Goal: Task Accomplishment & Management: Manage account settings

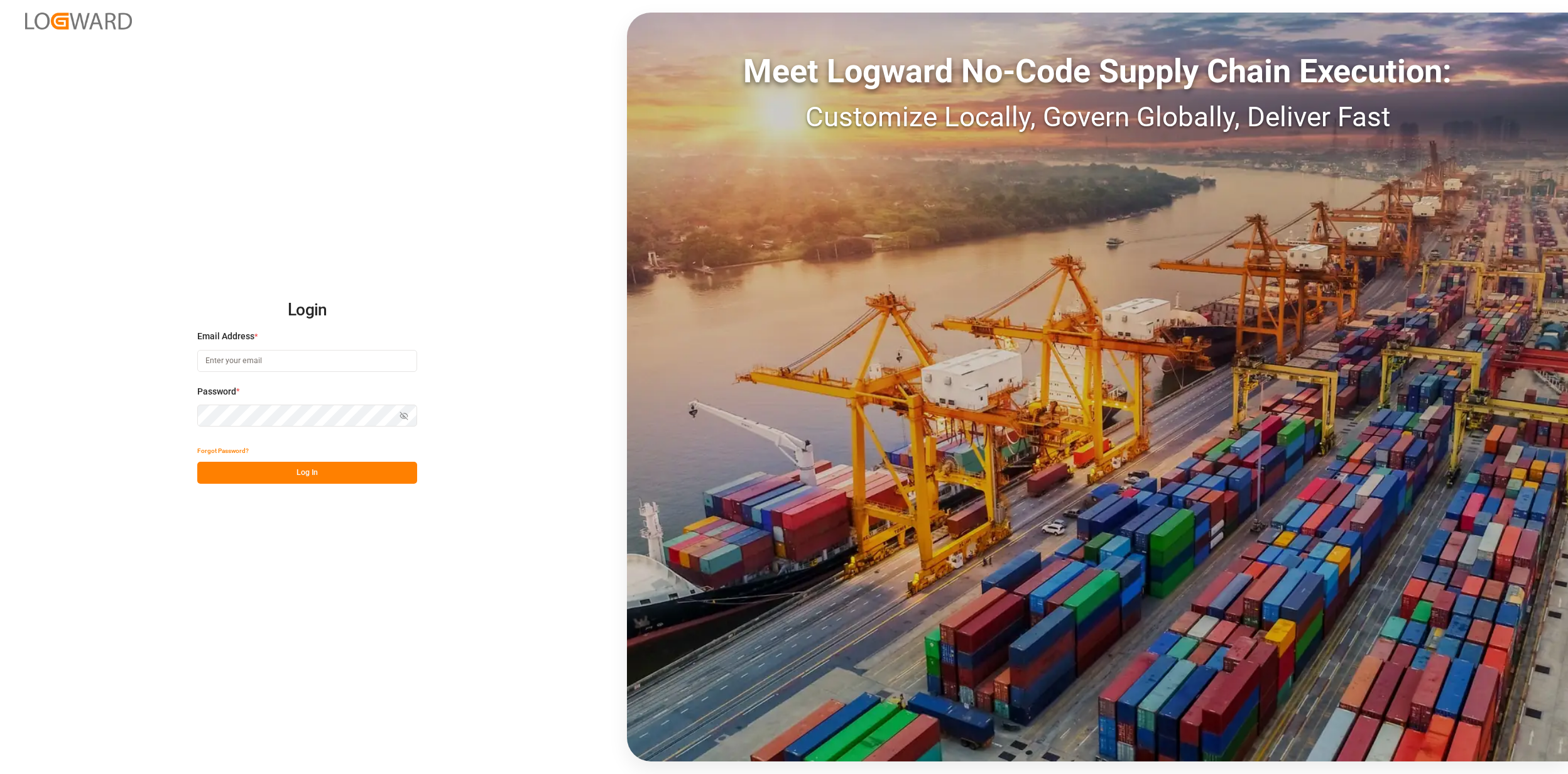
type input "[EMAIL_ADDRESS][PERSON_NAME][DOMAIN_NAME]"
click at [317, 480] on button "Log In" at bounding box center [307, 473] width 220 height 22
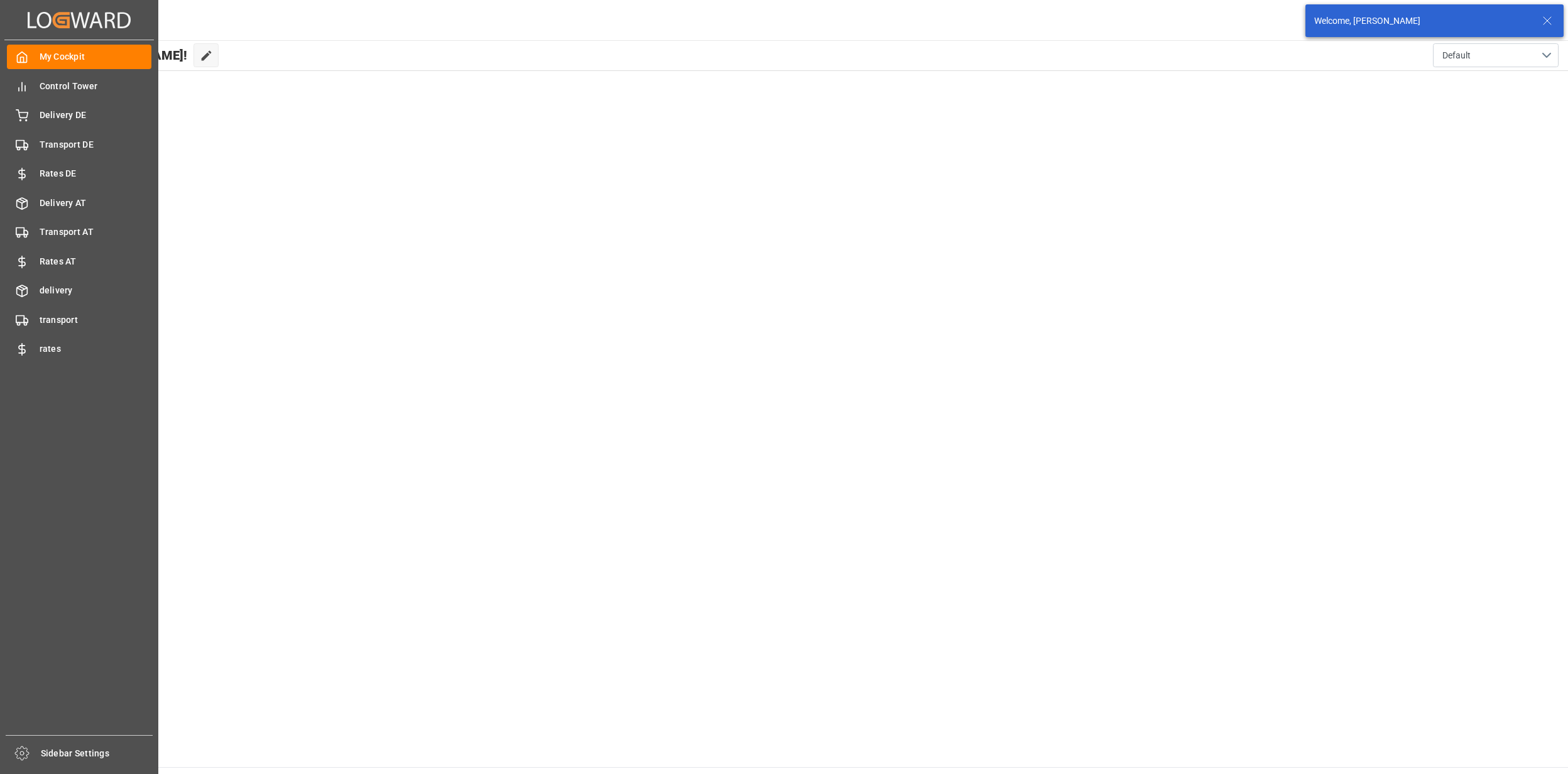
click at [39, 128] on div "My Cockpit My Cockpit Control Tower Control Tower Delivery DE Delivery DE Trans…" at bounding box center [79, 388] width 149 height 695
click at [49, 117] on span "Delivery DE" at bounding box center [96, 115] width 113 height 13
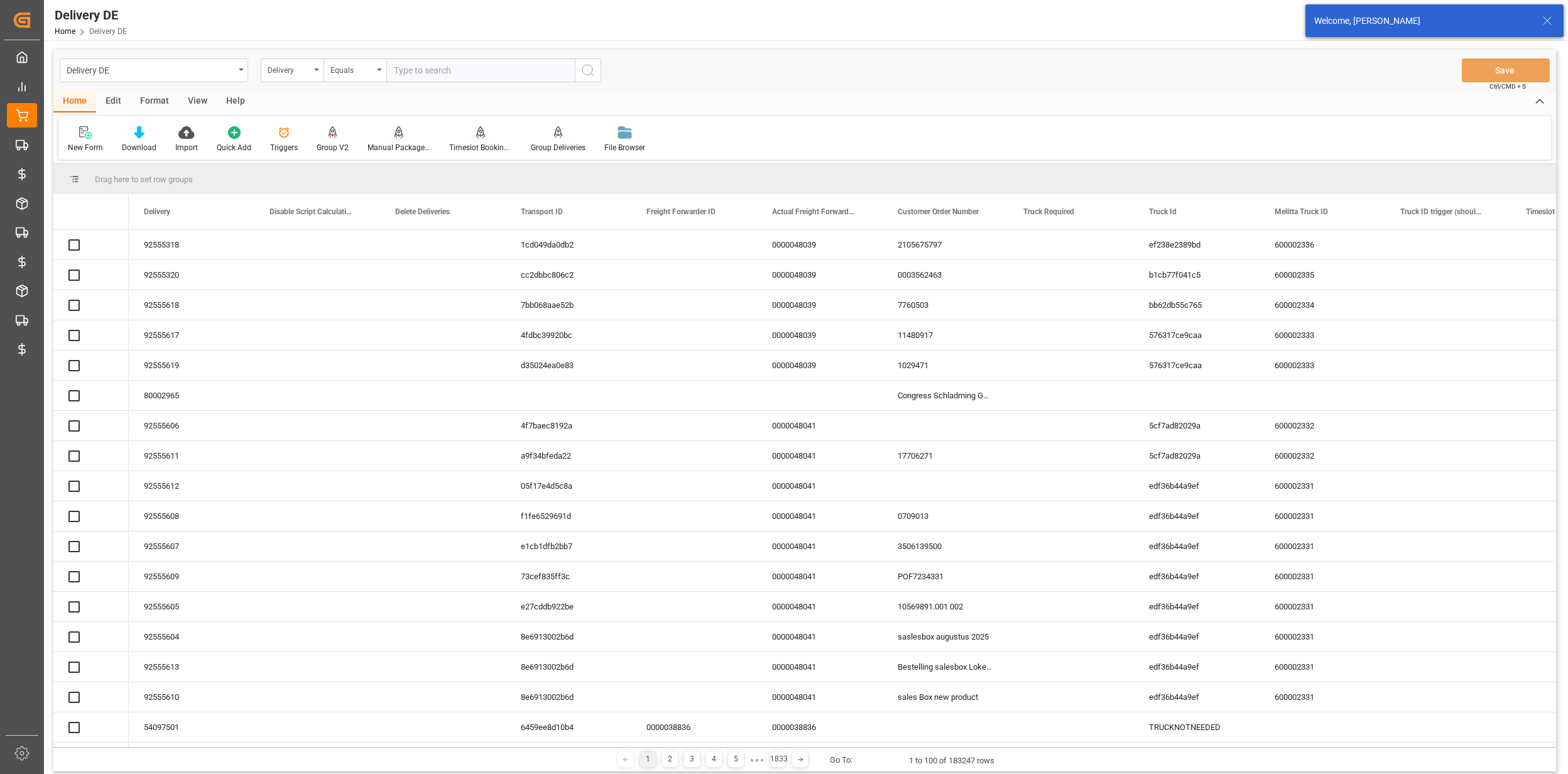
click at [463, 68] on input "text" at bounding box center [480, 70] width 188 height 24
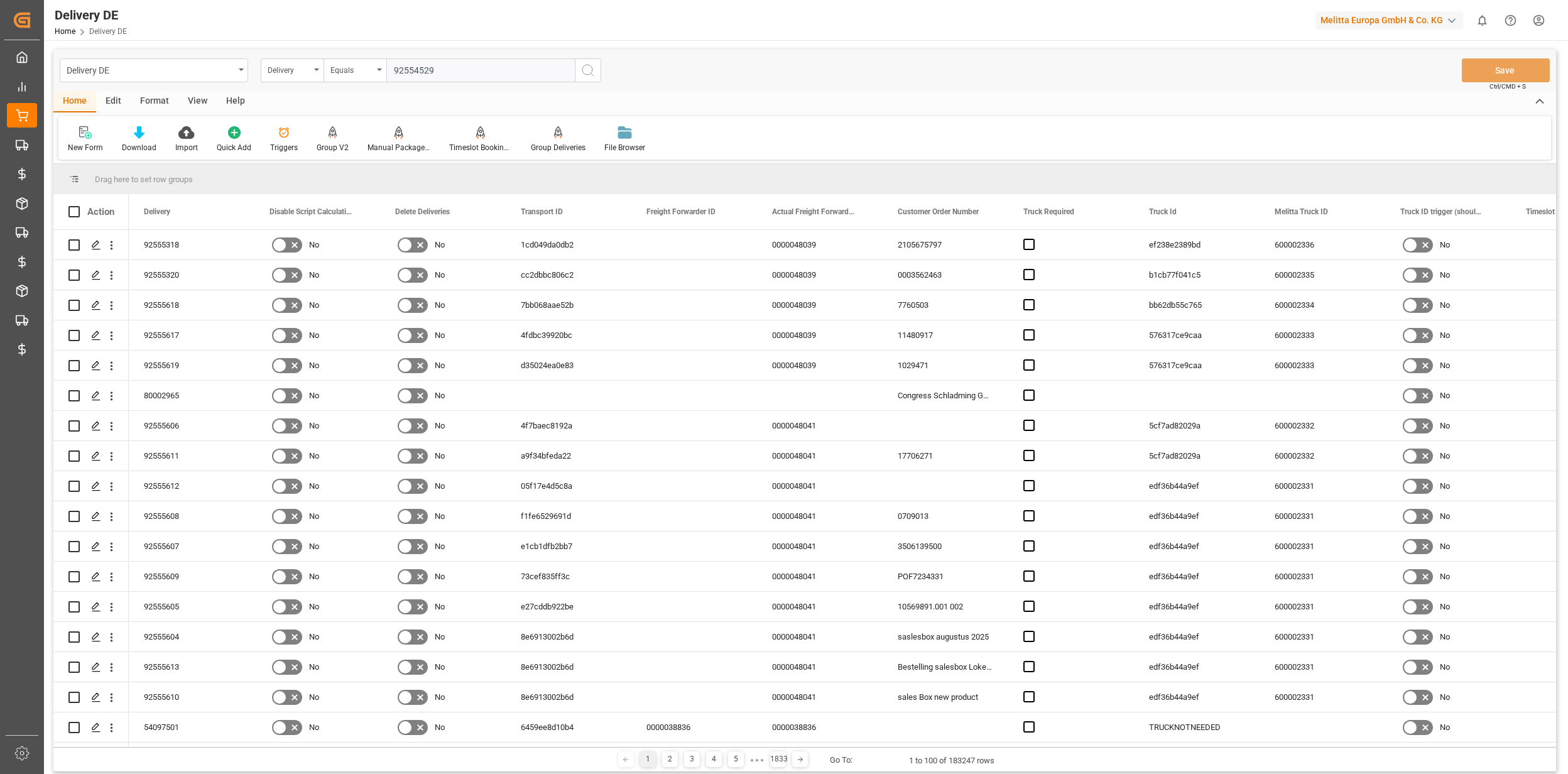
type input "92554529"
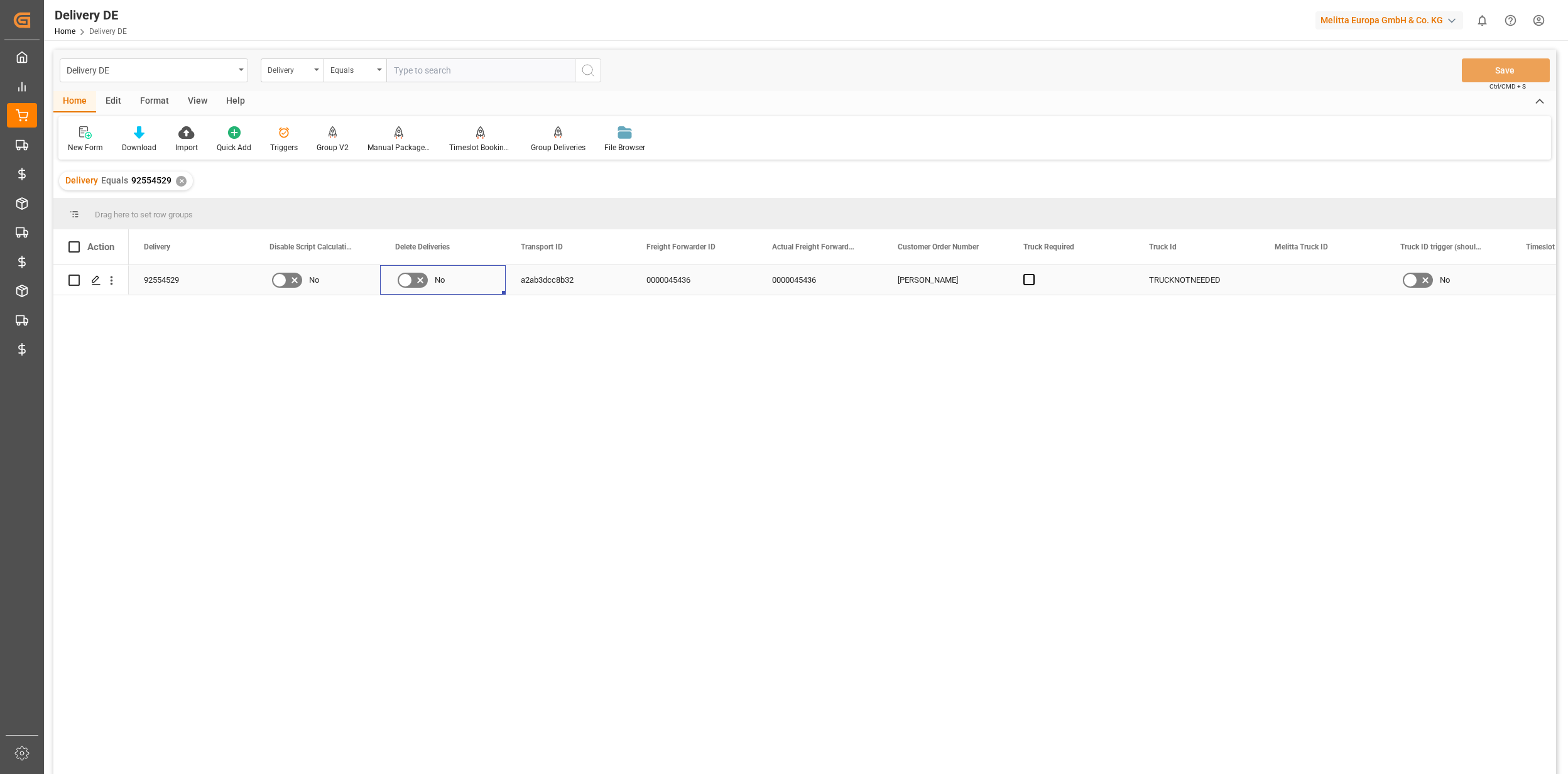
click at [406, 285] on icon "Press SPACE to select this row." at bounding box center [405, 280] width 15 height 15
click at [0, 0] on input "Press SPACE to select this row." at bounding box center [0, 0] width 0 height 0
click at [1483, 74] on button "Save" at bounding box center [1505, 70] width 88 height 24
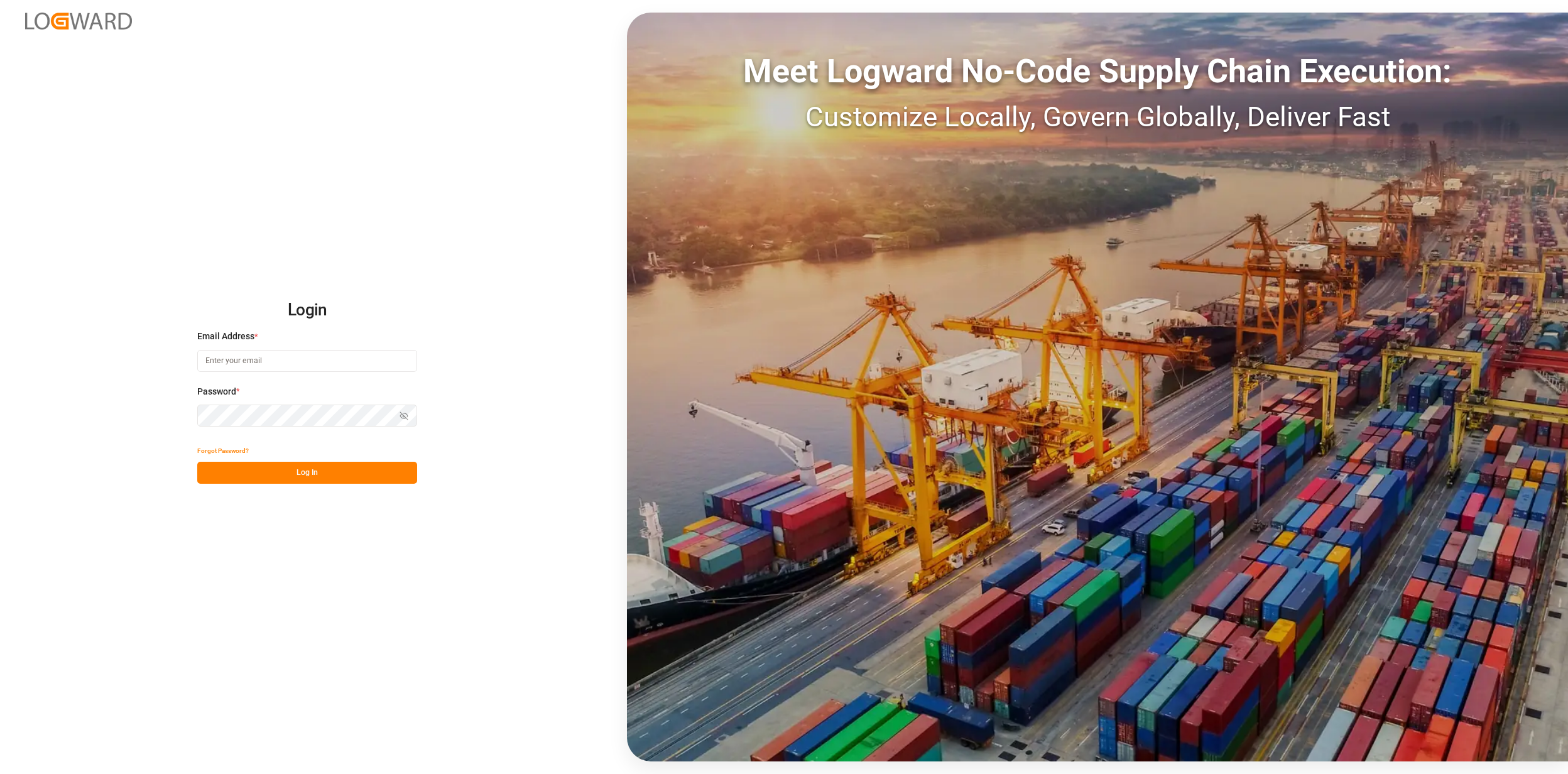
type input "[EMAIL_ADDRESS][PERSON_NAME][DOMAIN_NAME]"
click at [324, 473] on button "Log In" at bounding box center [307, 473] width 220 height 22
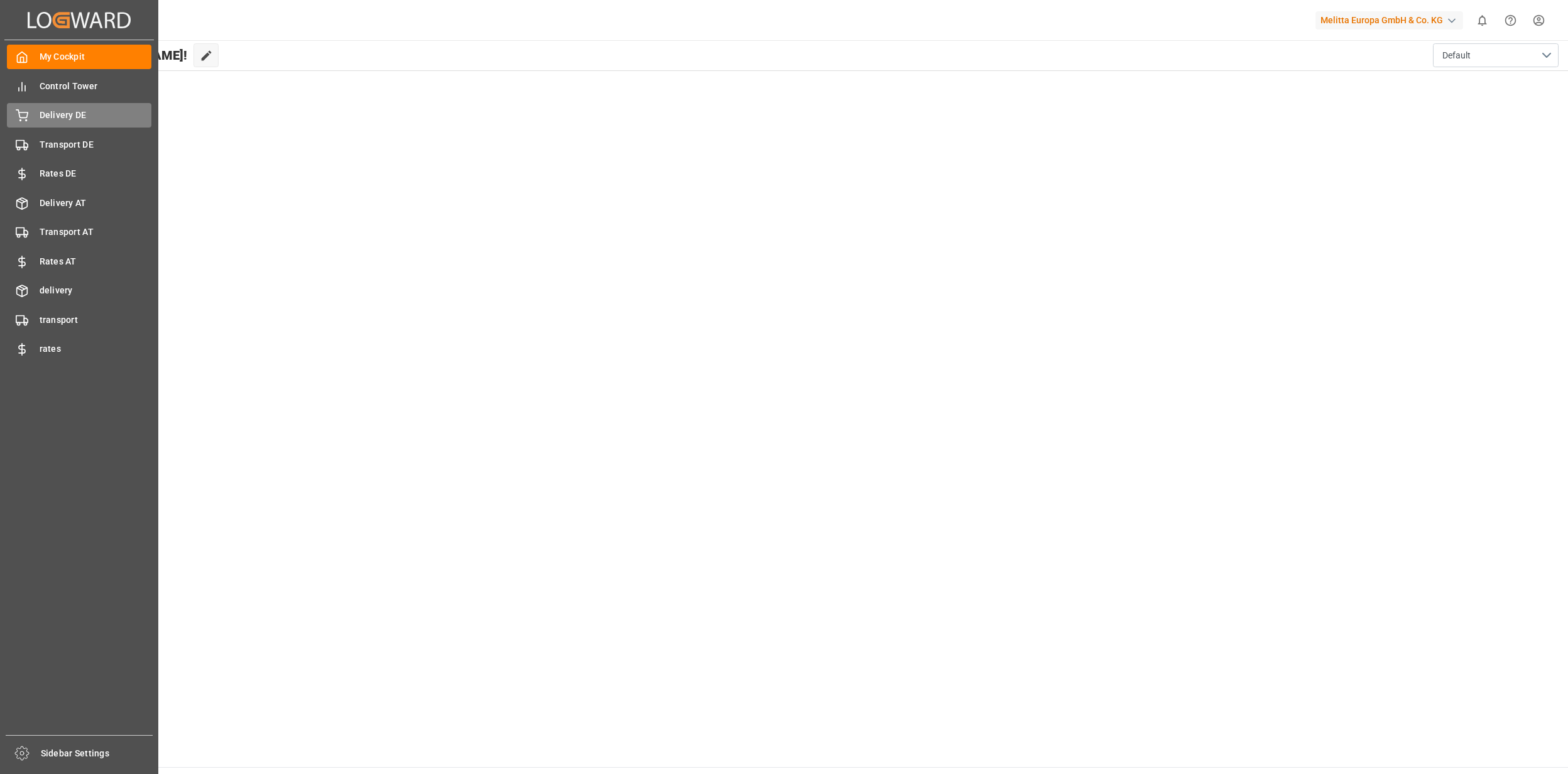
click at [66, 122] on div "Delivery DE Delivery DE" at bounding box center [80, 115] width 145 height 25
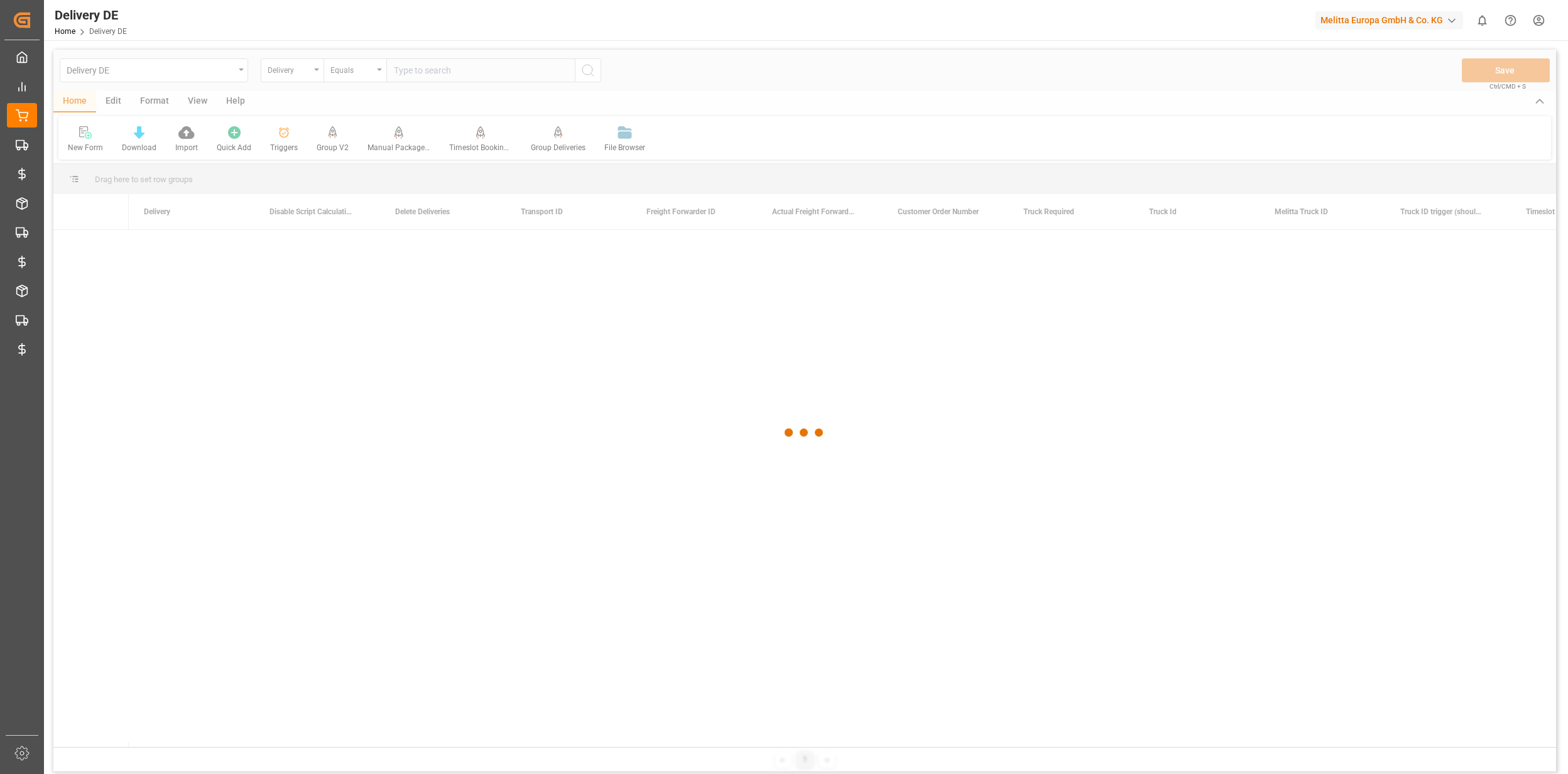
click at [438, 70] on input "text" at bounding box center [480, 70] width 188 height 24
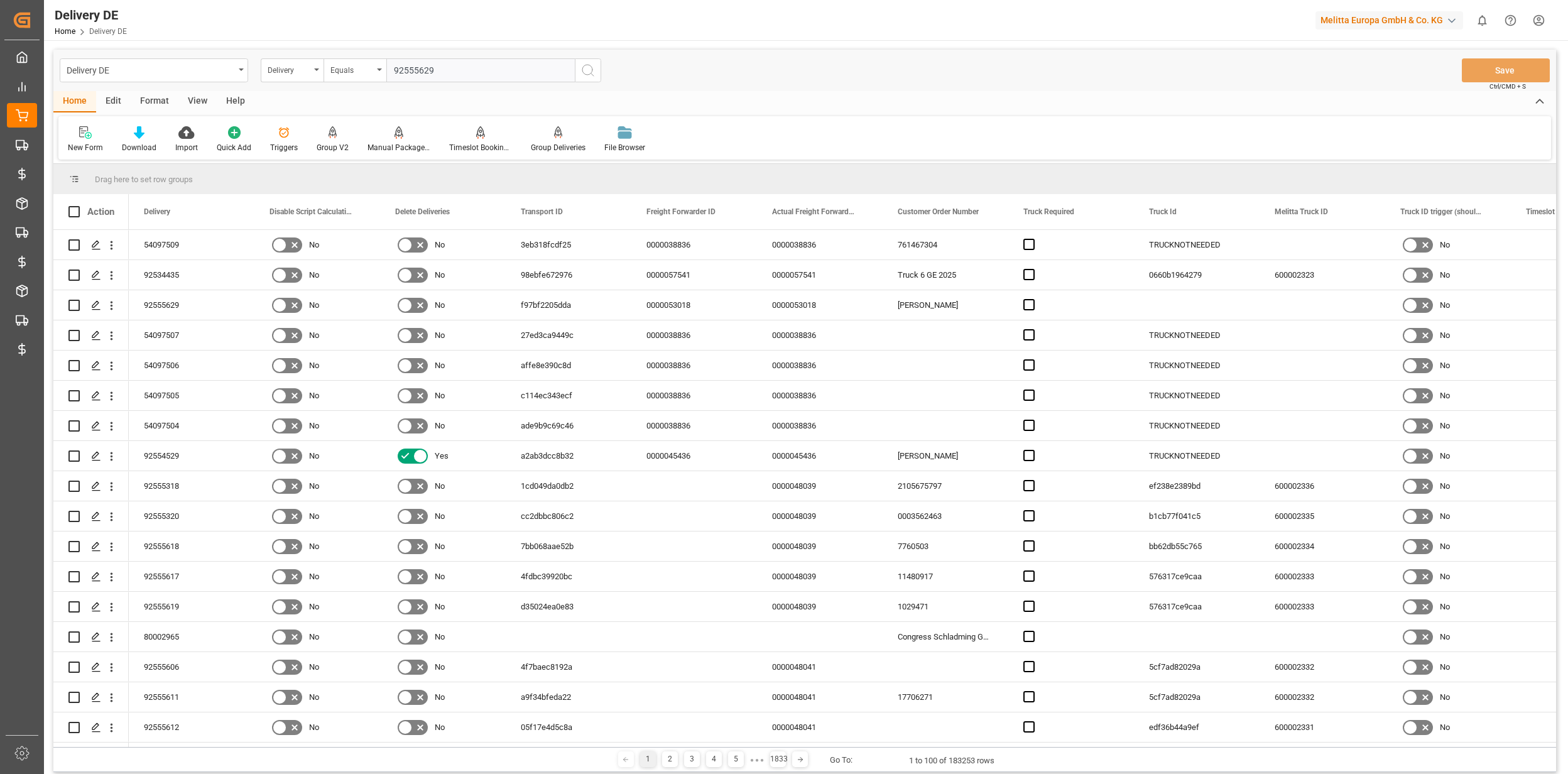
type input "92555629"
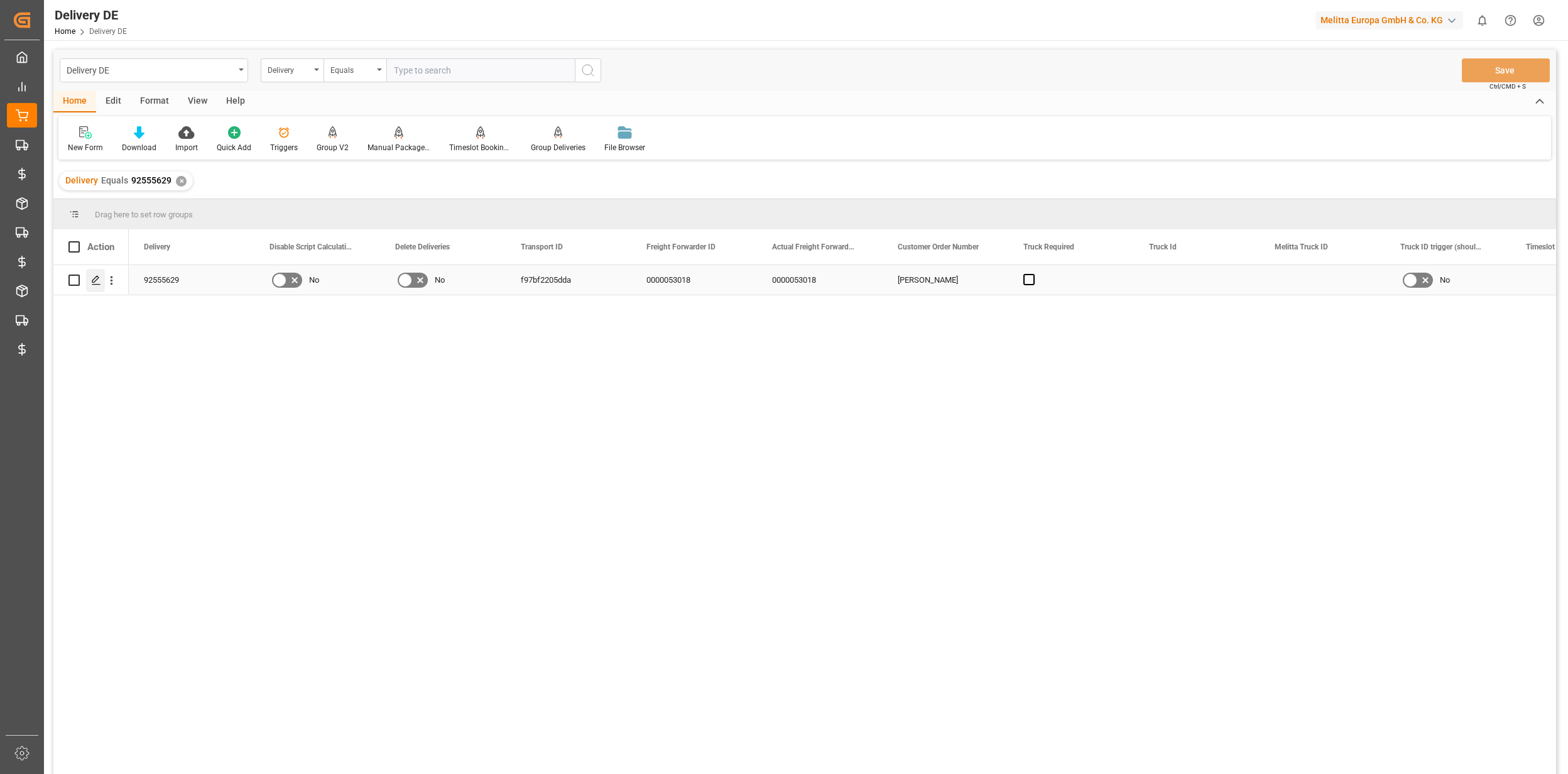
click at [96, 278] on icon "Press SPACE to select this row." at bounding box center [96, 280] width 10 height 10
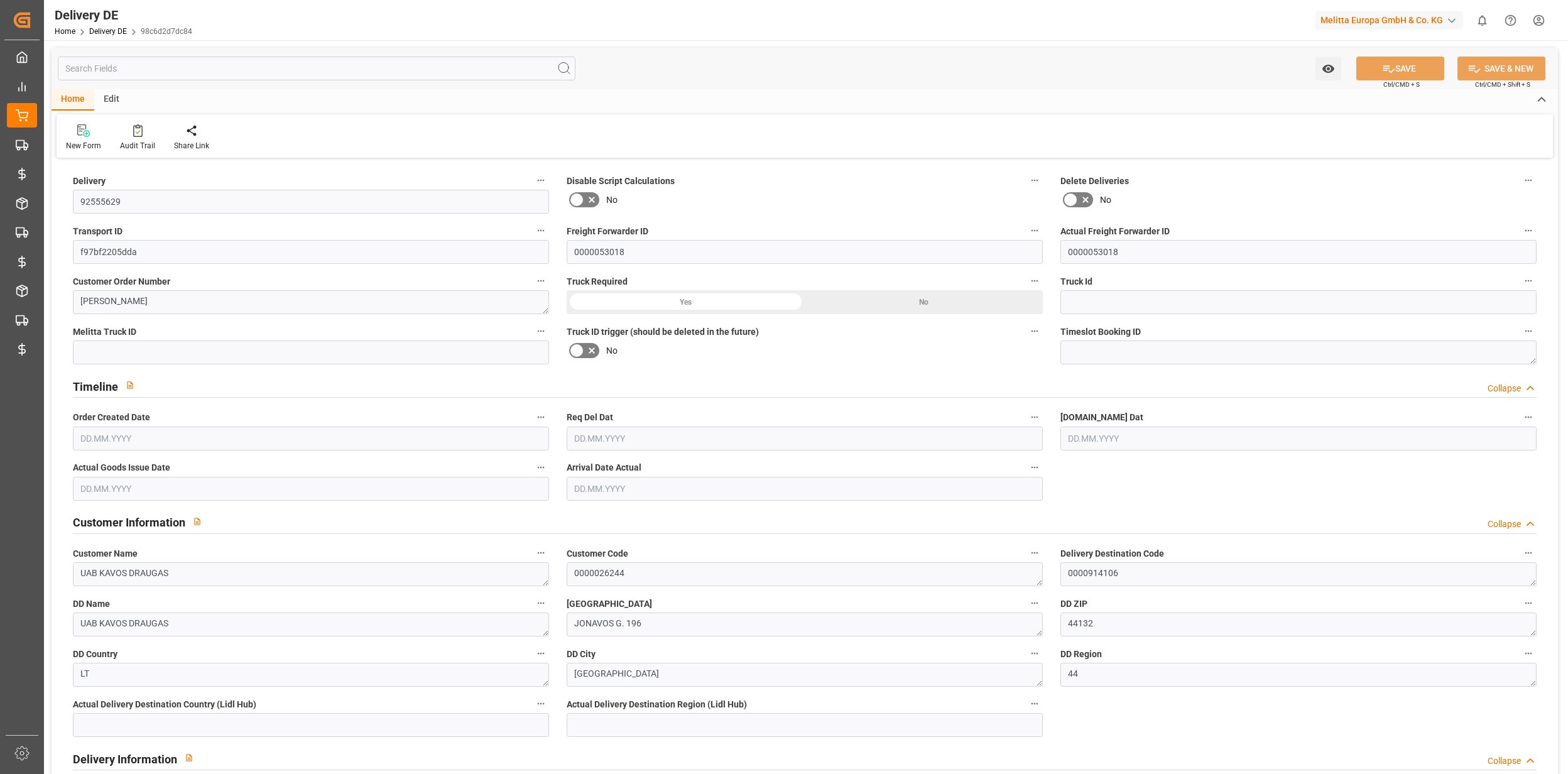
type input "92555629"
type input "f97bf2205dda"
type input "0000053018"
type textarea "[PERSON_NAME]"
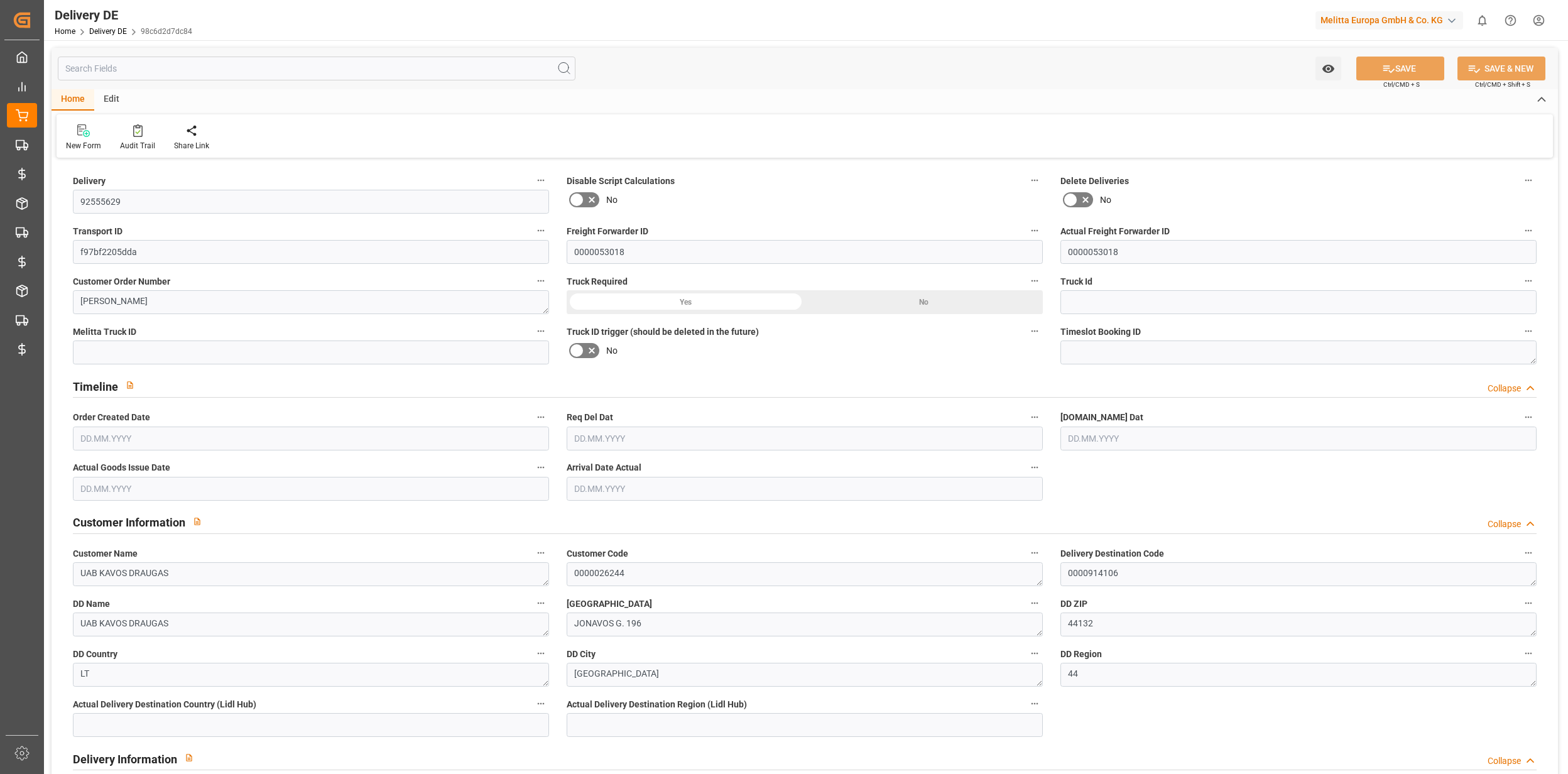
type textarea "UAB KAVOS DRAUGAS"
type textarea "0000026244"
type textarea "0000914106"
type textarea "UAB KAVOS DRAUGAS"
type textarea "JONAVOS G. 196"
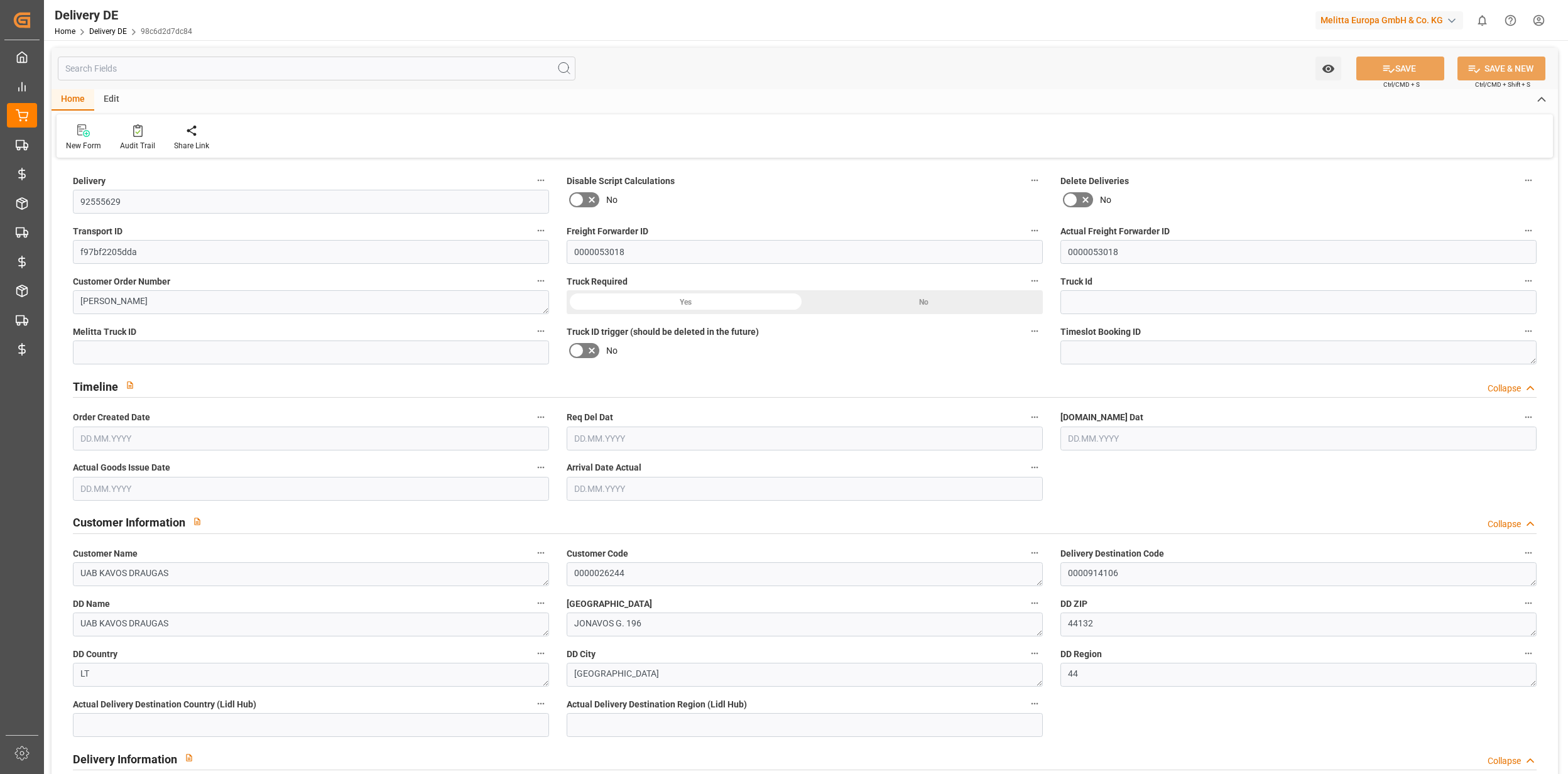
type textarea "44132"
type textarea "LT"
type textarea "[GEOGRAPHIC_DATA]"
type textarea "44"
type textarea "0011"
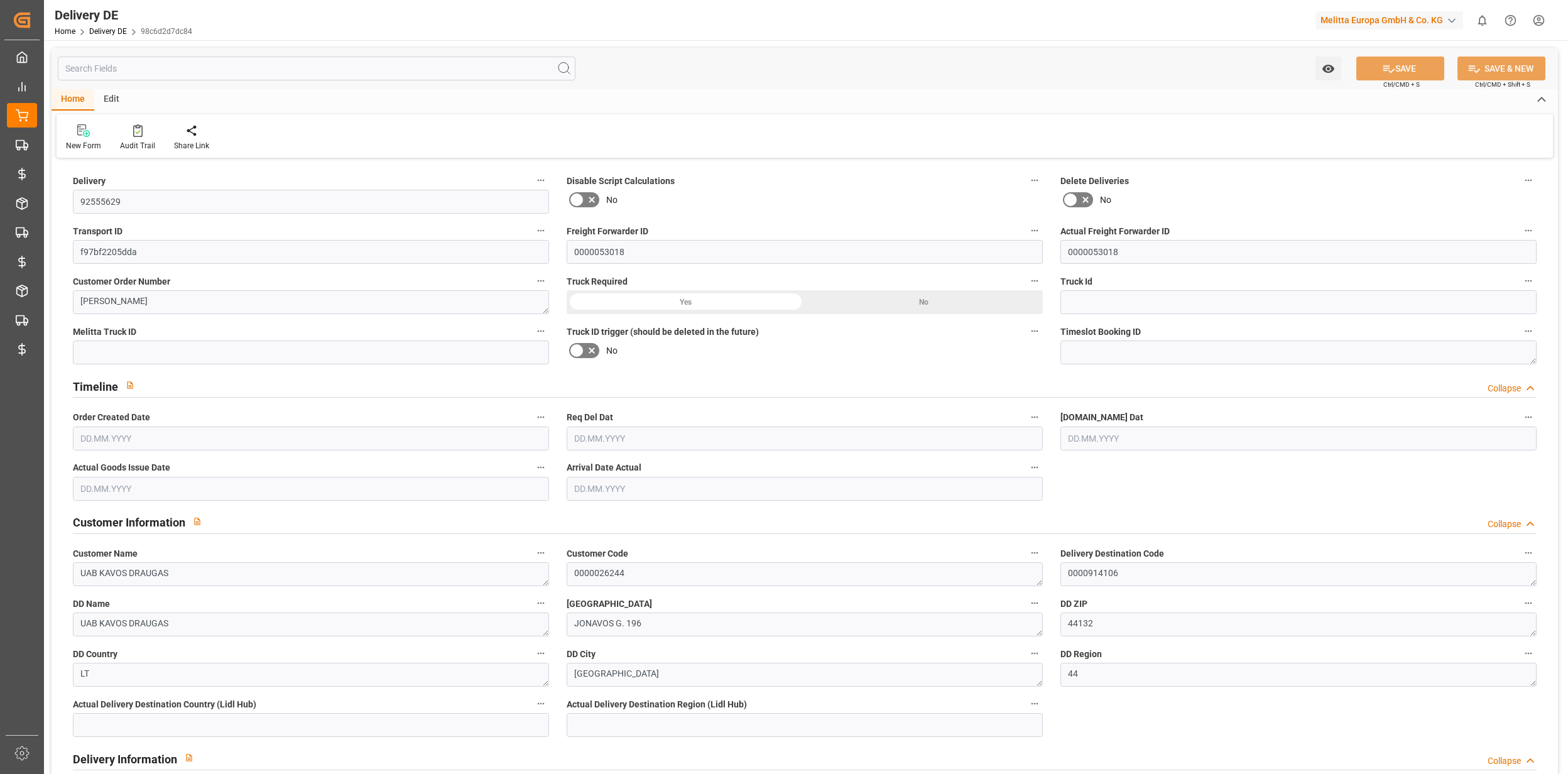
type textarea "3"
type textarea "LF"
type input "Pallet"
type textarea "LT43"
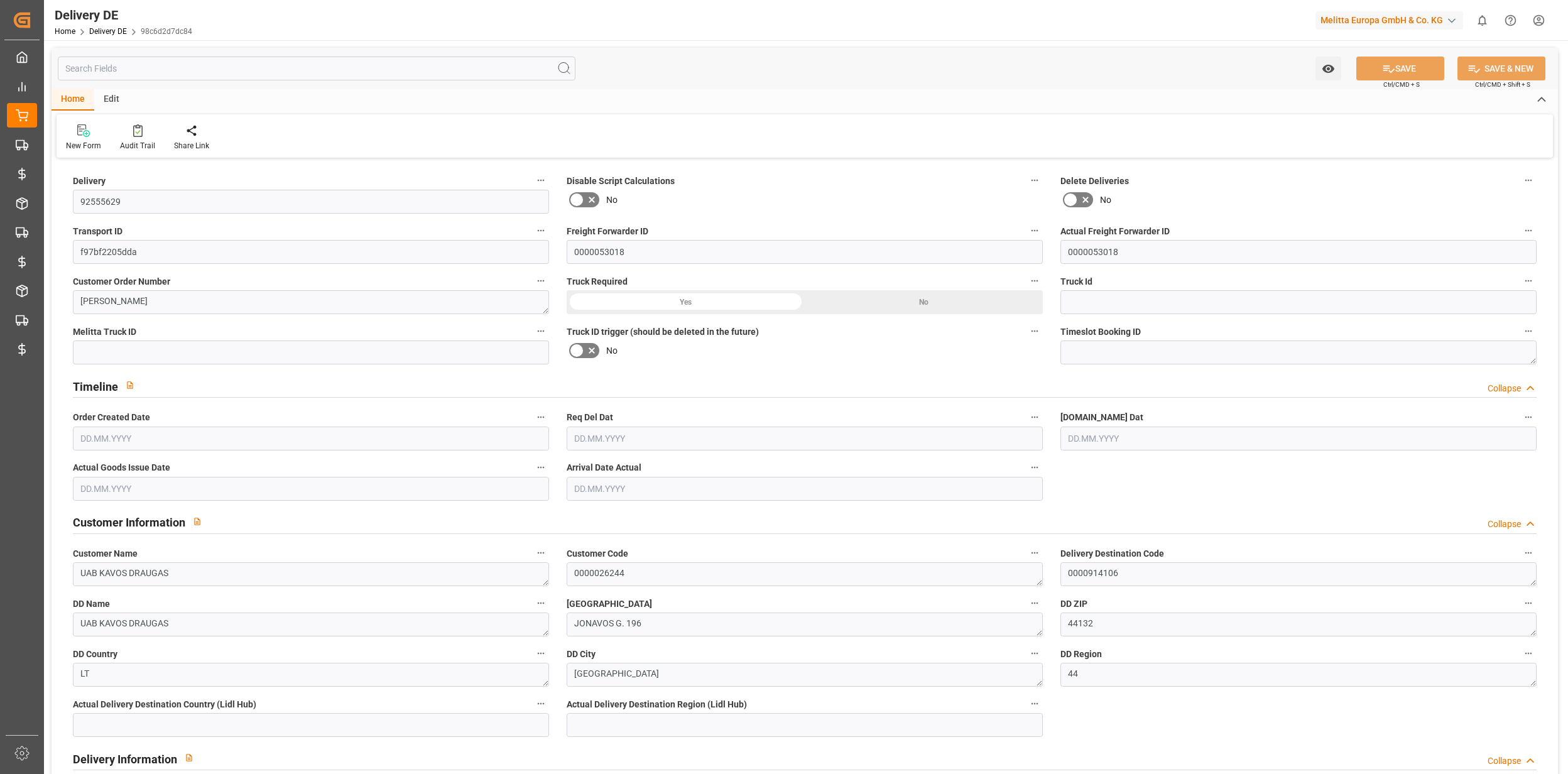
type input "LT43"
type input "DAP"
type input "43"
type input "0"
type input "1"
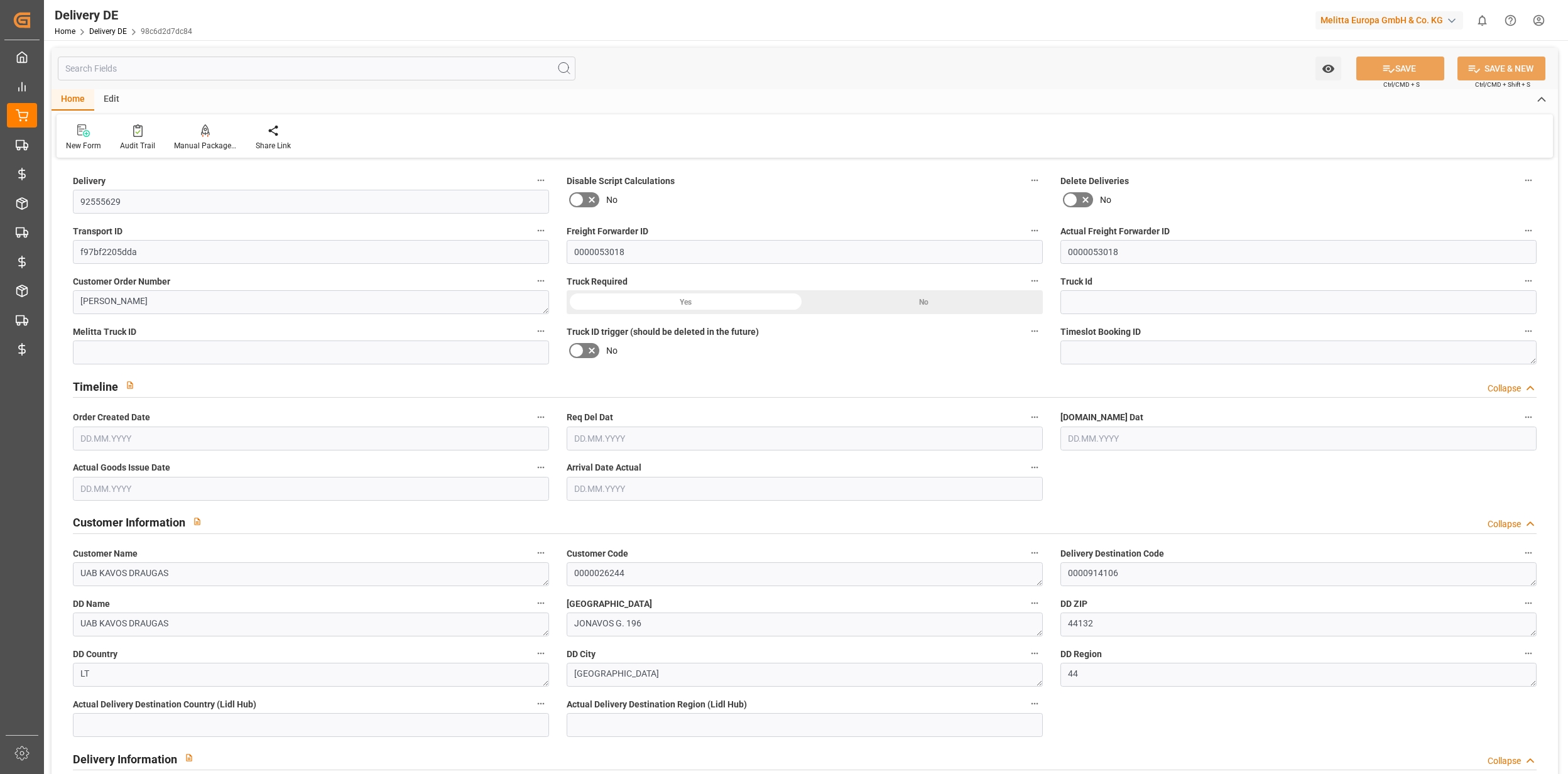
type input "3.814"
type input "29"
type input "186.593"
type input "[DATE]"
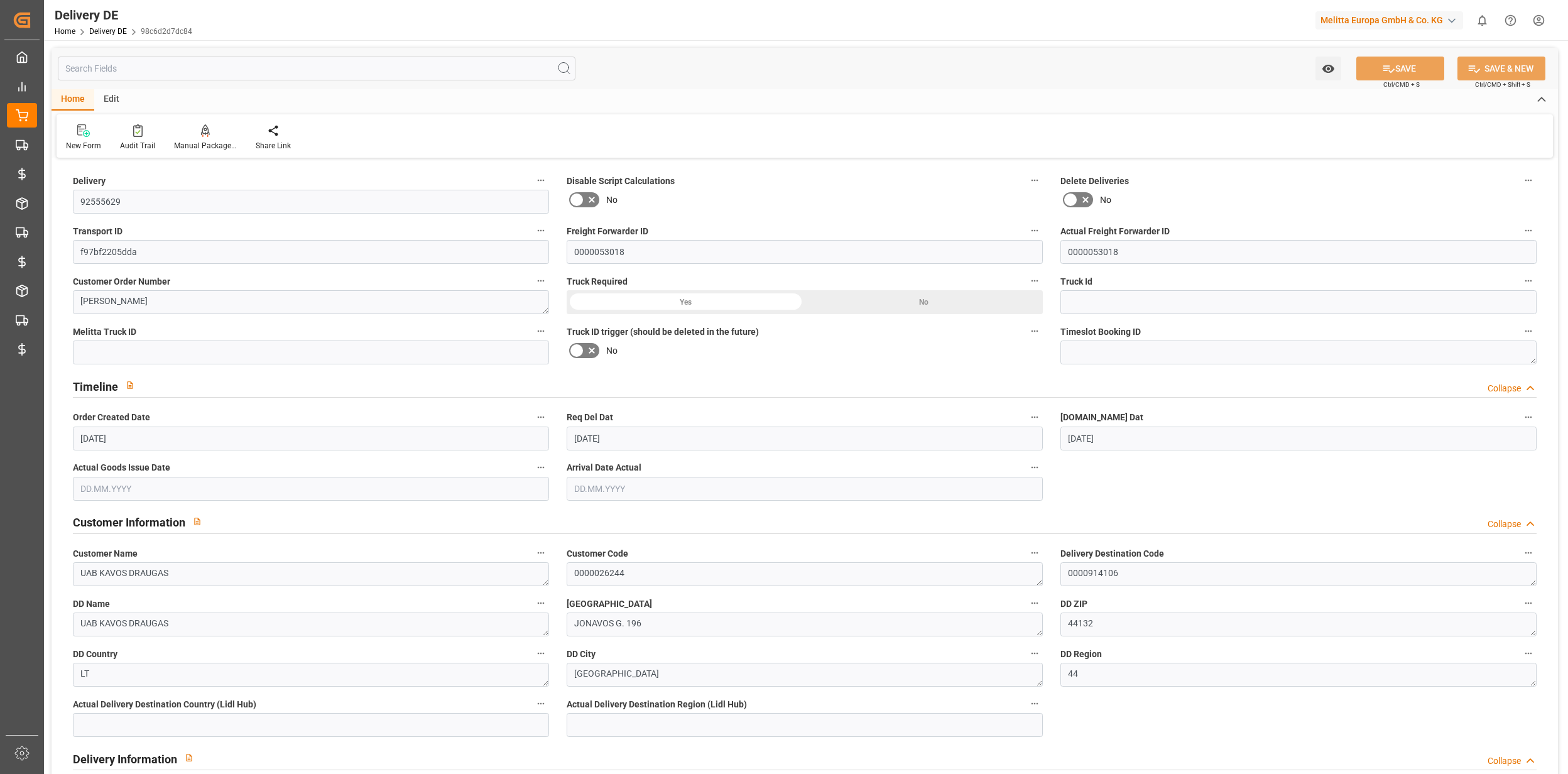
type input "[DATE]"
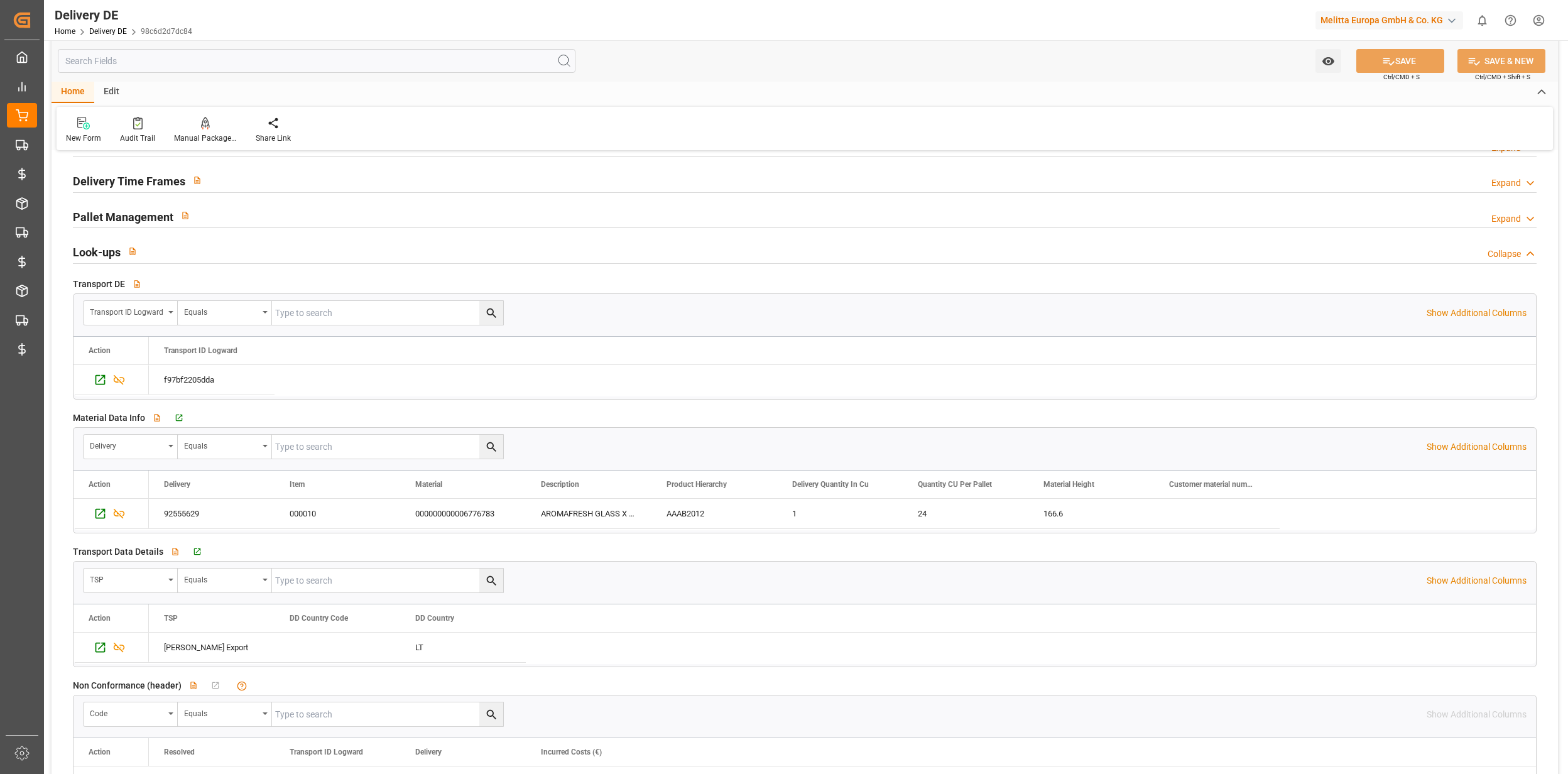
scroll to position [1843, 0]
click at [94, 383] on icon "Press SPACE to select this row." at bounding box center [100, 380] width 13 height 13
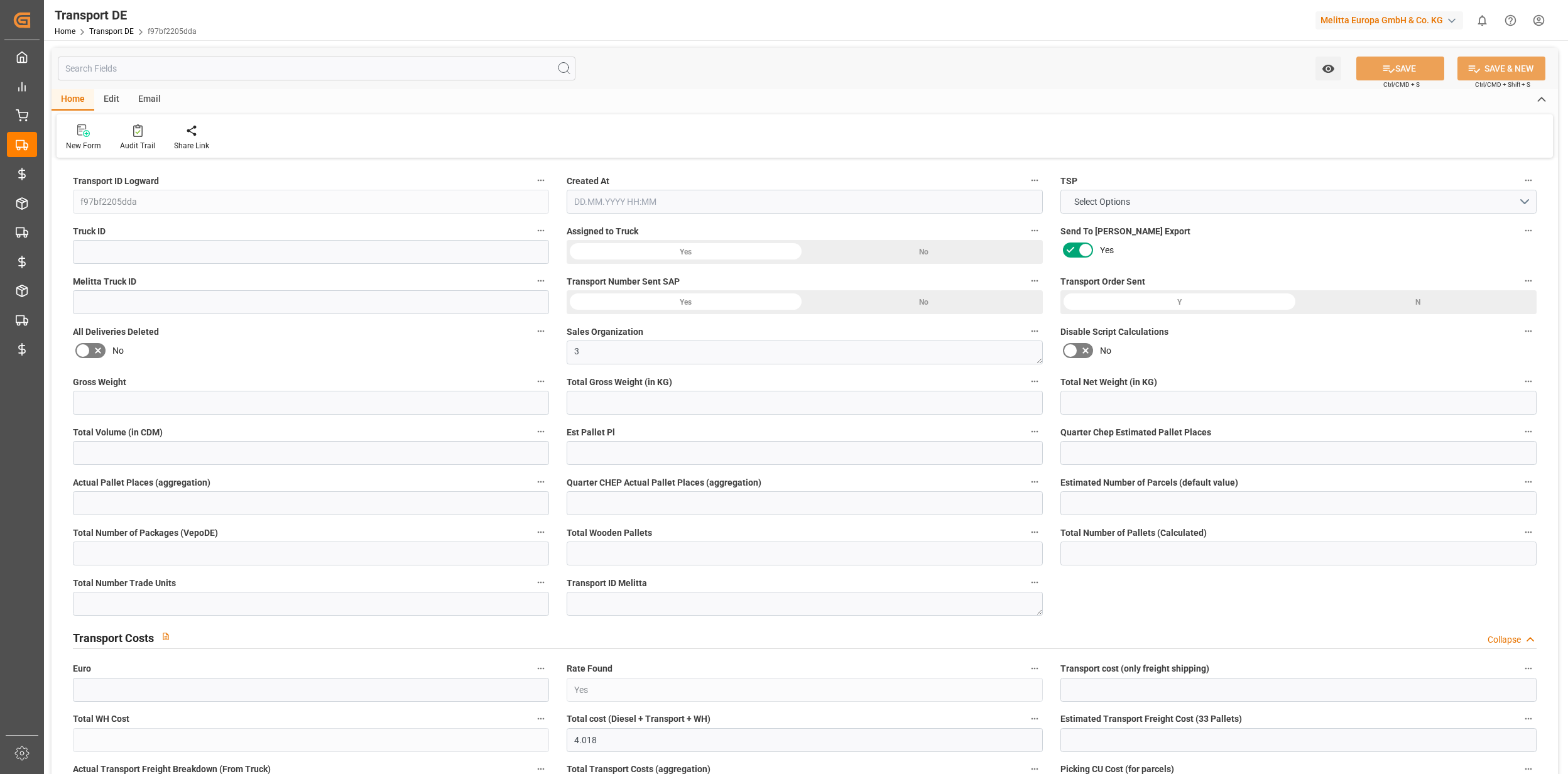
type input "f97bf2205dda"
type textarea "3"
type input "Yes"
type input "4.018"
type textarea "0000914106"
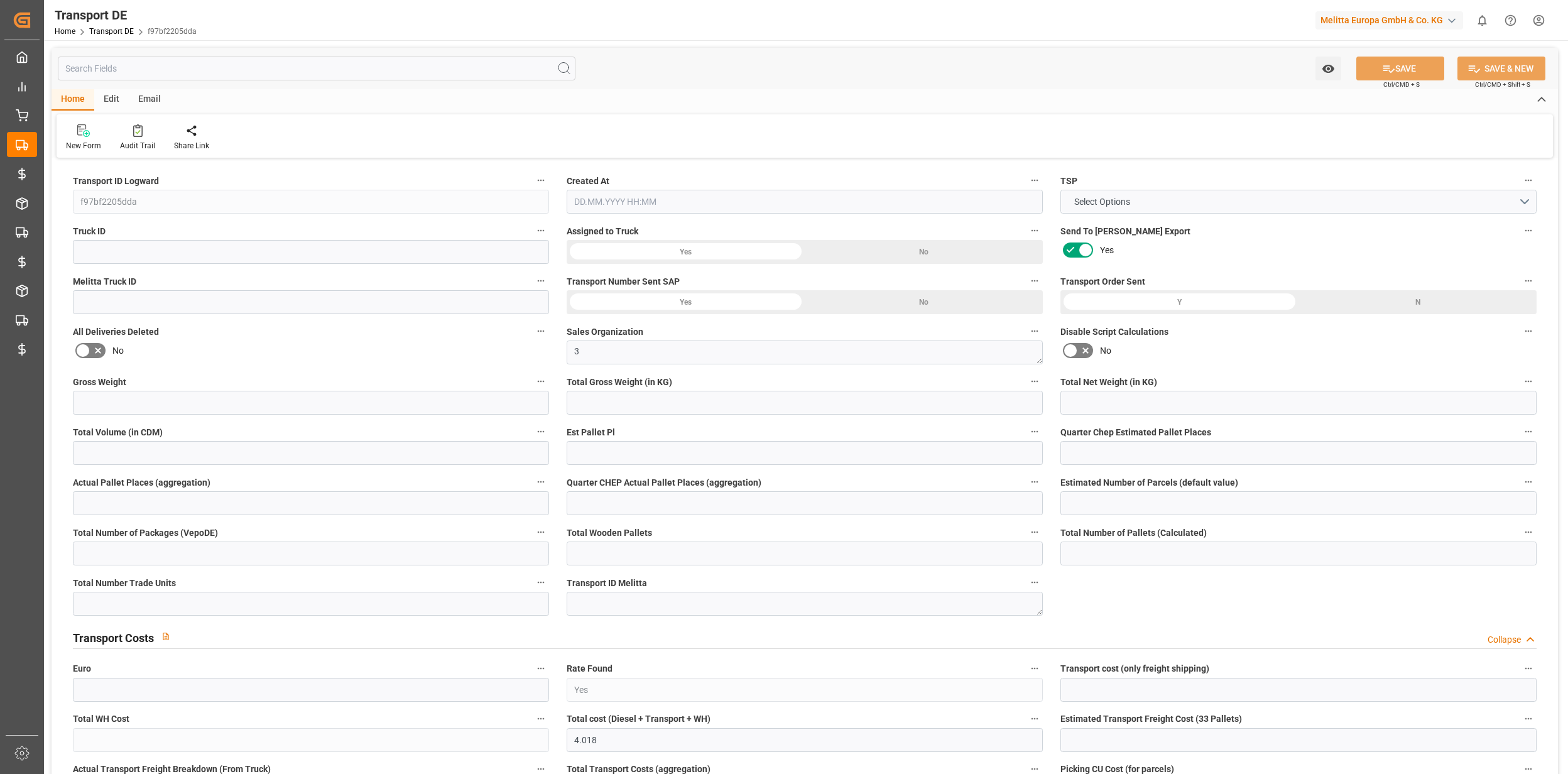
type textarea "UAB KAVOS DRAUGAS"
type input "JONAVOS G. 196"
type input "44132"
type textarea "[GEOGRAPHIC_DATA]"
type input "LT"
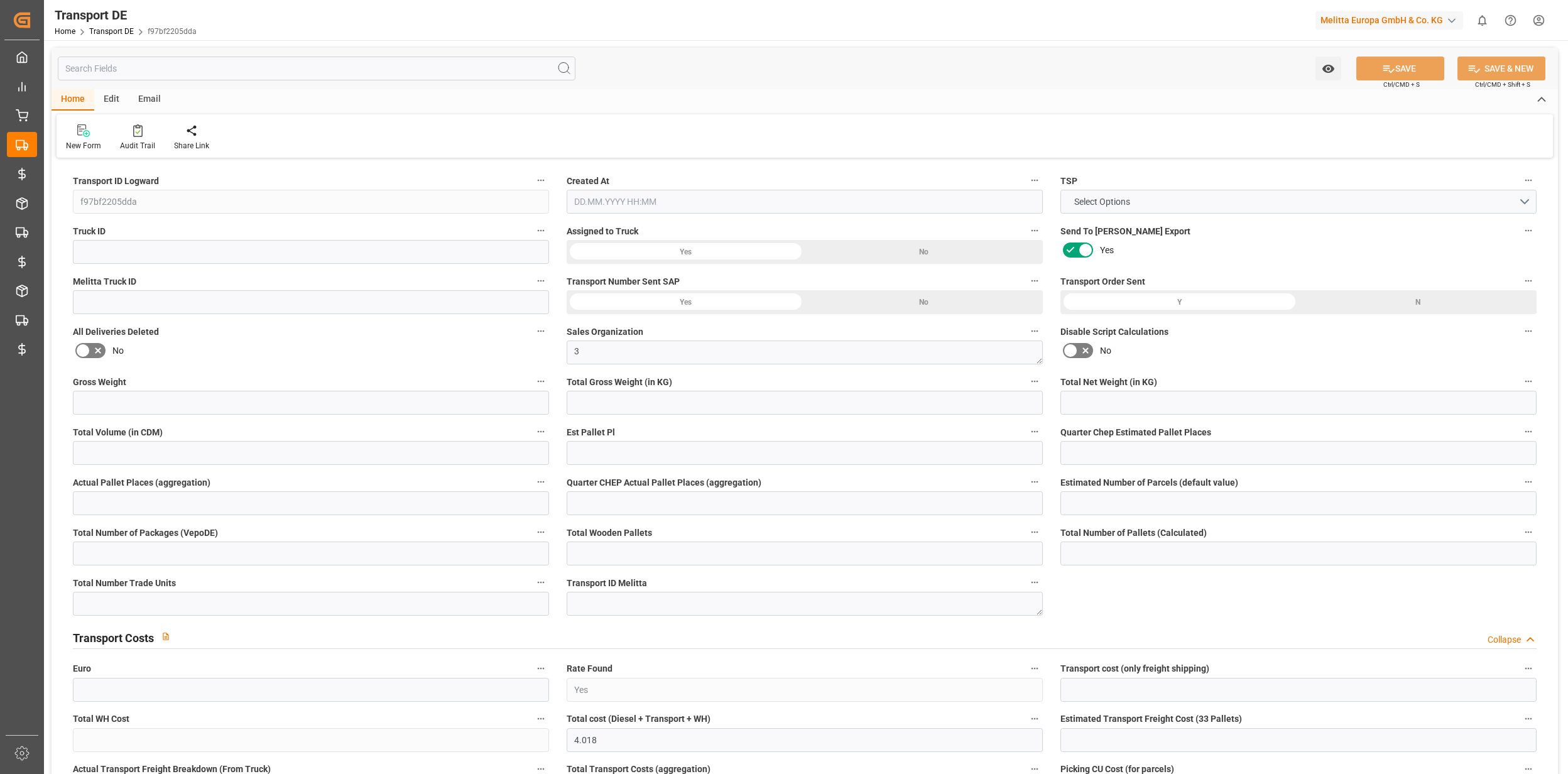
type input "DE-32423"
type input "Rhenus Retail Services GmbH"
type input "Hans-Böckler-Strasse 37"
type input "32423"
type input "Minden"
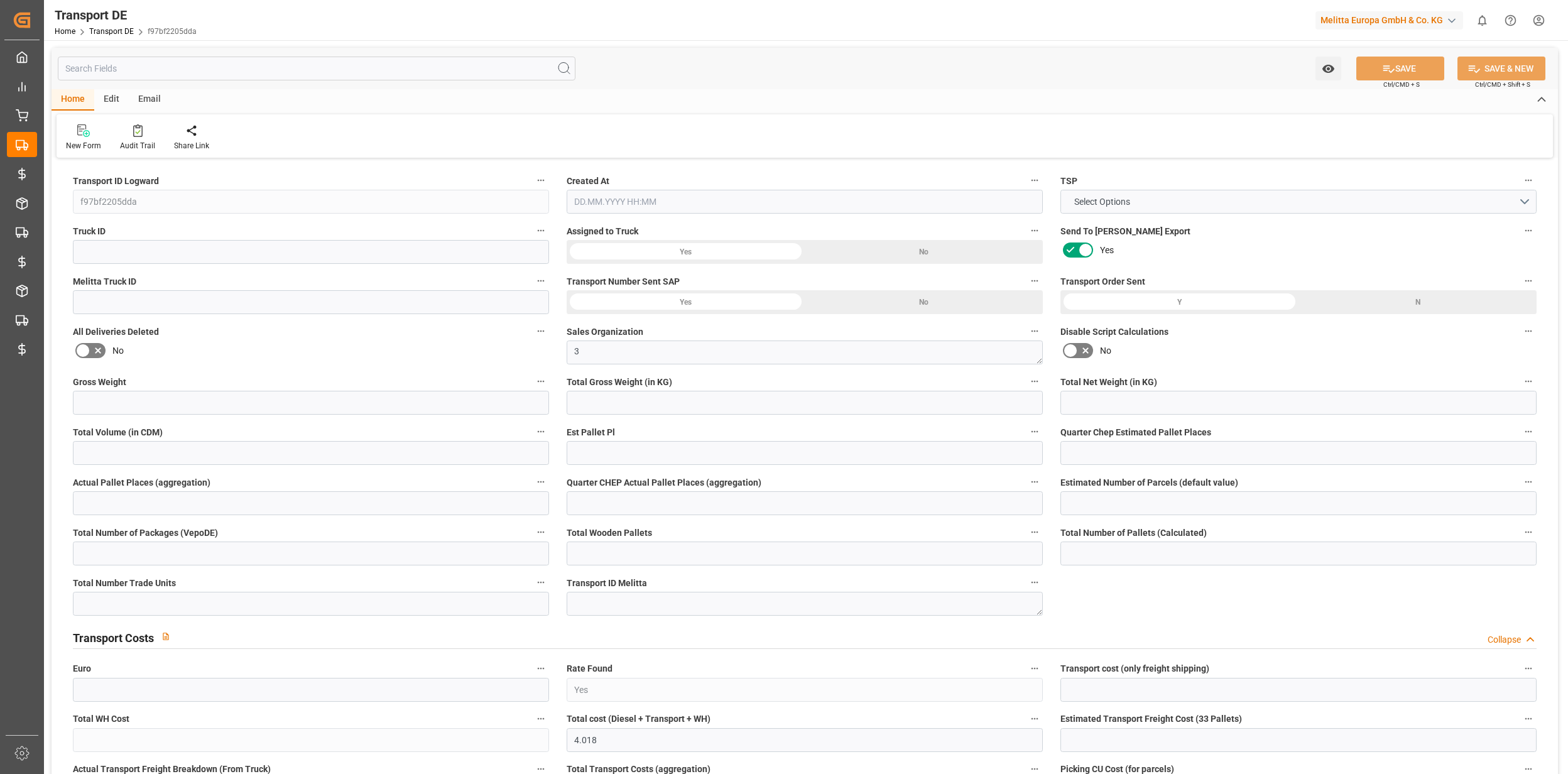
type input "DE"
type input "Rhenus Retail Services GmbH"
type input "Hans-Böckler-Strasse 37"
type input "32423"
type input "Minden"
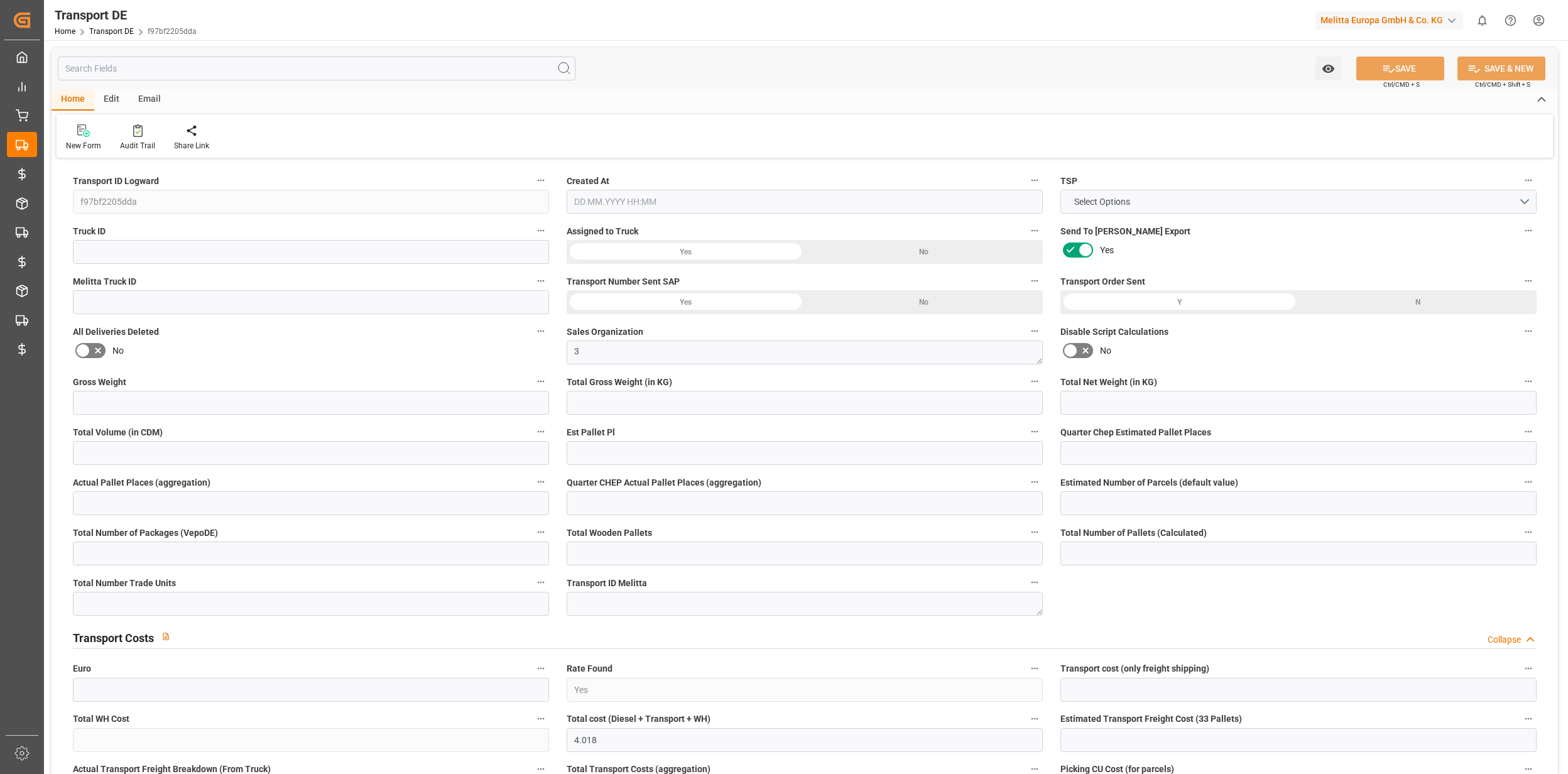
type input "DE"
type textarea "7155a68d6a55"
type input "Road"
type input "DE"
type input "32423"
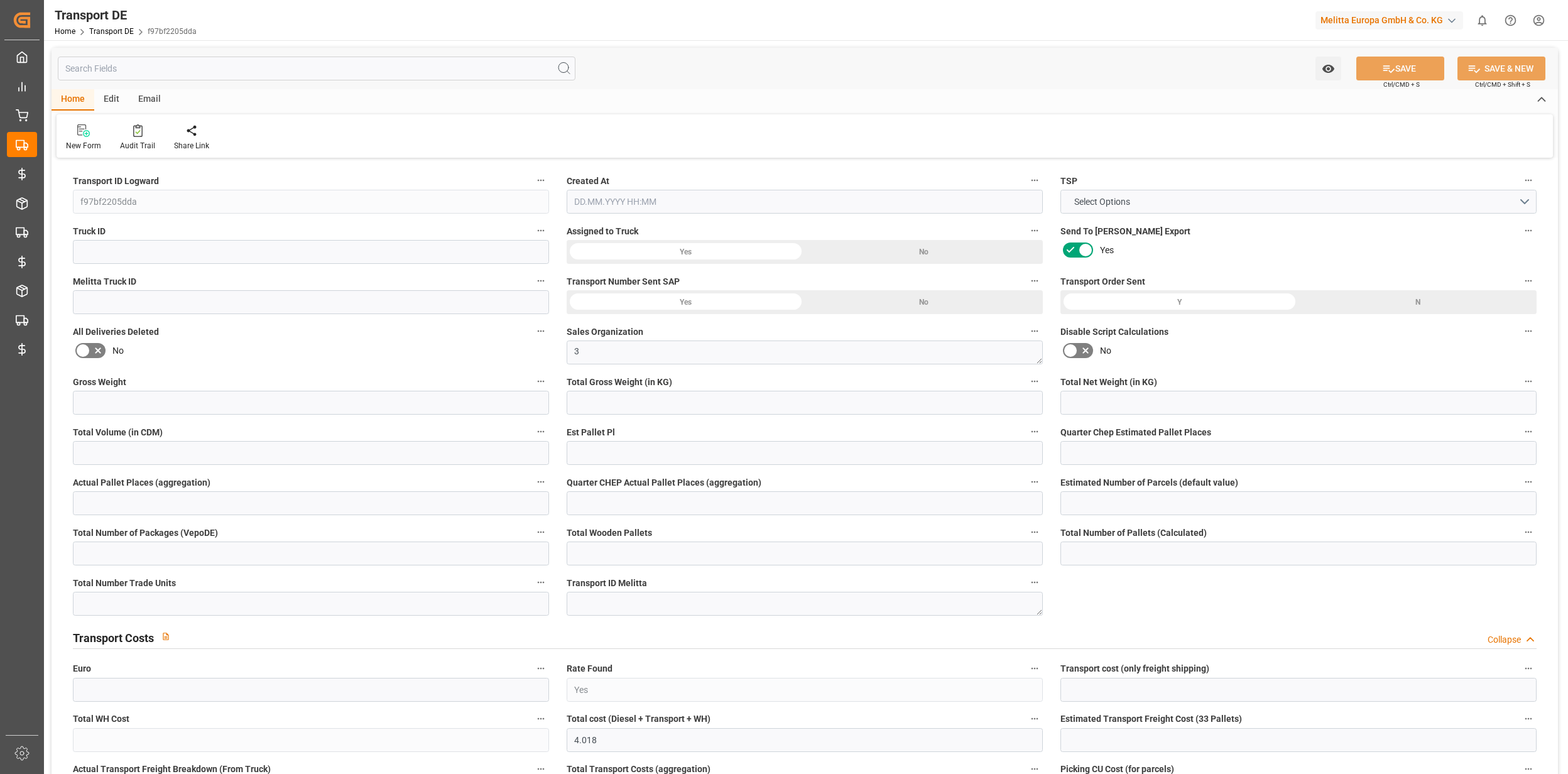
type input "LT"
type input "44132"
type input "Small Shipment"
type input "3.5-7.5 t"
type input "EURO 6"
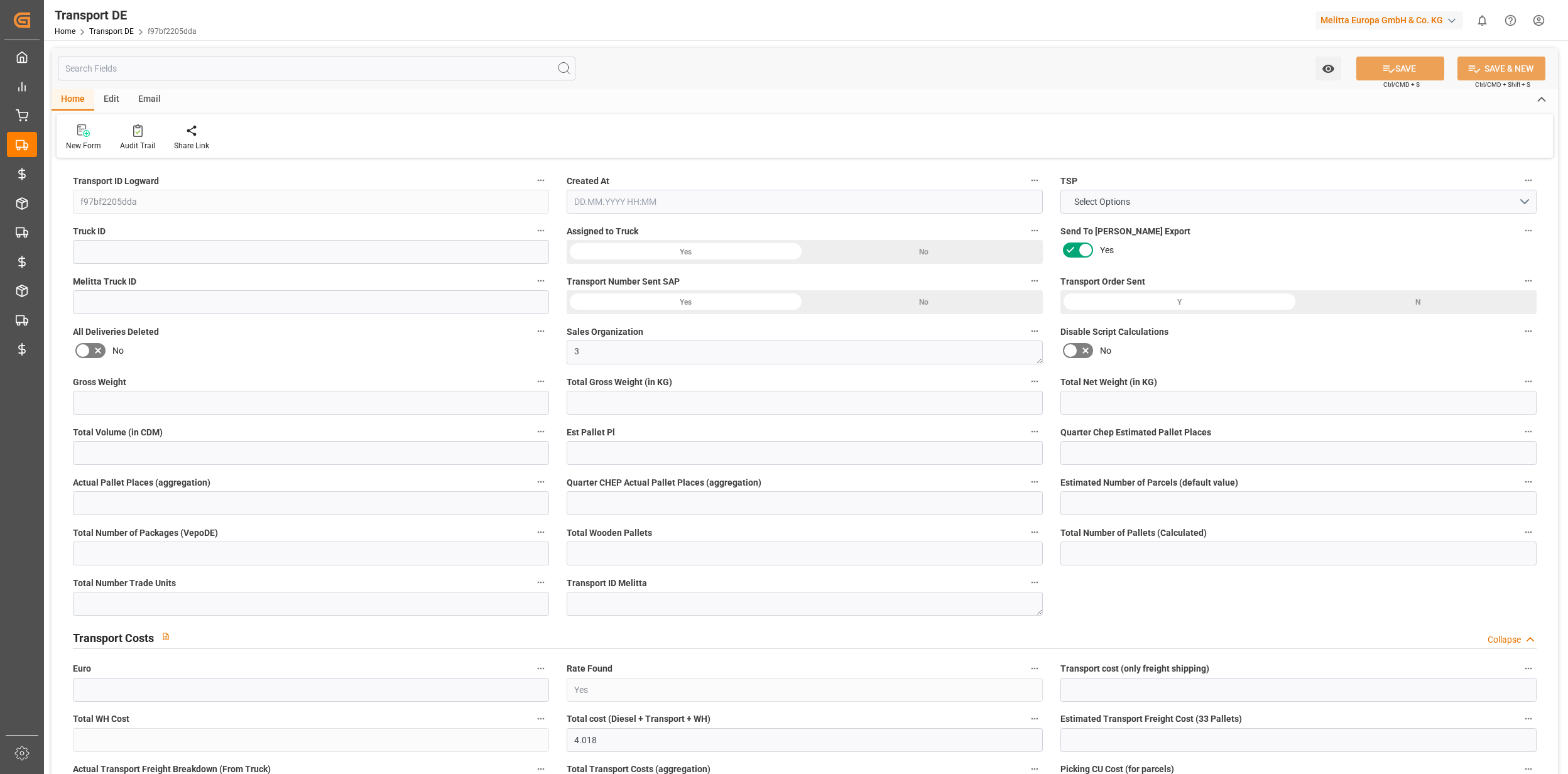
type input "Diesel"
type input "LT43"
type input "DAP"
type input "29"
type input "5.129"
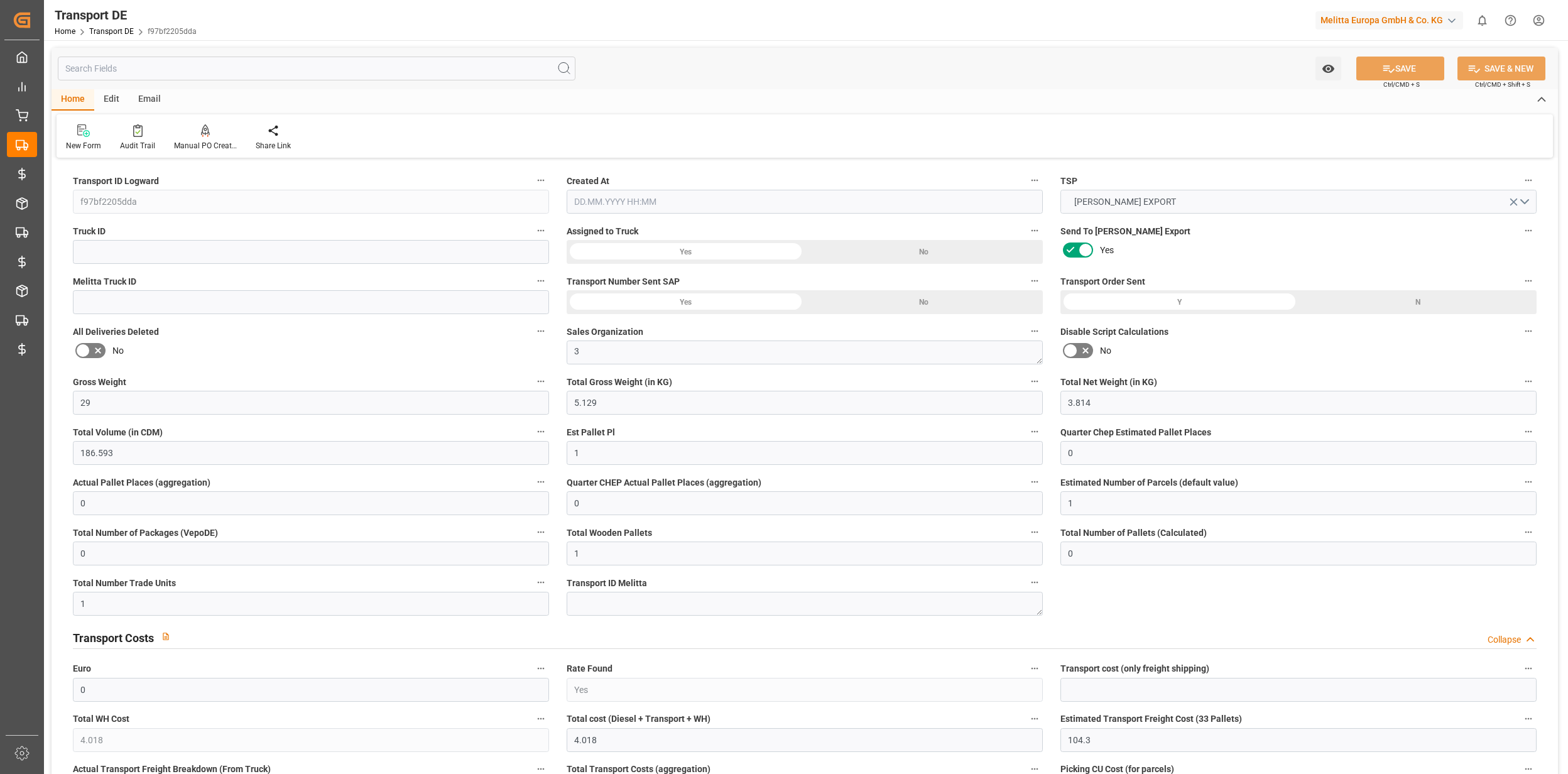
type input "3.814"
type input "186.593"
type input "1"
type input "0"
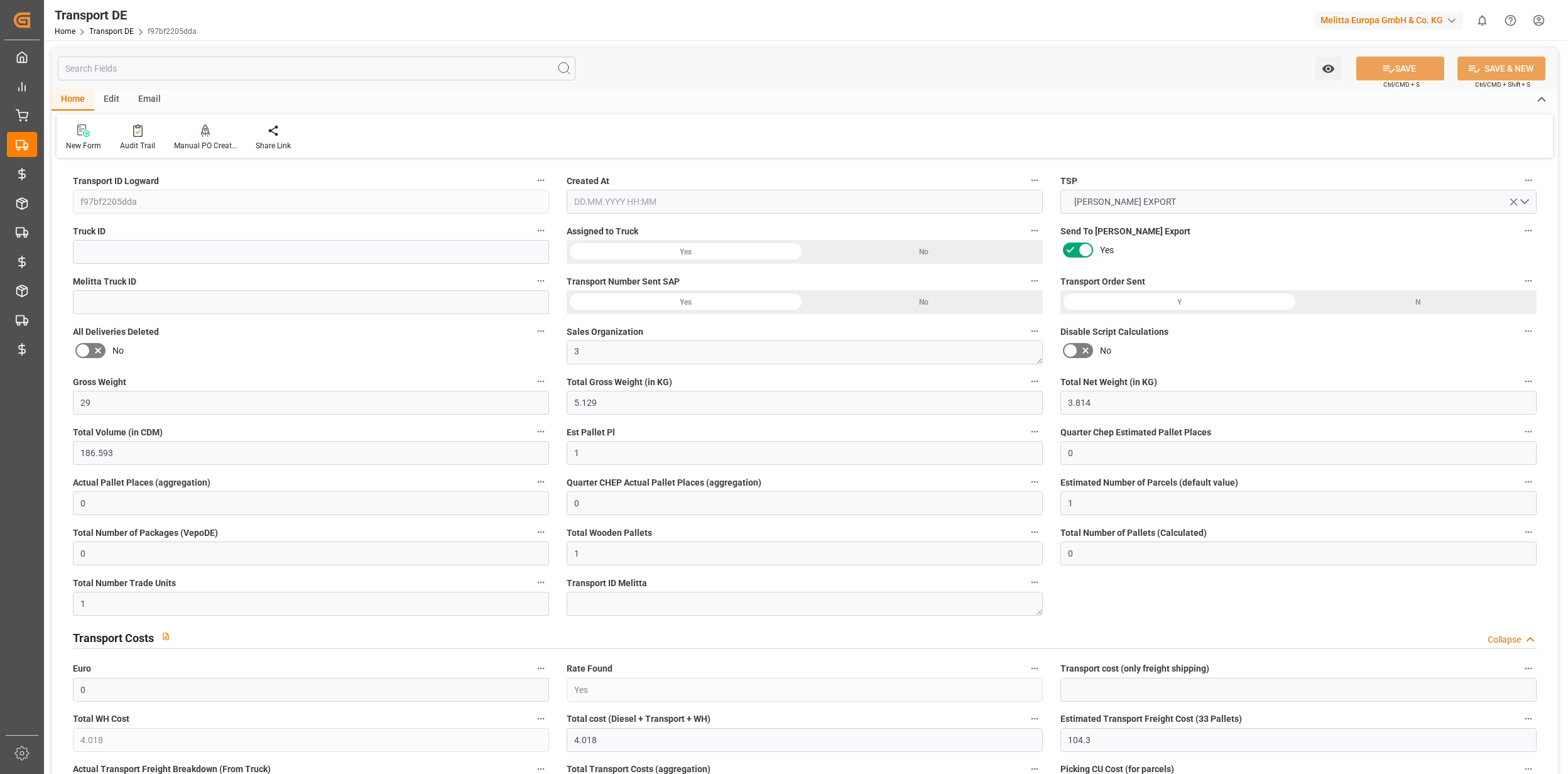
type input "0"
type input "1"
type input "0"
type input "1"
type input "0"
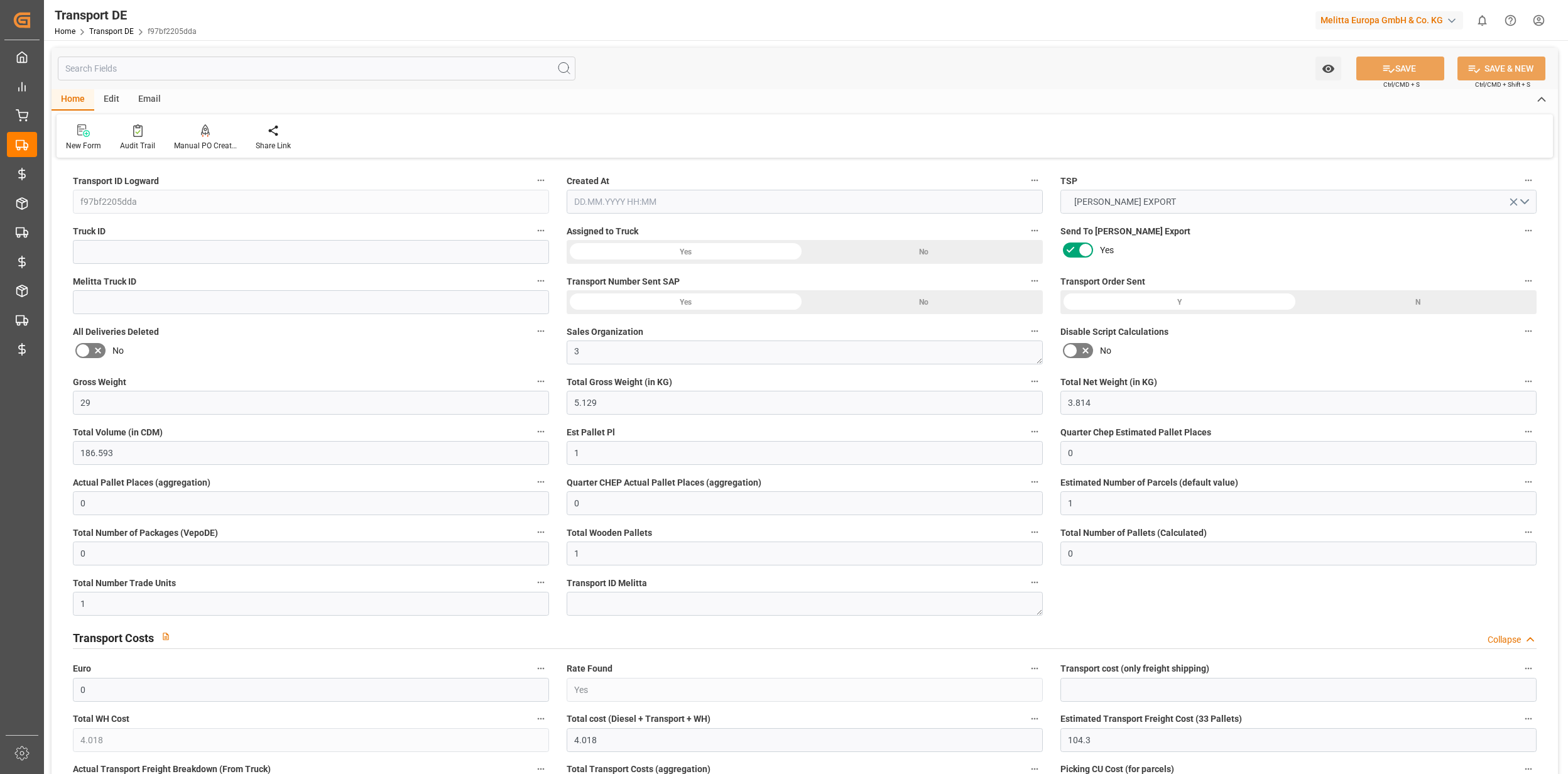
type input "1"
type input "0"
type input "4.018"
type input "104.3"
type input "0"
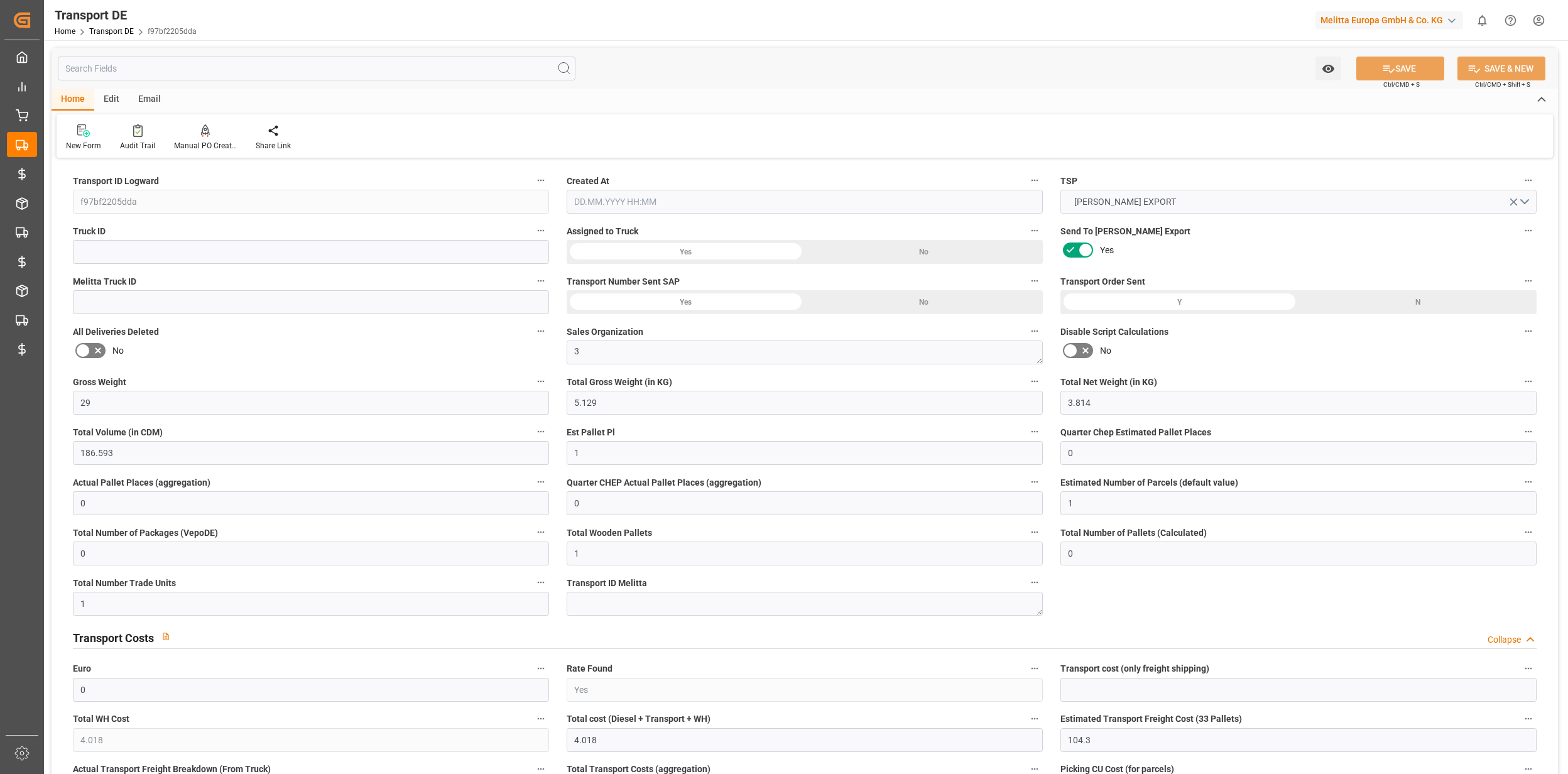
type input "44"
type input "0"
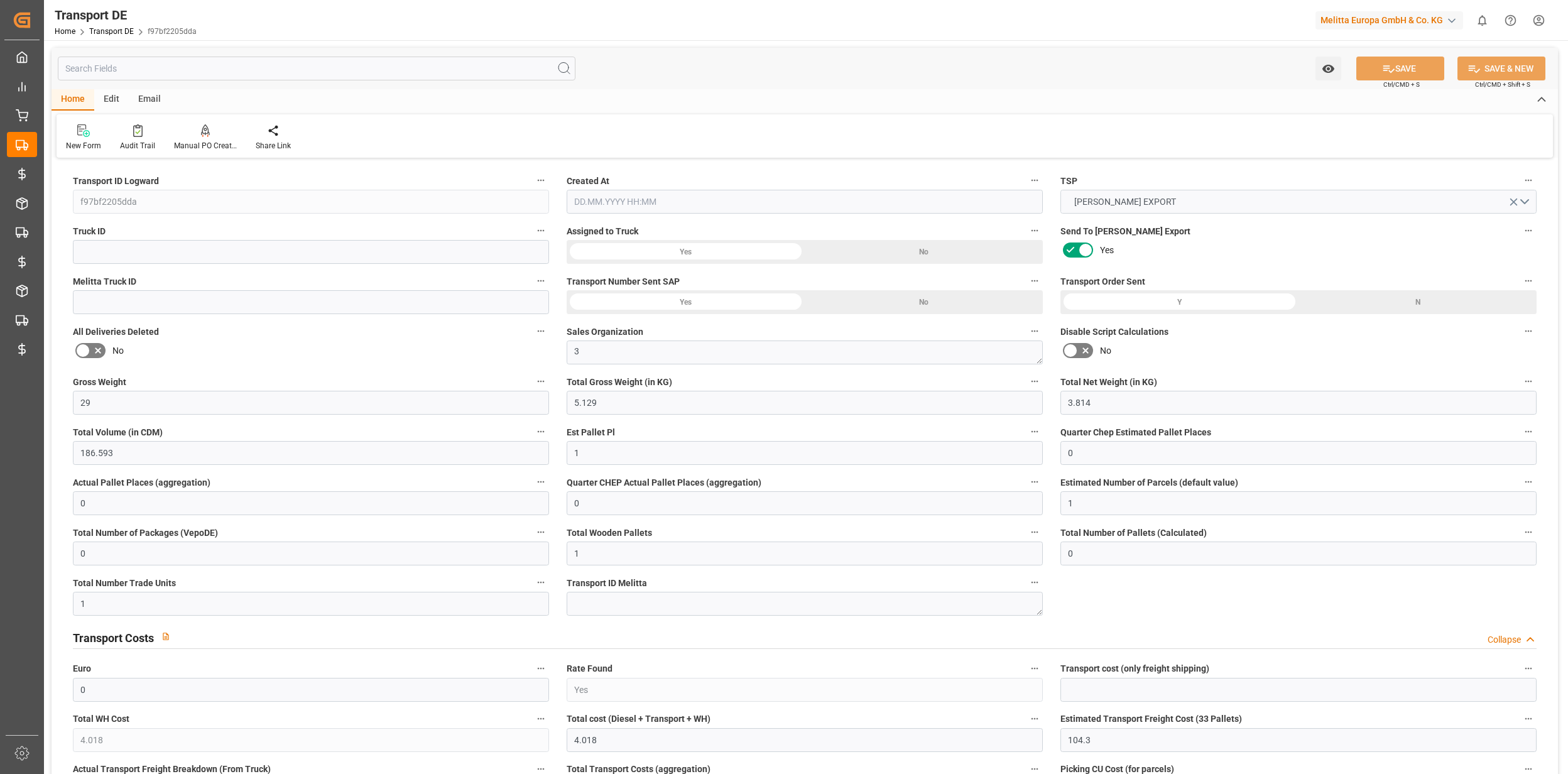
type input "0"
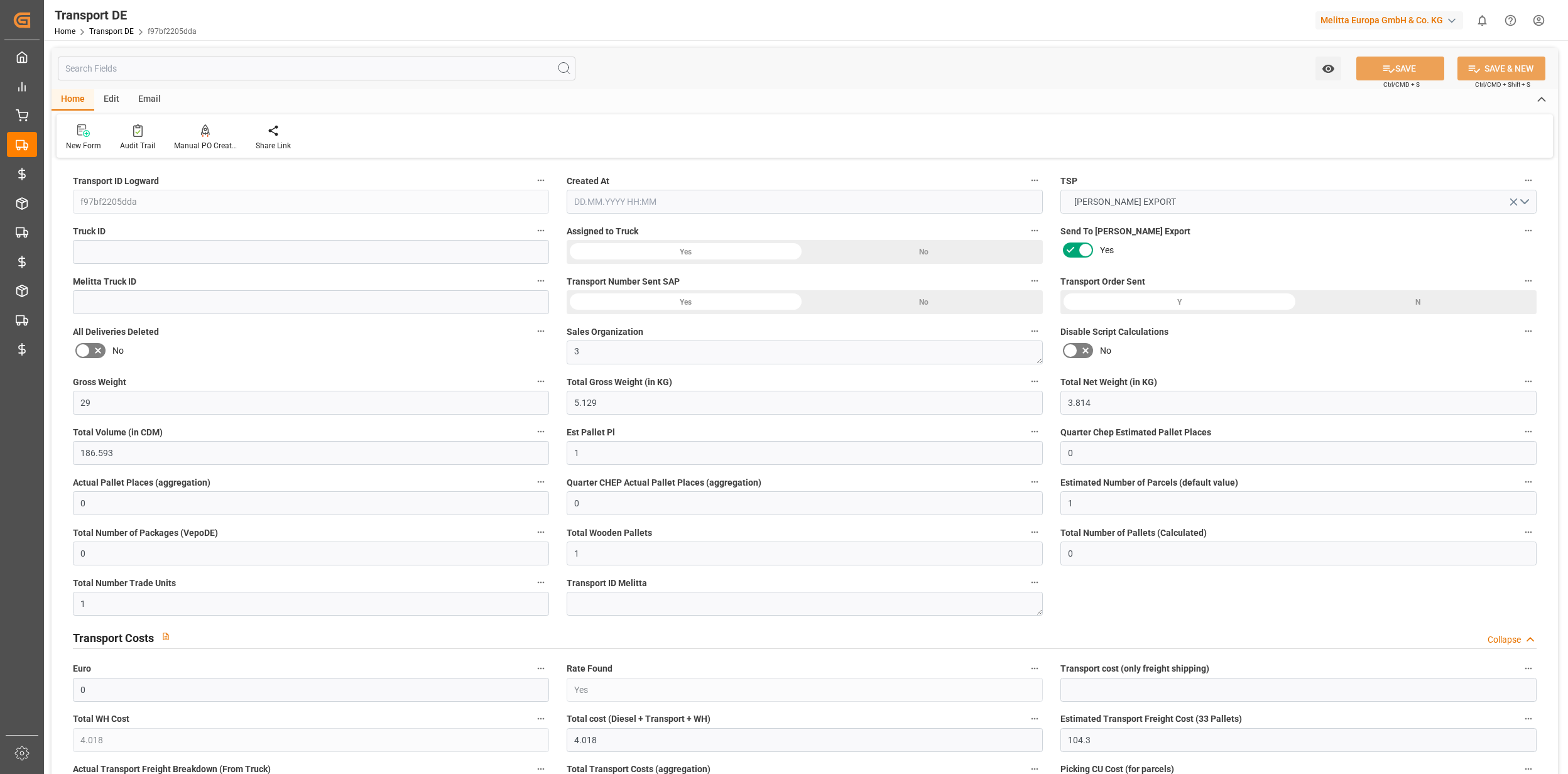
type input "0"
type input "5.129"
type input "4710.8598"
type input "21"
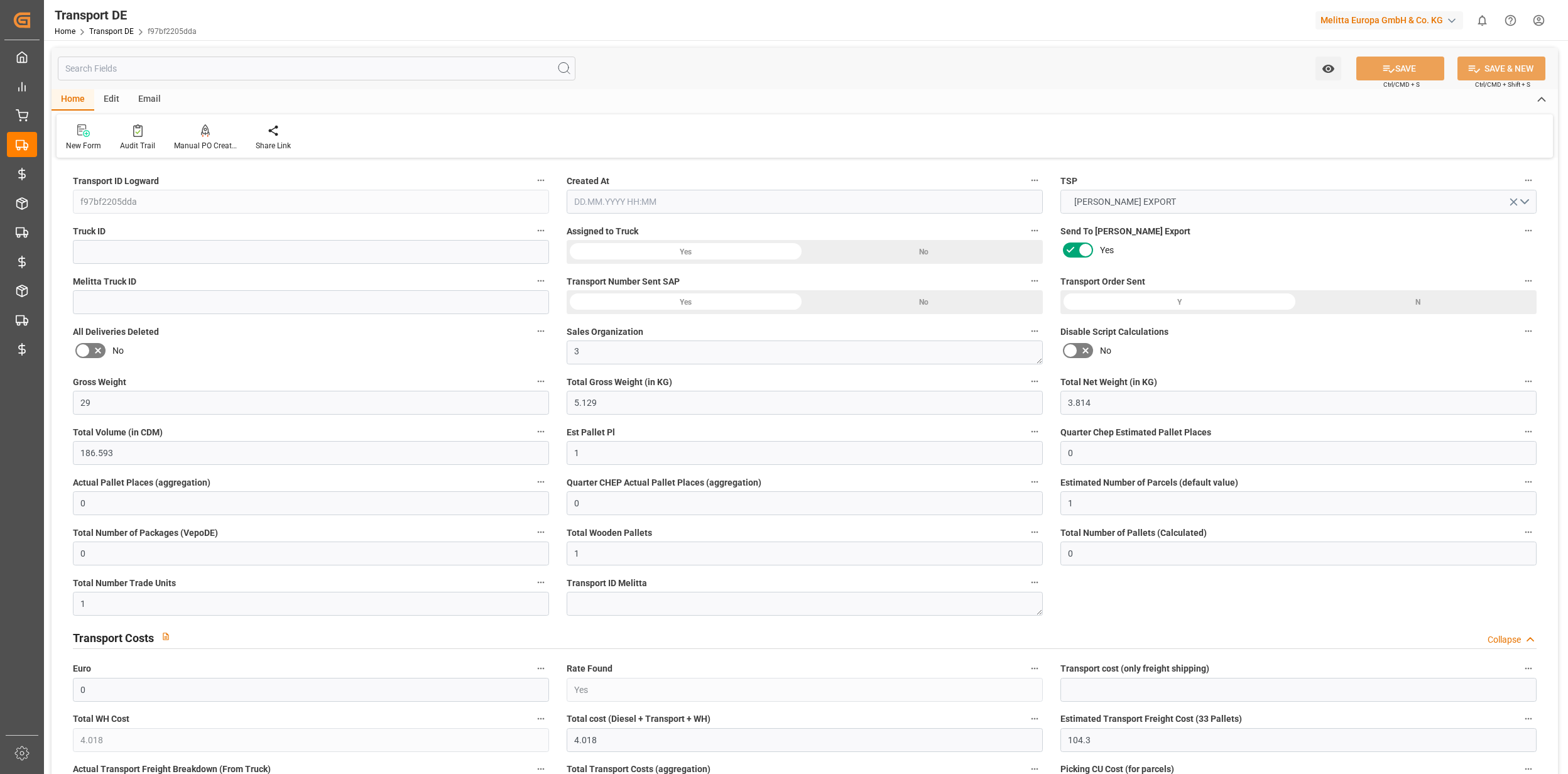
type input "35"
type input "0"
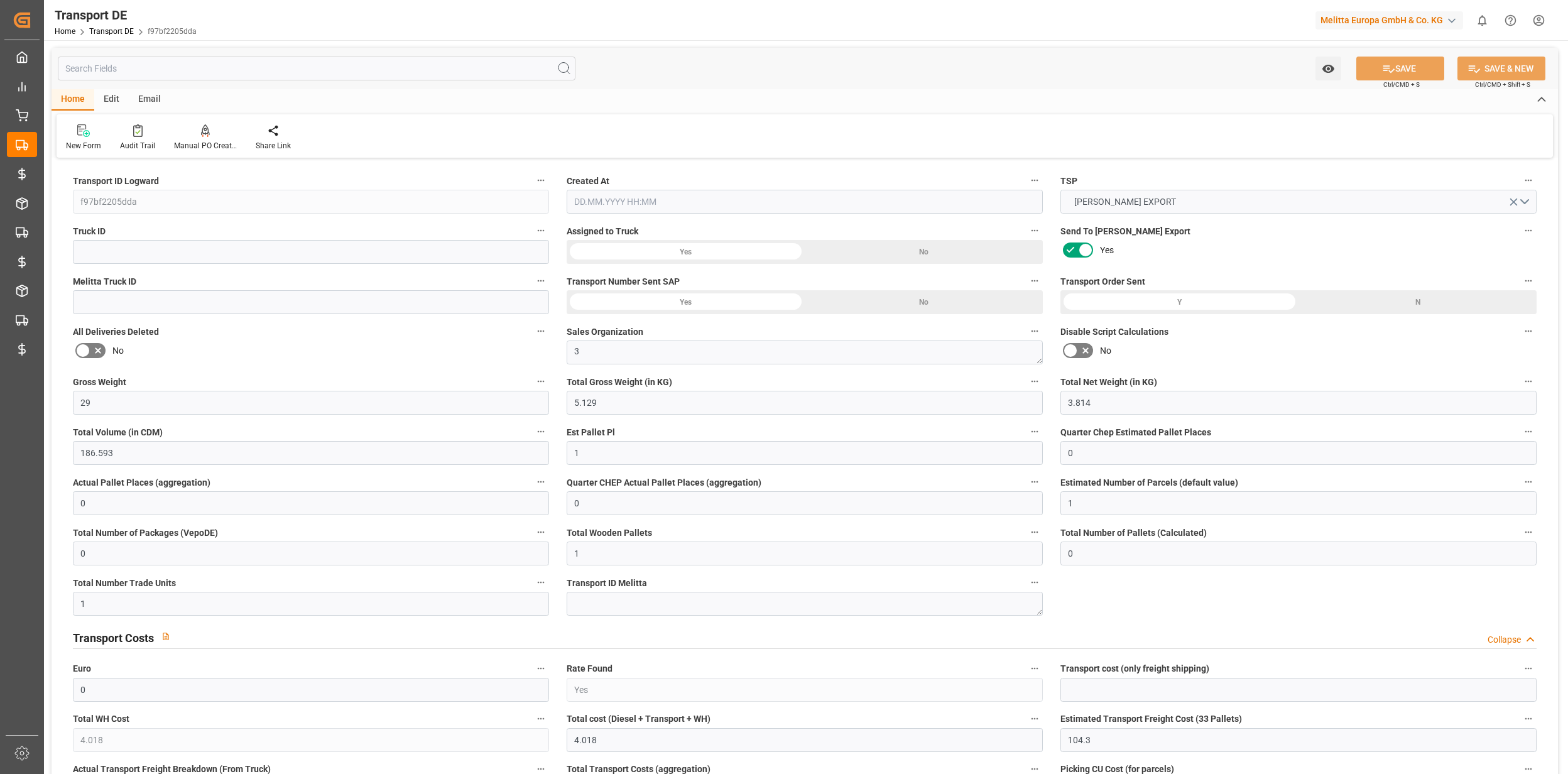
type input "0"
type input "[DATE] 11:30"
type input "[DATE]"
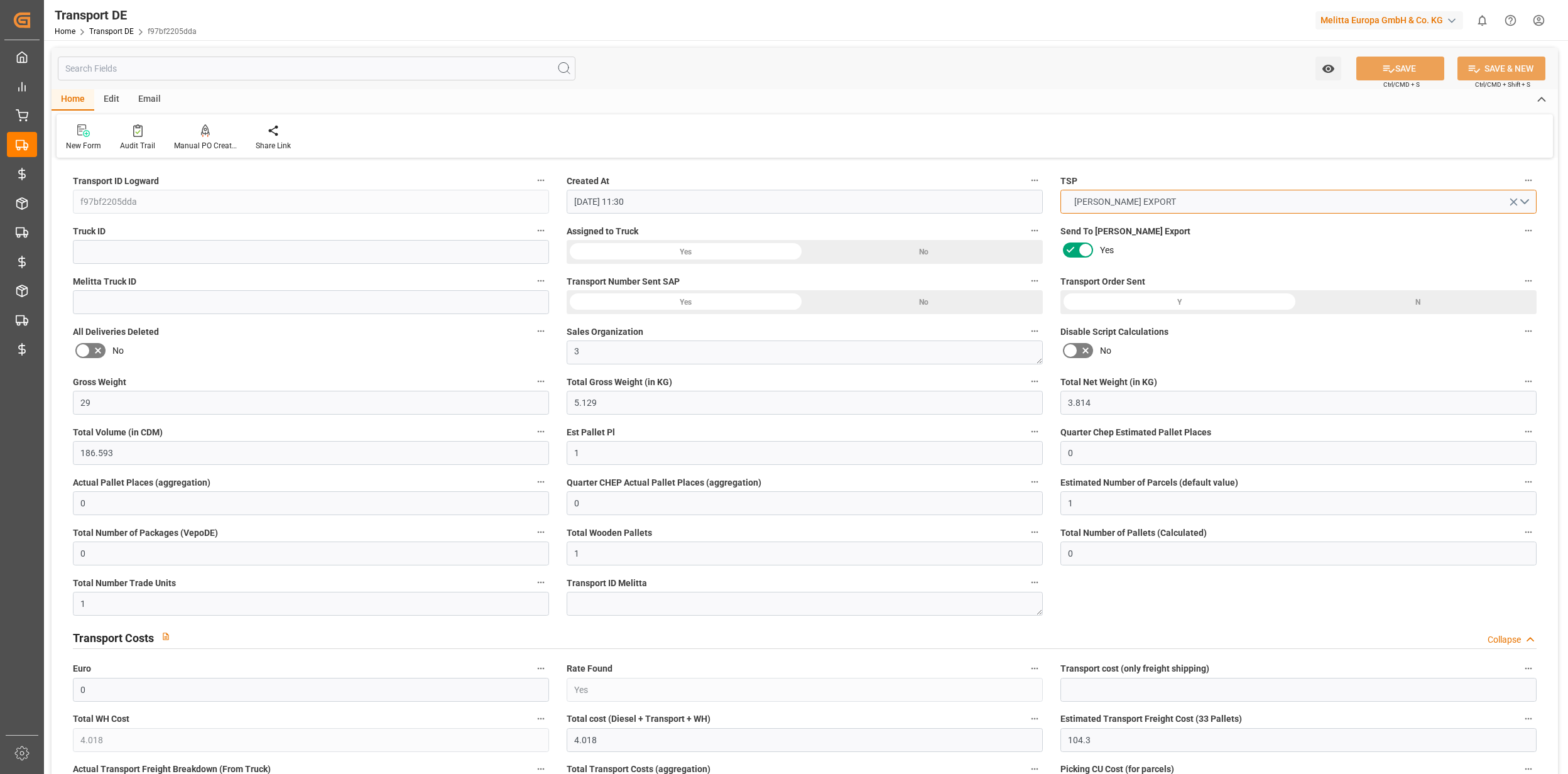
click at [1523, 204] on button "RABEN EXPORT" at bounding box center [1298, 201] width 476 height 24
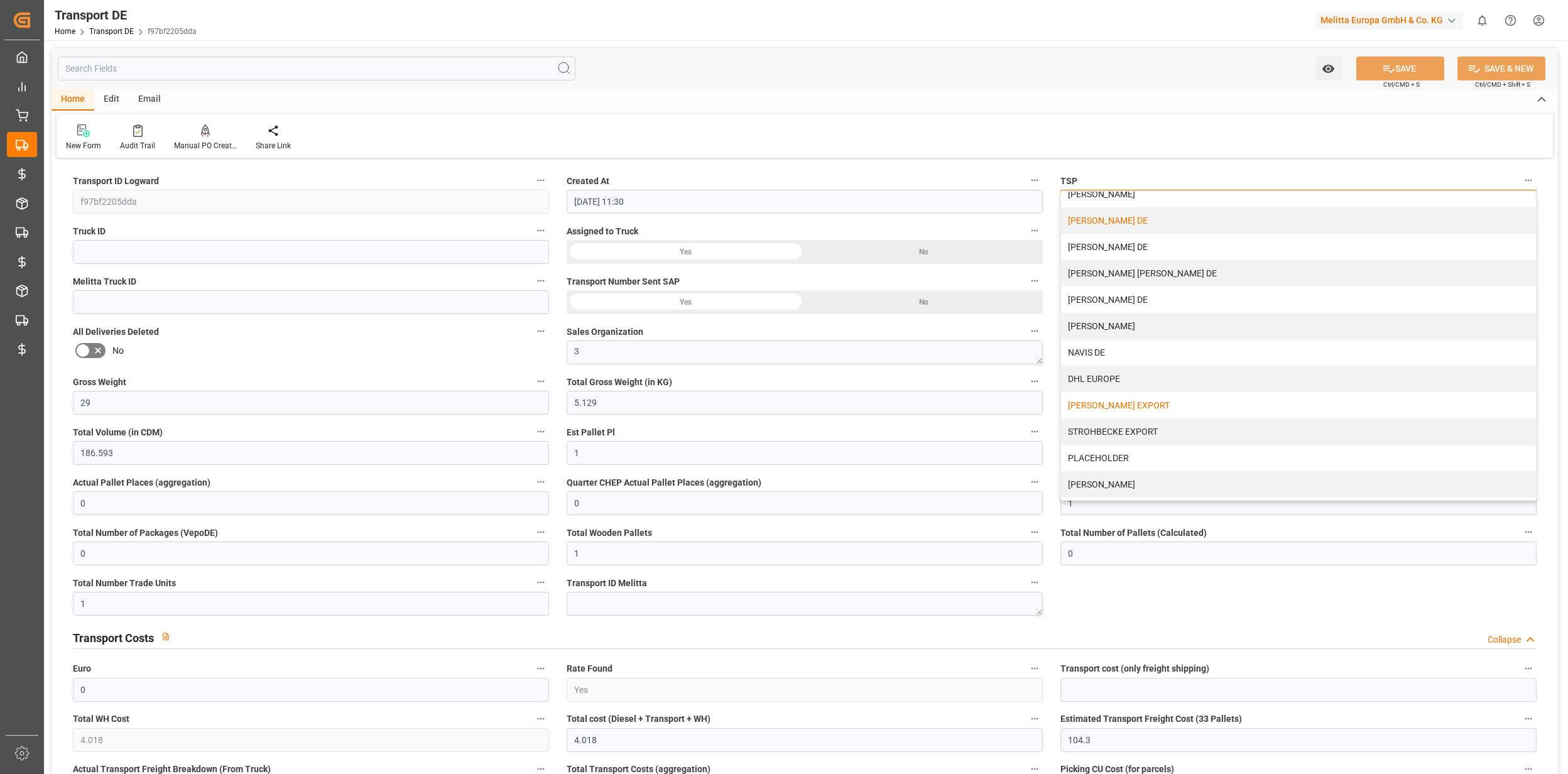
scroll to position [252, 0]
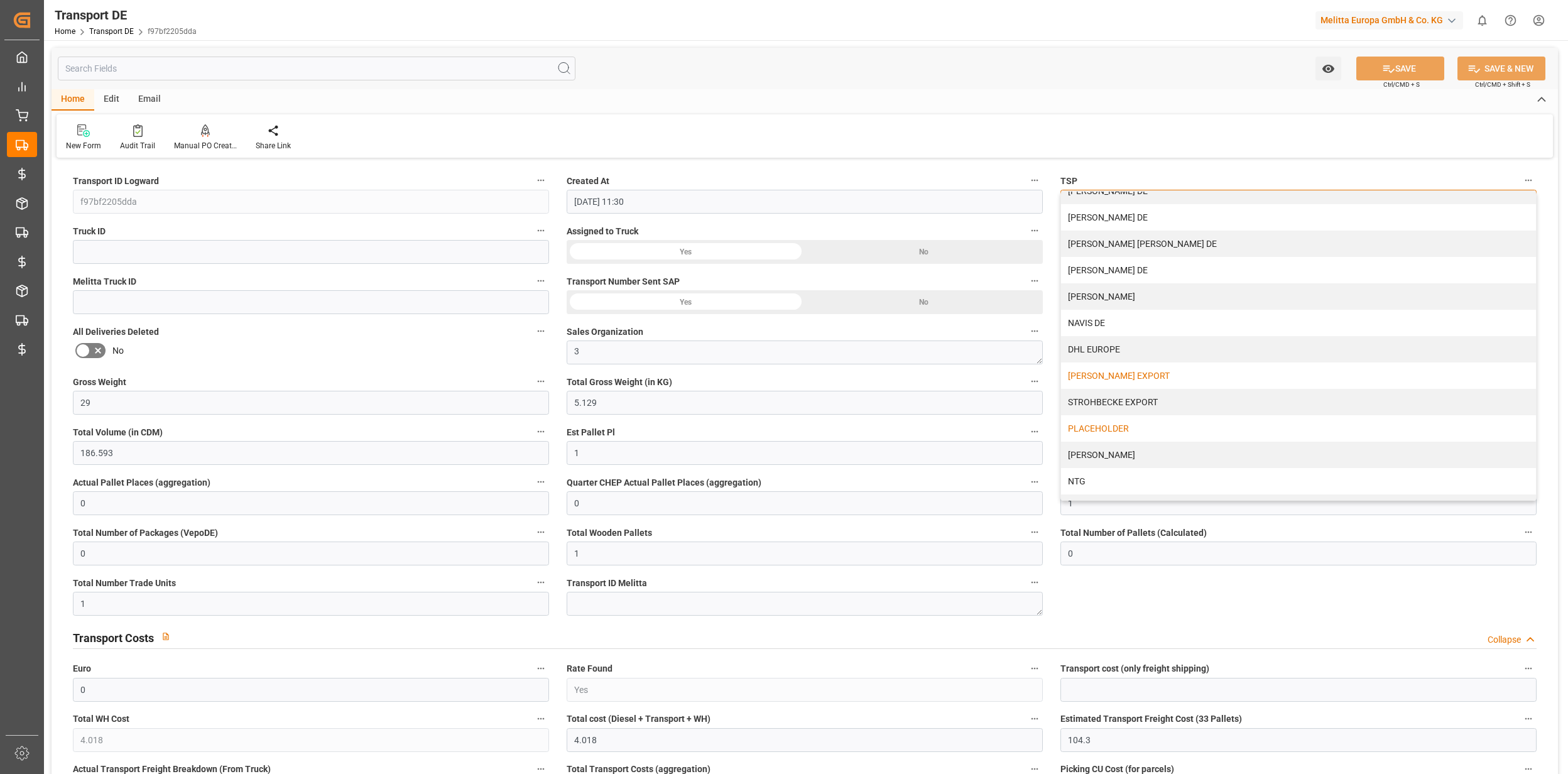
click at [1103, 425] on div "PLACEHOLDER" at bounding box center [1298, 428] width 475 height 26
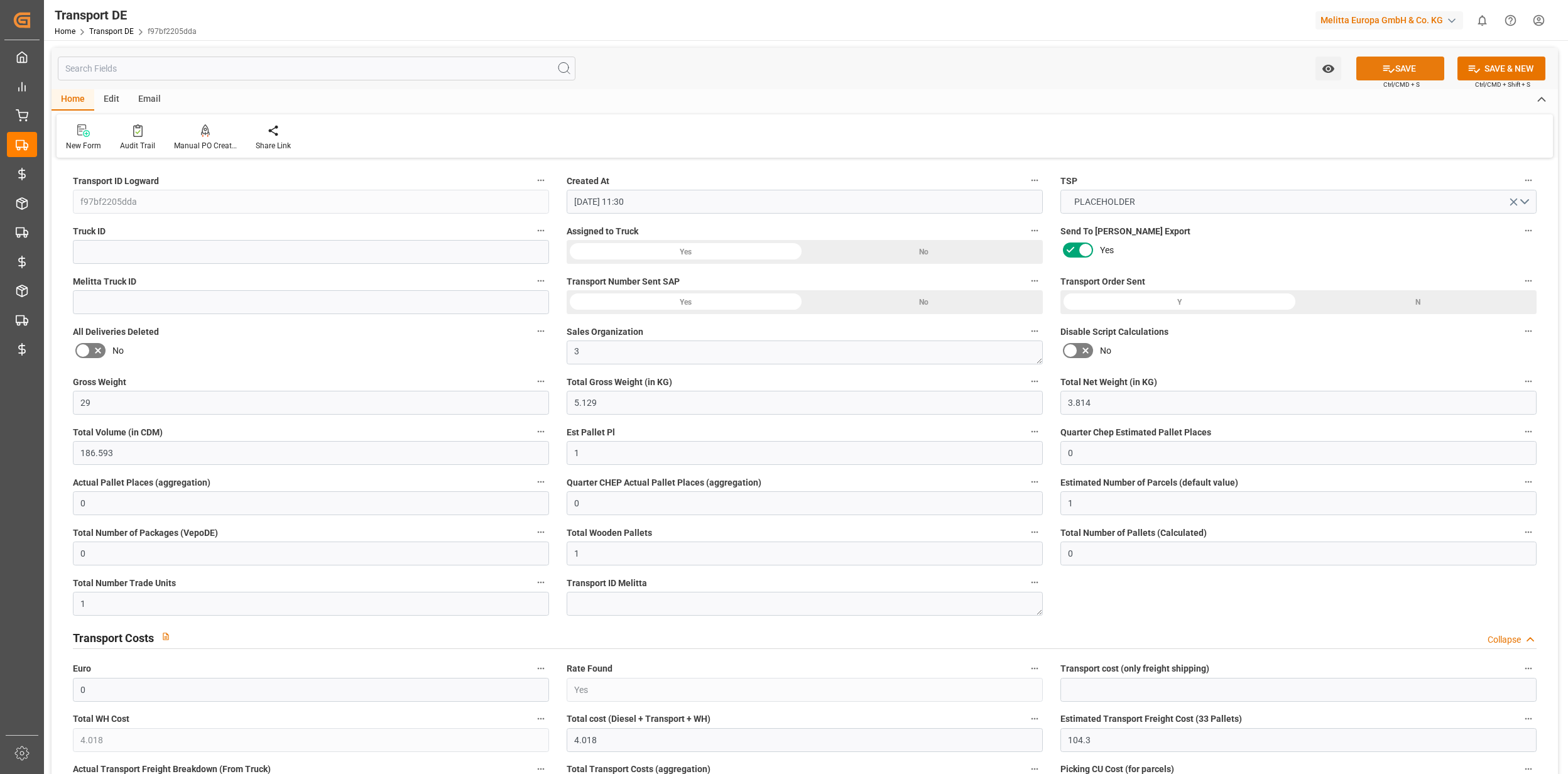
click at [1400, 73] on button "SAVE" at bounding box center [1400, 68] width 88 height 24
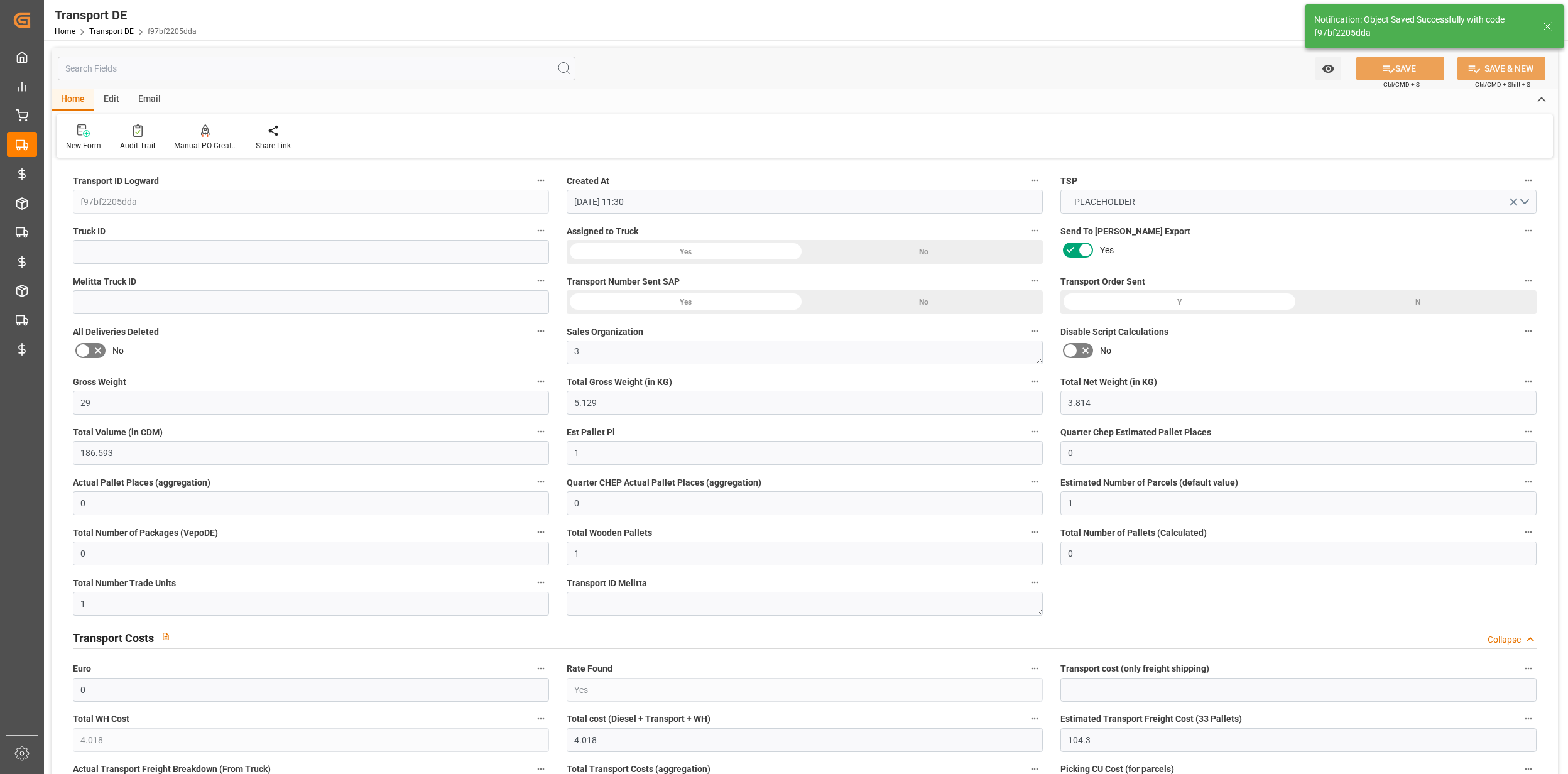
type input "Hans-Böckler-Strasse 37"
type input "Melitta Europa GmbH & Co. KG"
type input "[STREET_ADDRESS]"
type input "32427"
type textarea "965c7384fd78"
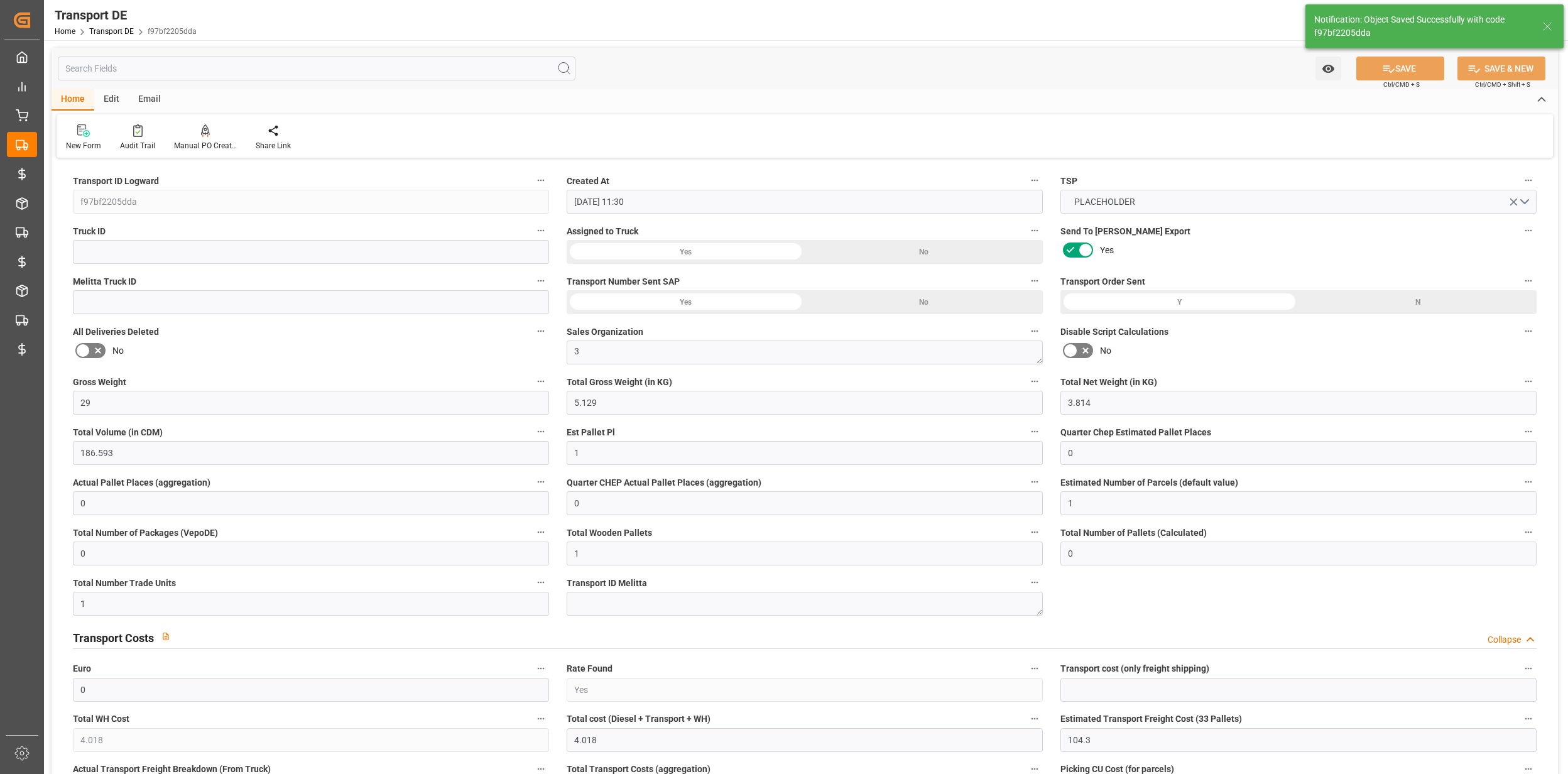
type input "DE 126011900"
type input "0"
type input "1"
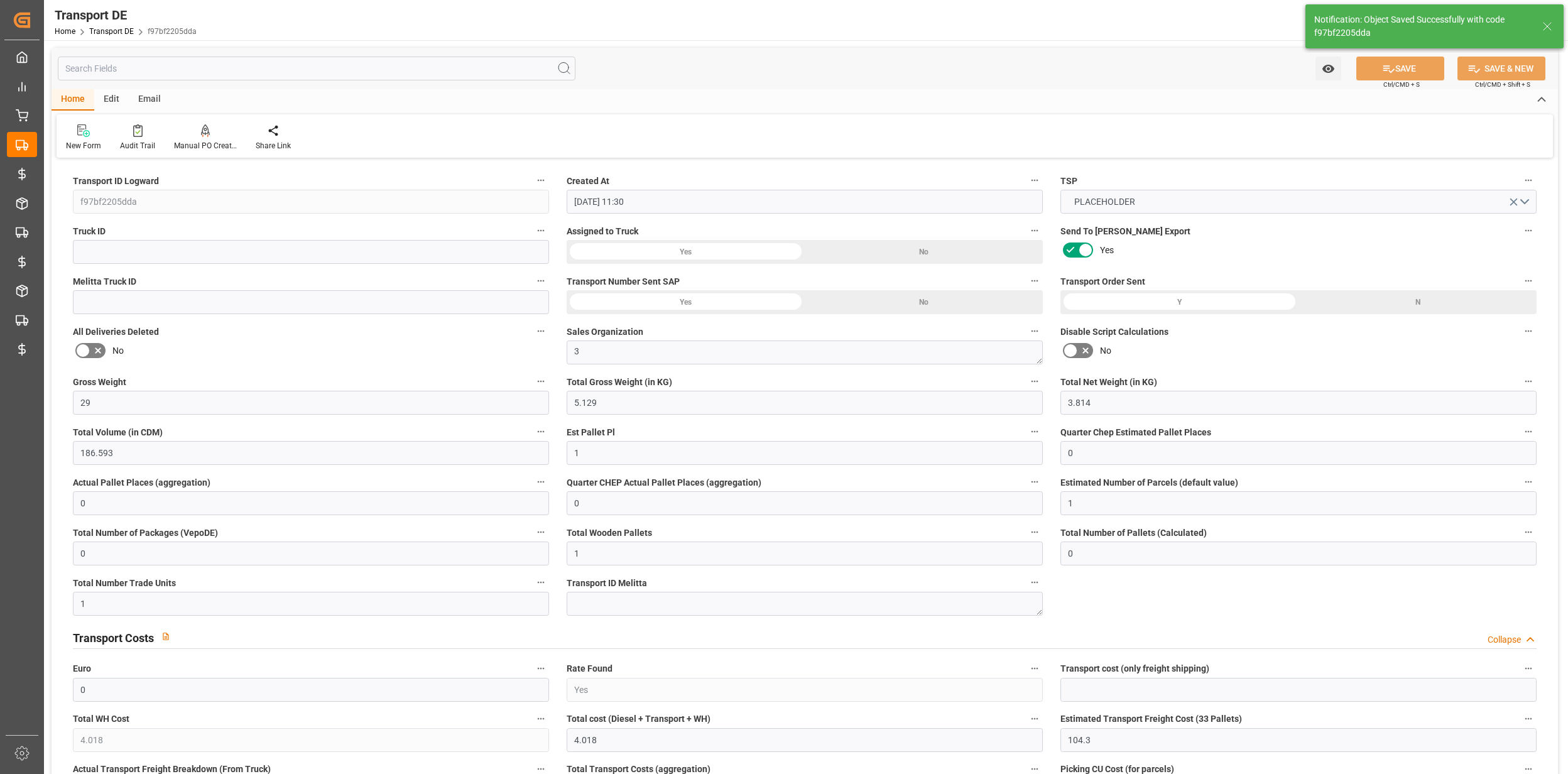
type input "0"
type input "1"
type input "4.018"
type input "29"
type input "5.129"
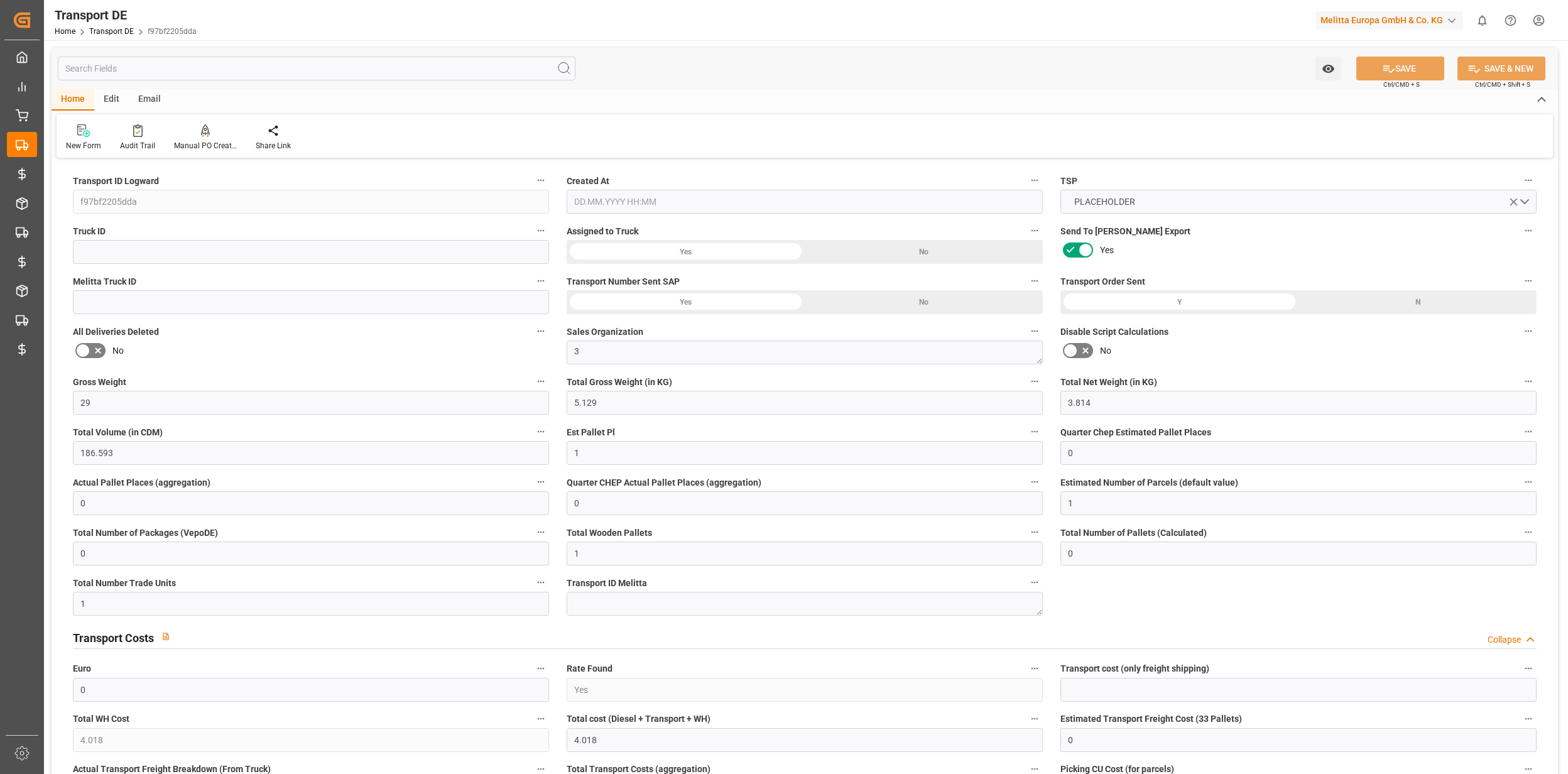
type input "3.814"
type input "186.593"
type input "1"
type input "0"
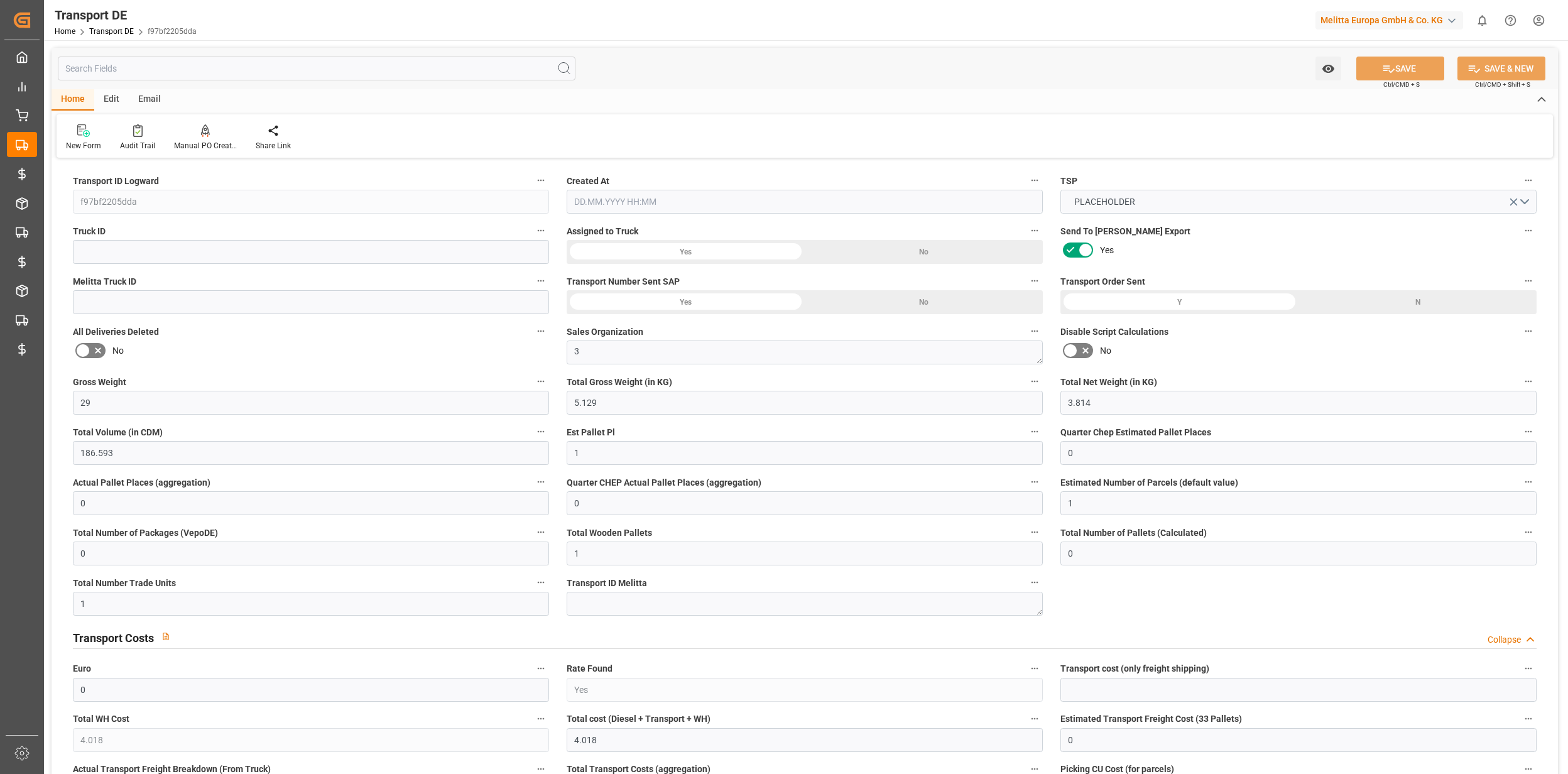
type input "0"
type input "1"
type input "0"
type input "1"
type input "0"
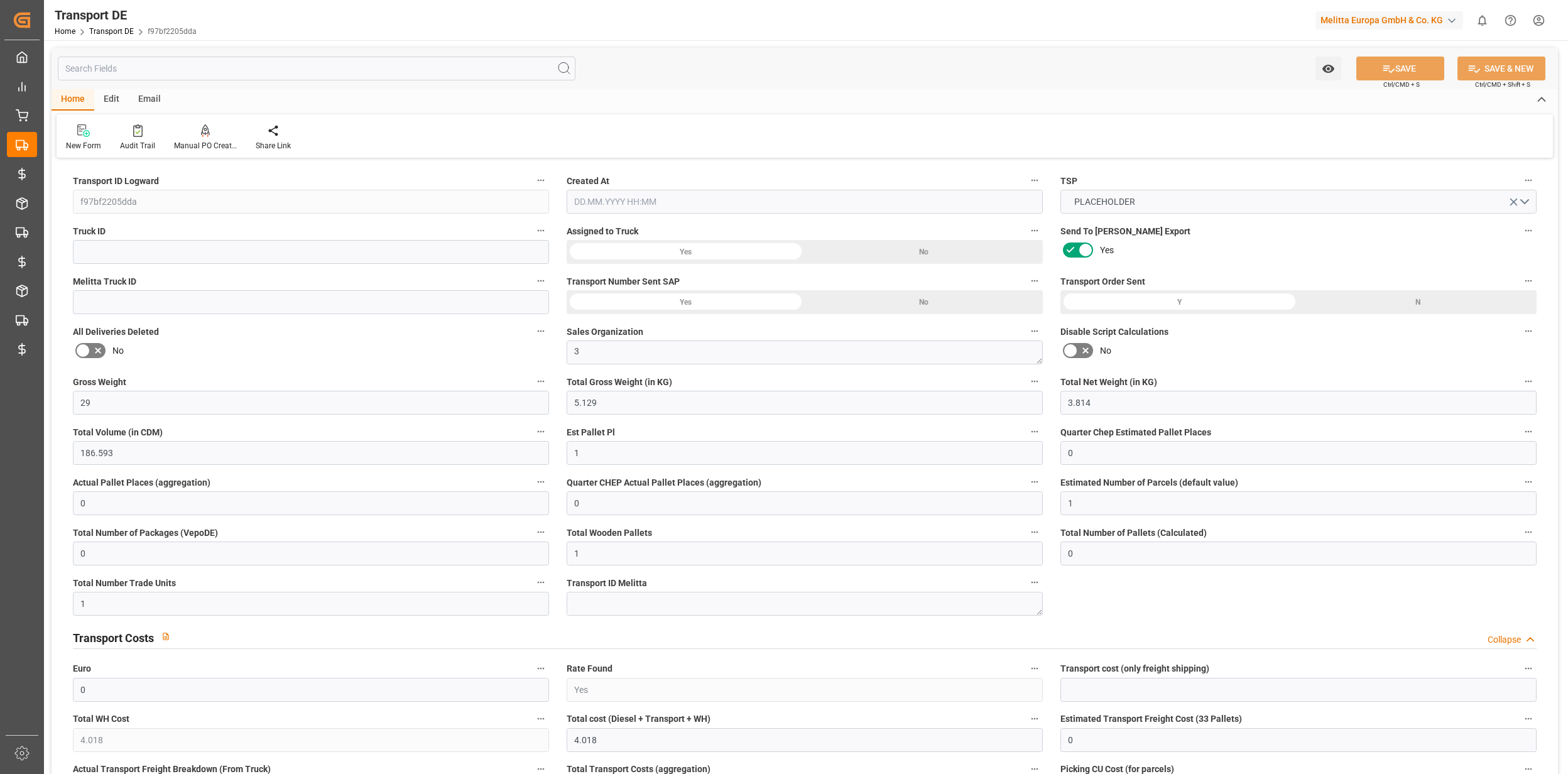
type input "1"
type input "0"
type input "4.018"
type input "0"
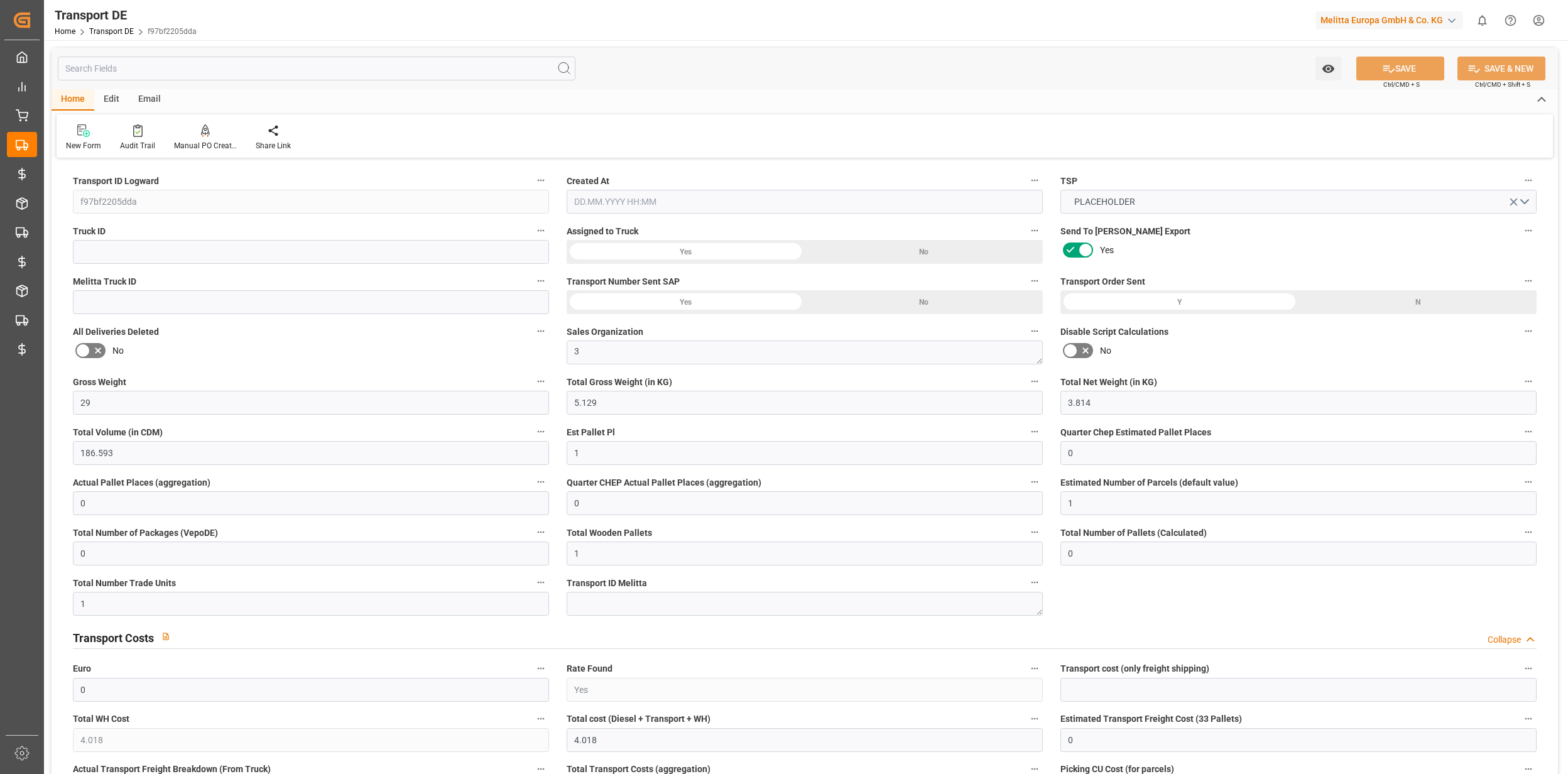
type input "44"
type input "0"
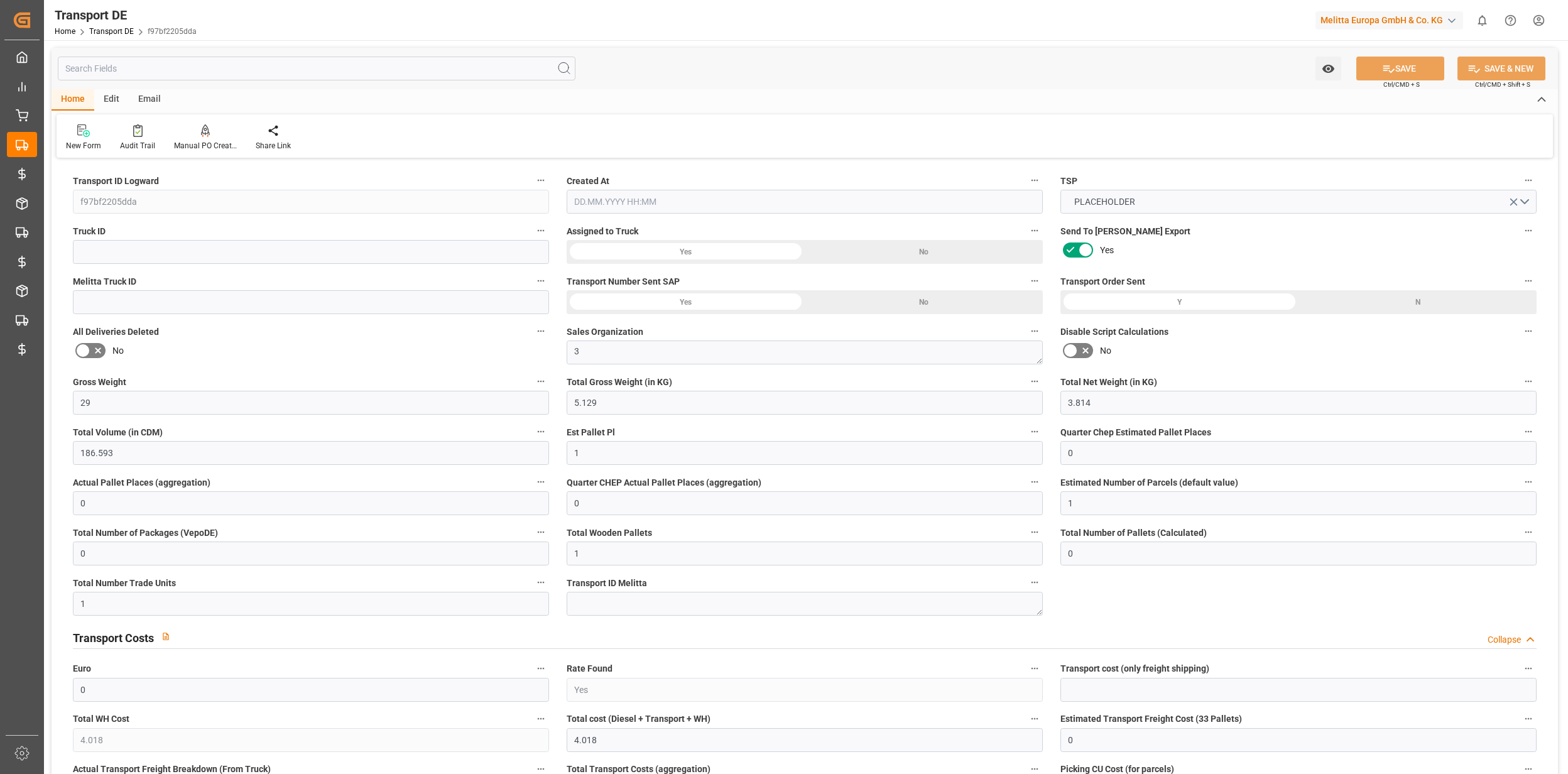
type input "0"
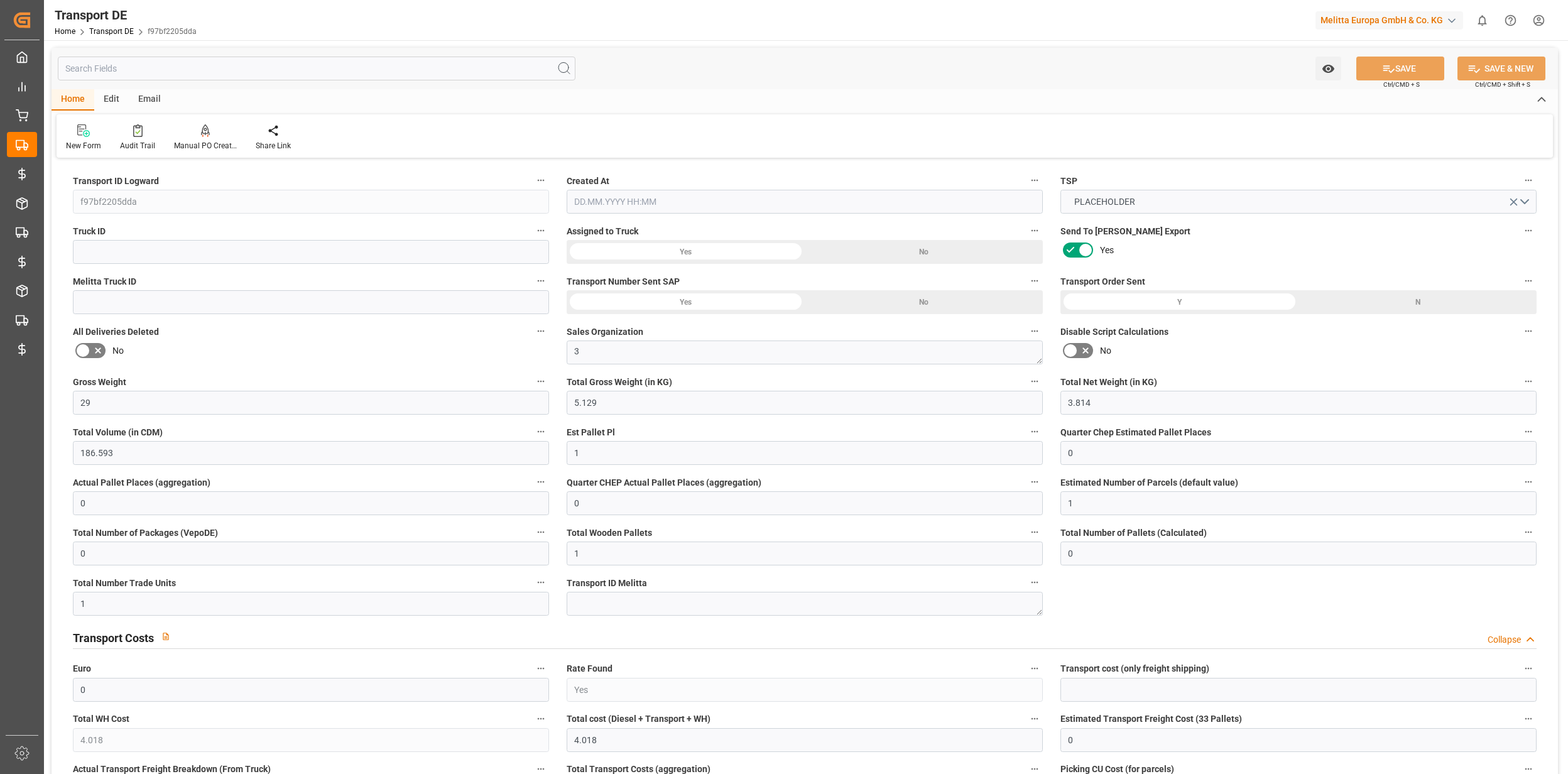
type input "0"
type input "5.129"
type input "4710.8598"
type input "21"
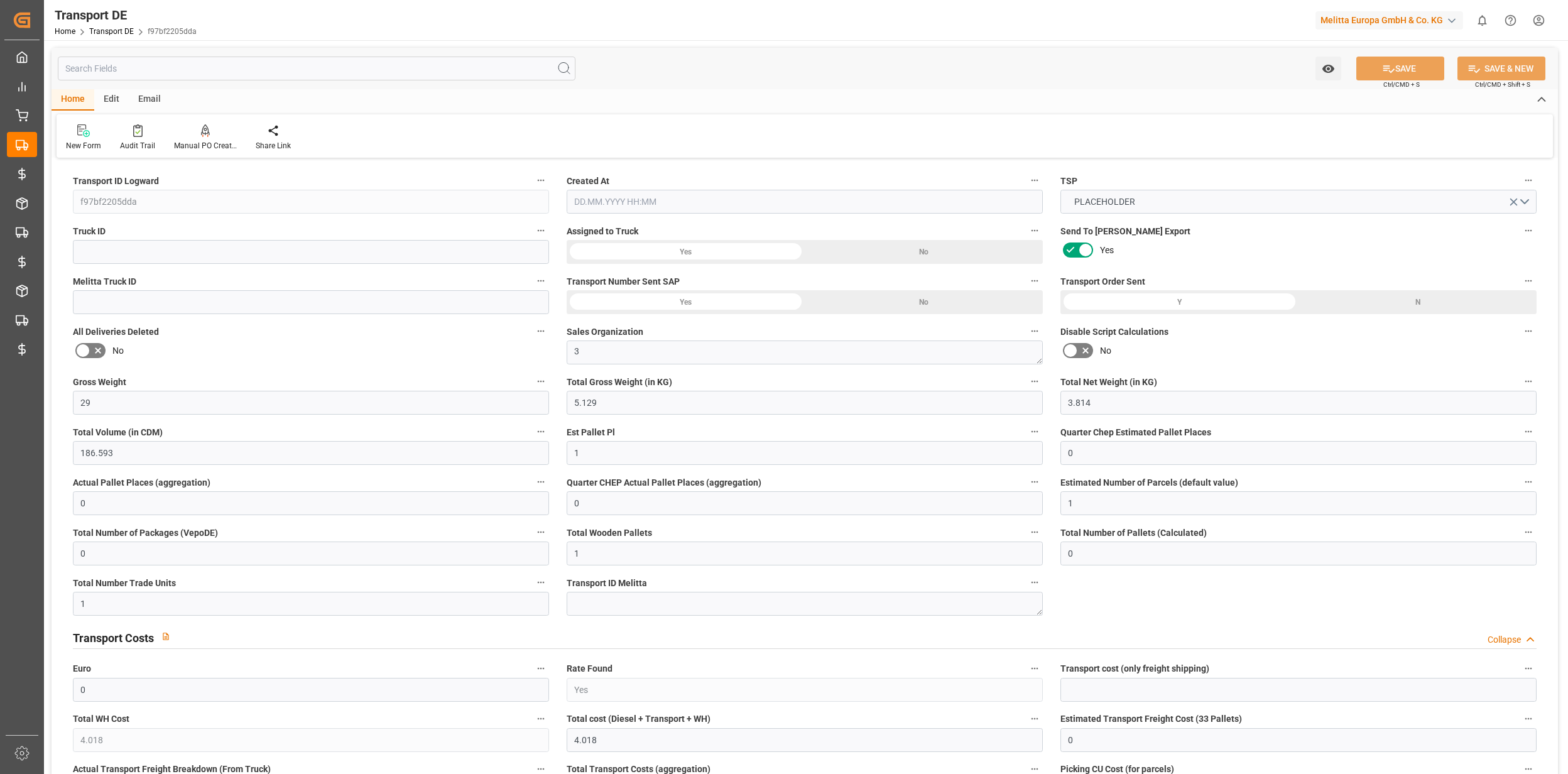
type input "35"
type input "0"
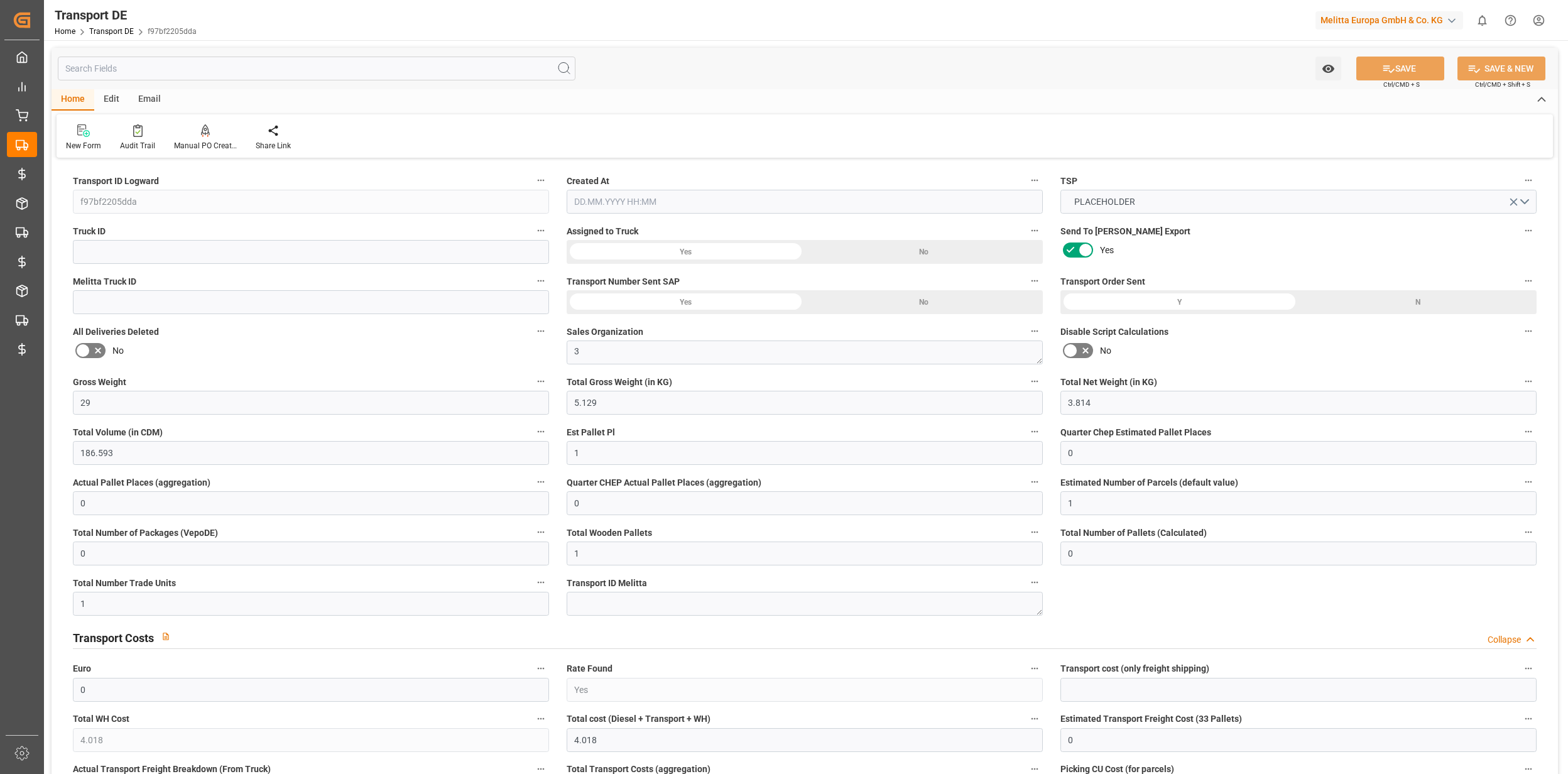
type input "0"
type input "1"
type input "0"
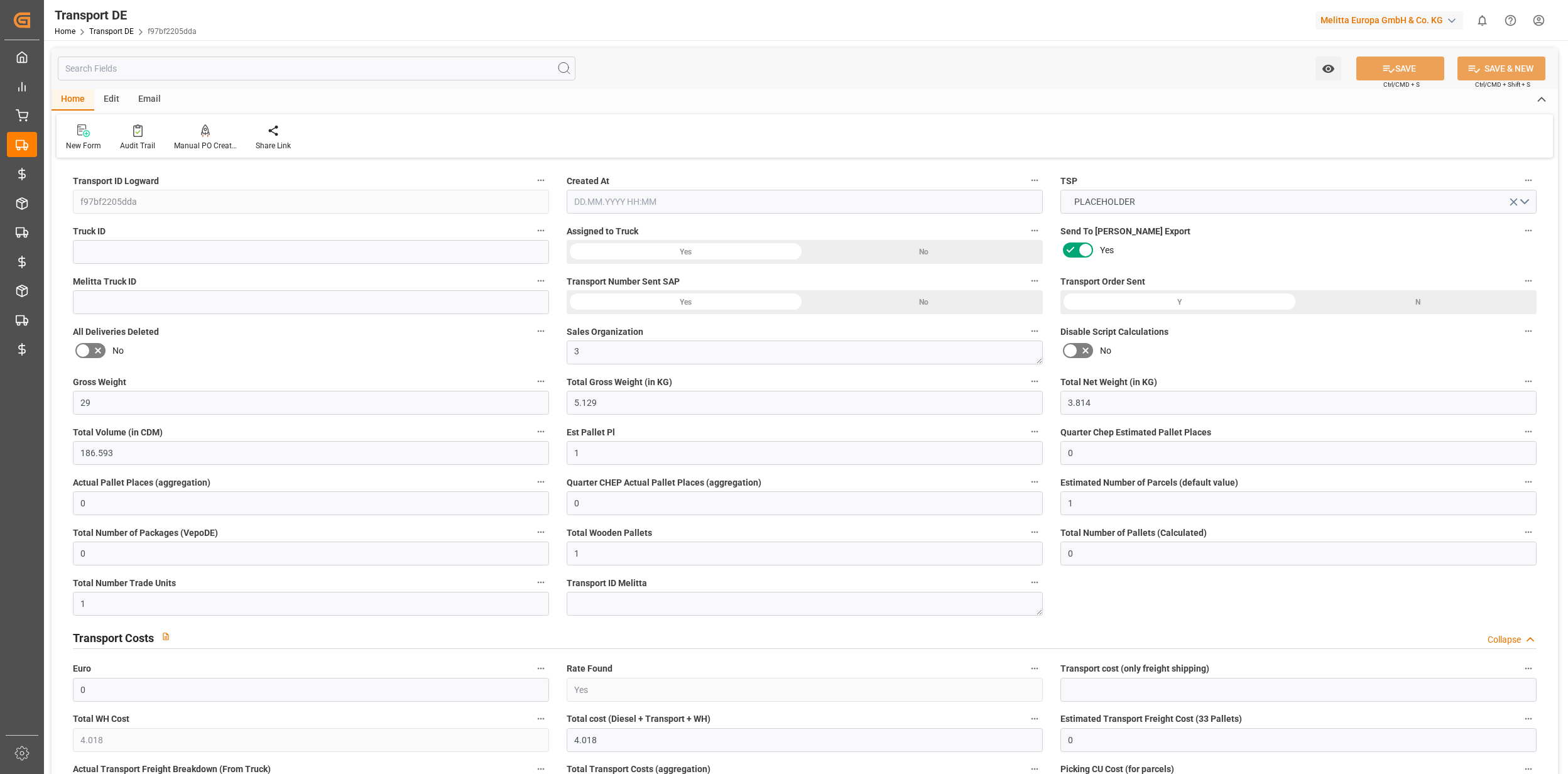
type input "1"
type input "4.018"
type input "0"
type input "[DATE] 11:30"
type input "[DATE]"
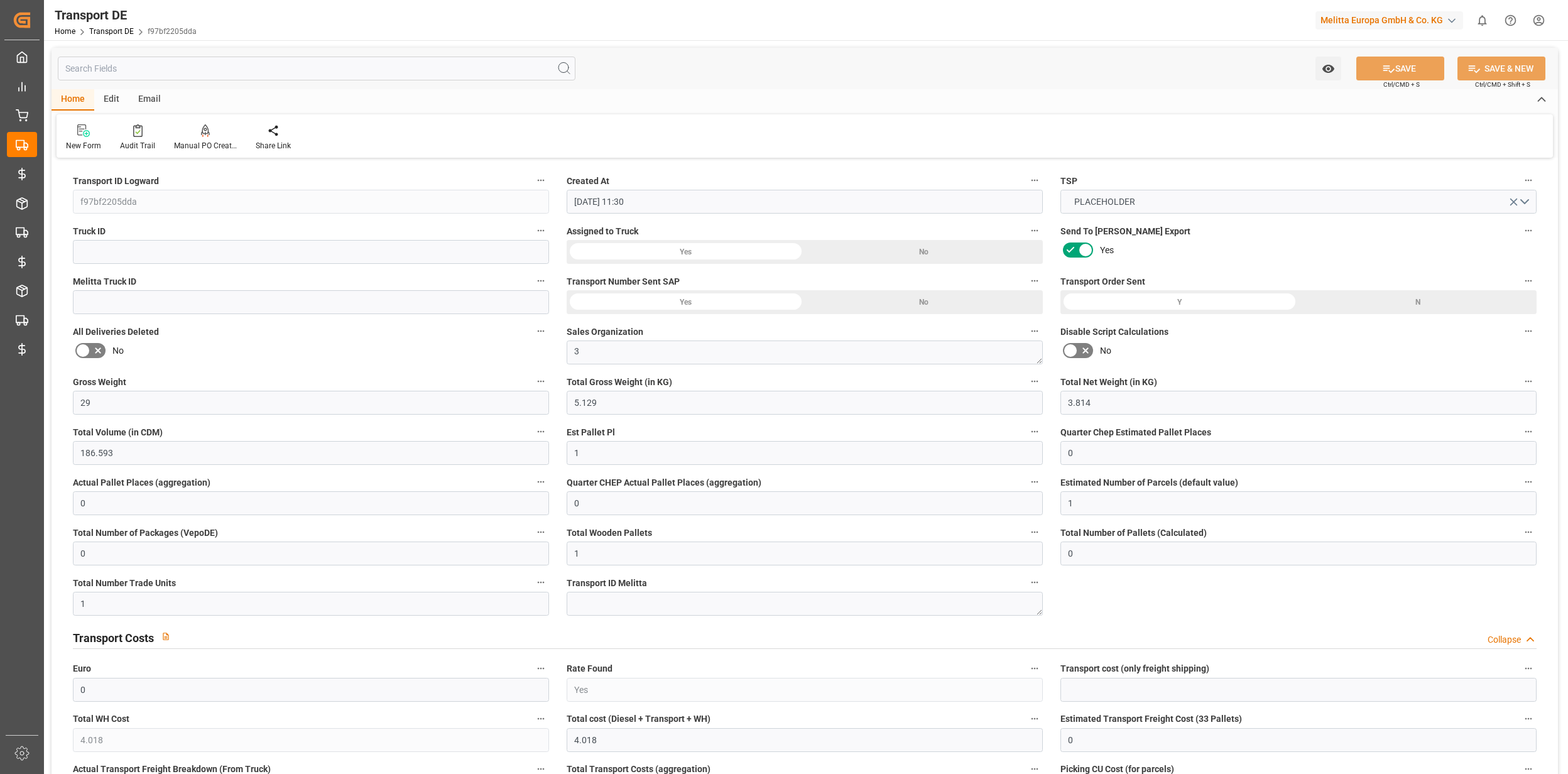
type input "[DATE]"
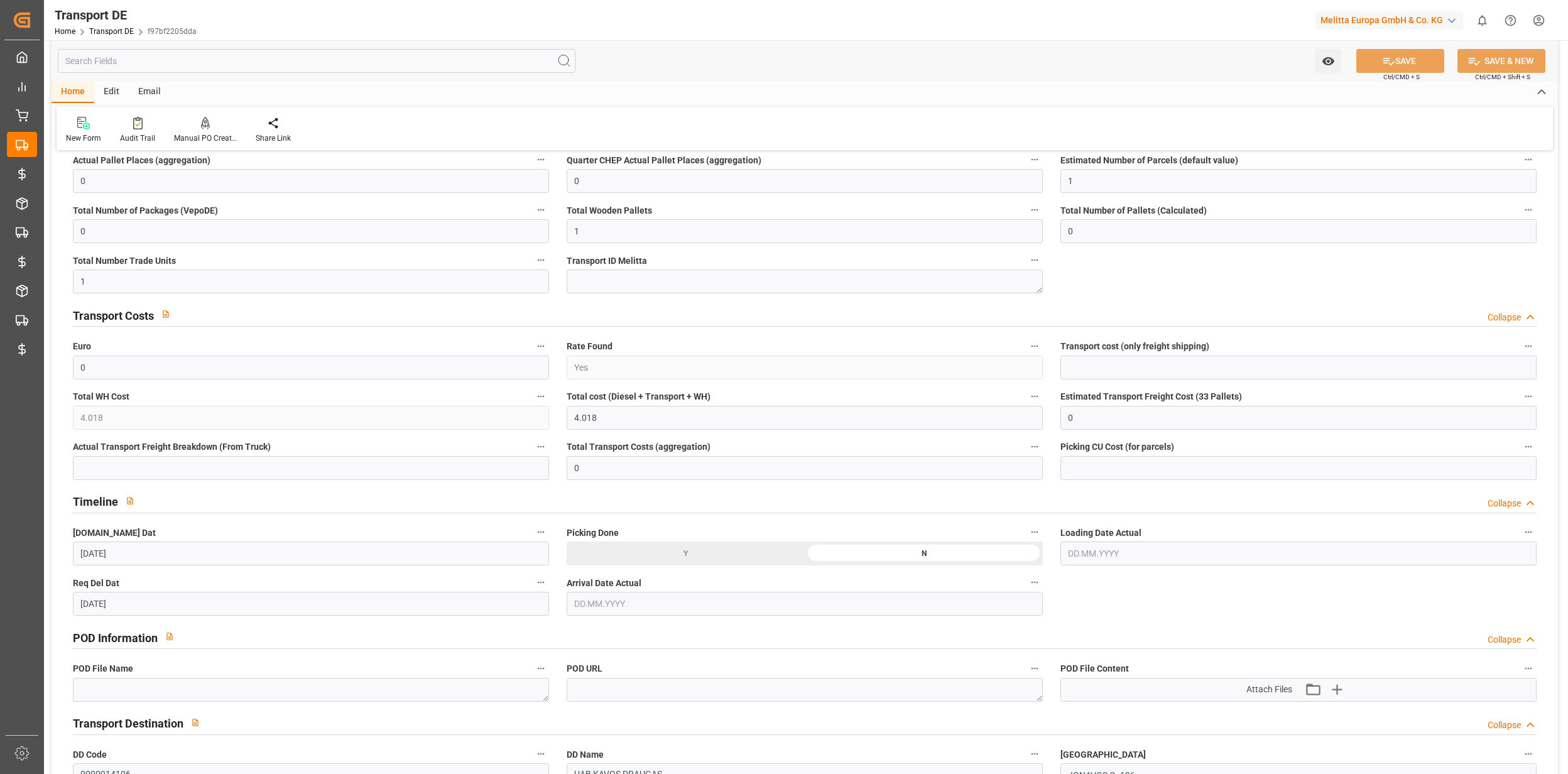
scroll to position [586, 0]
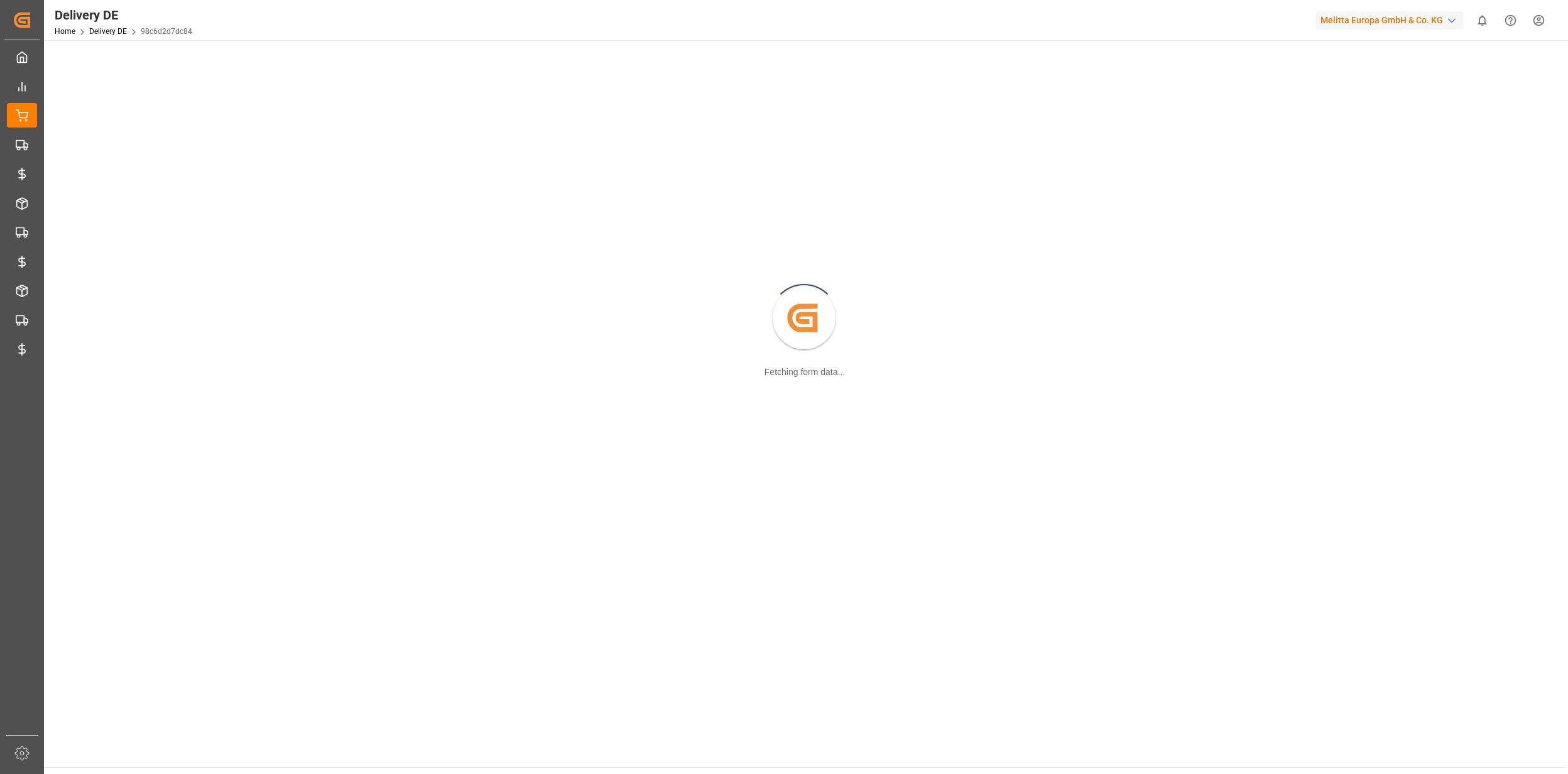
scroll to position [83, 0]
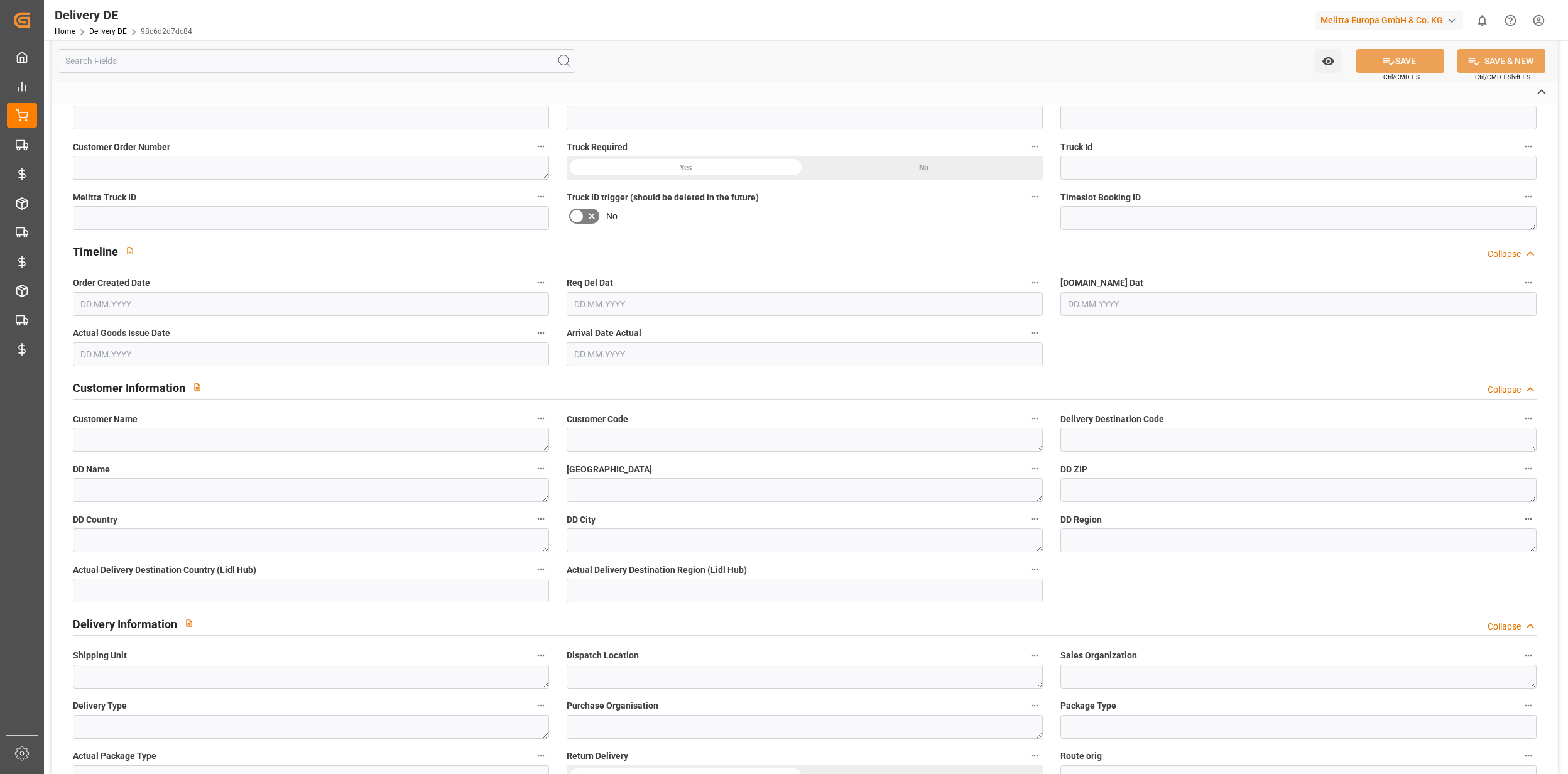
type input "92555629"
type input "f97bf2205dda"
type input "0000053018"
type input "0000057541"
type textarea "[PERSON_NAME]"
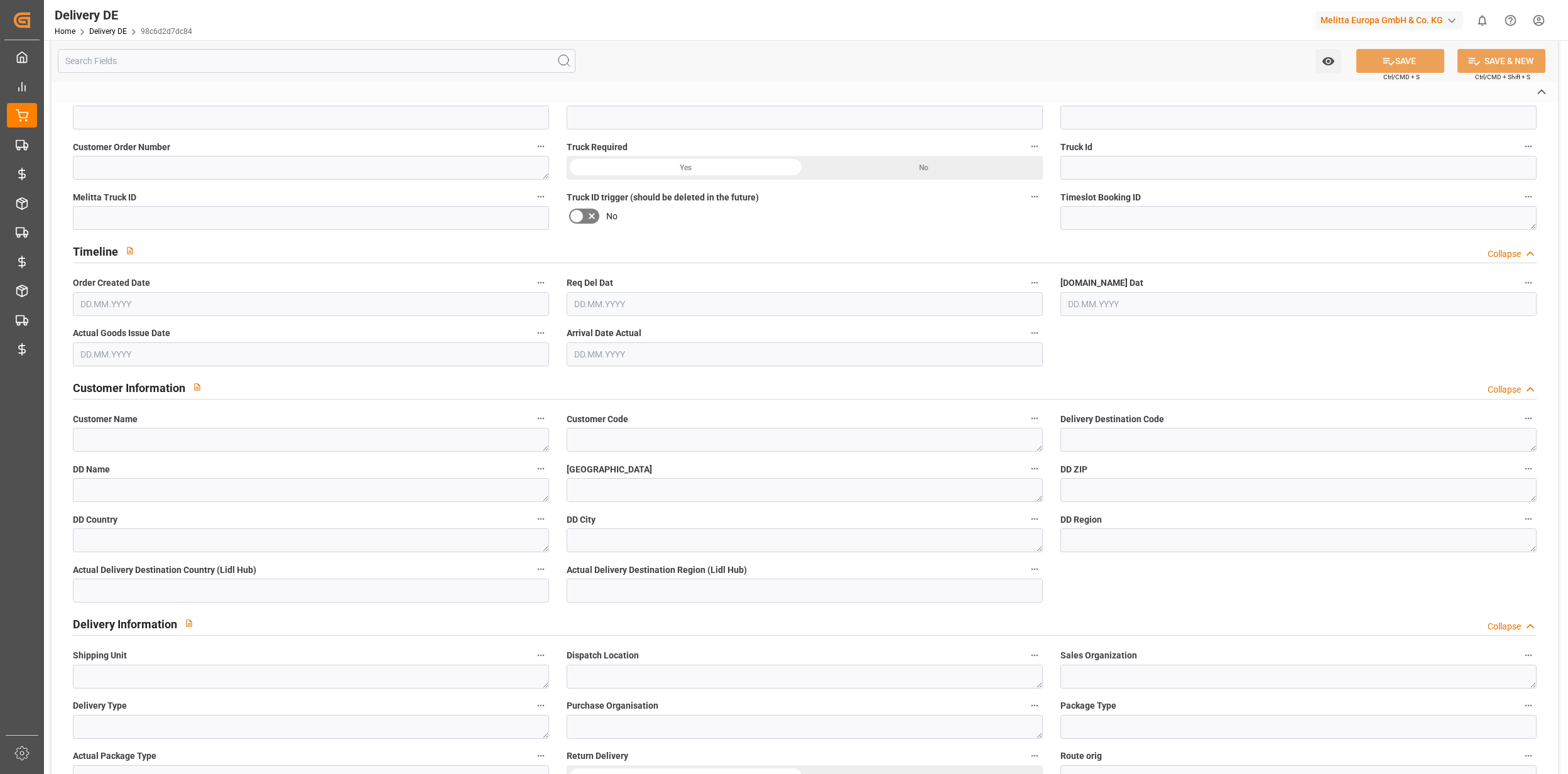
type textarea "UAB KAVOS DRAUGAS"
type textarea "0000026244"
type textarea "0000914106"
type textarea "UAB KAVOS DRAUGAS"
type textarea "JONAVOS G. 196"
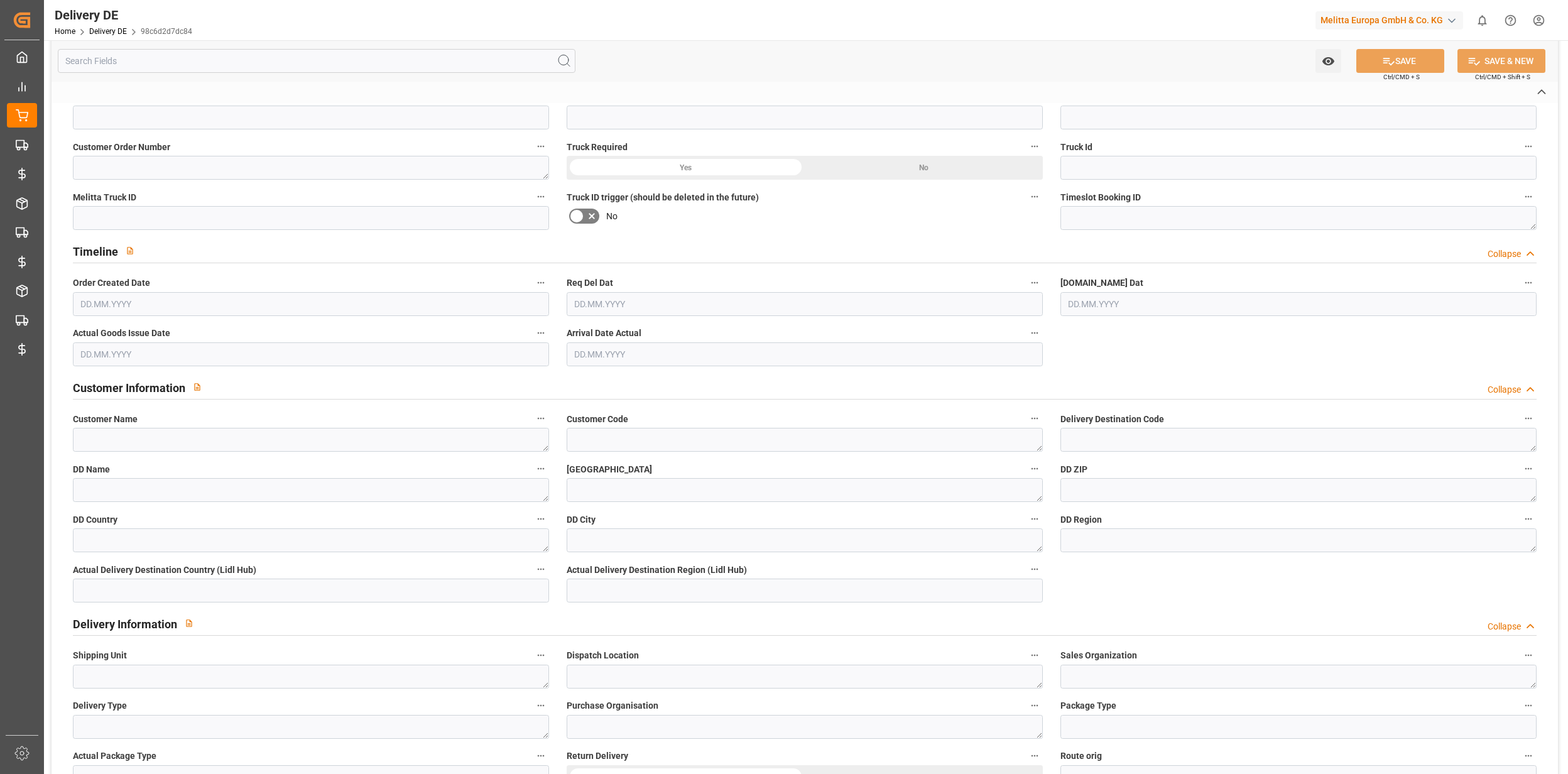
type textarea "44132"
type textarea "LT"
type textarea "[GEOGRAPHIC_DATA]"
type textarea "44"
type textarea "0011"
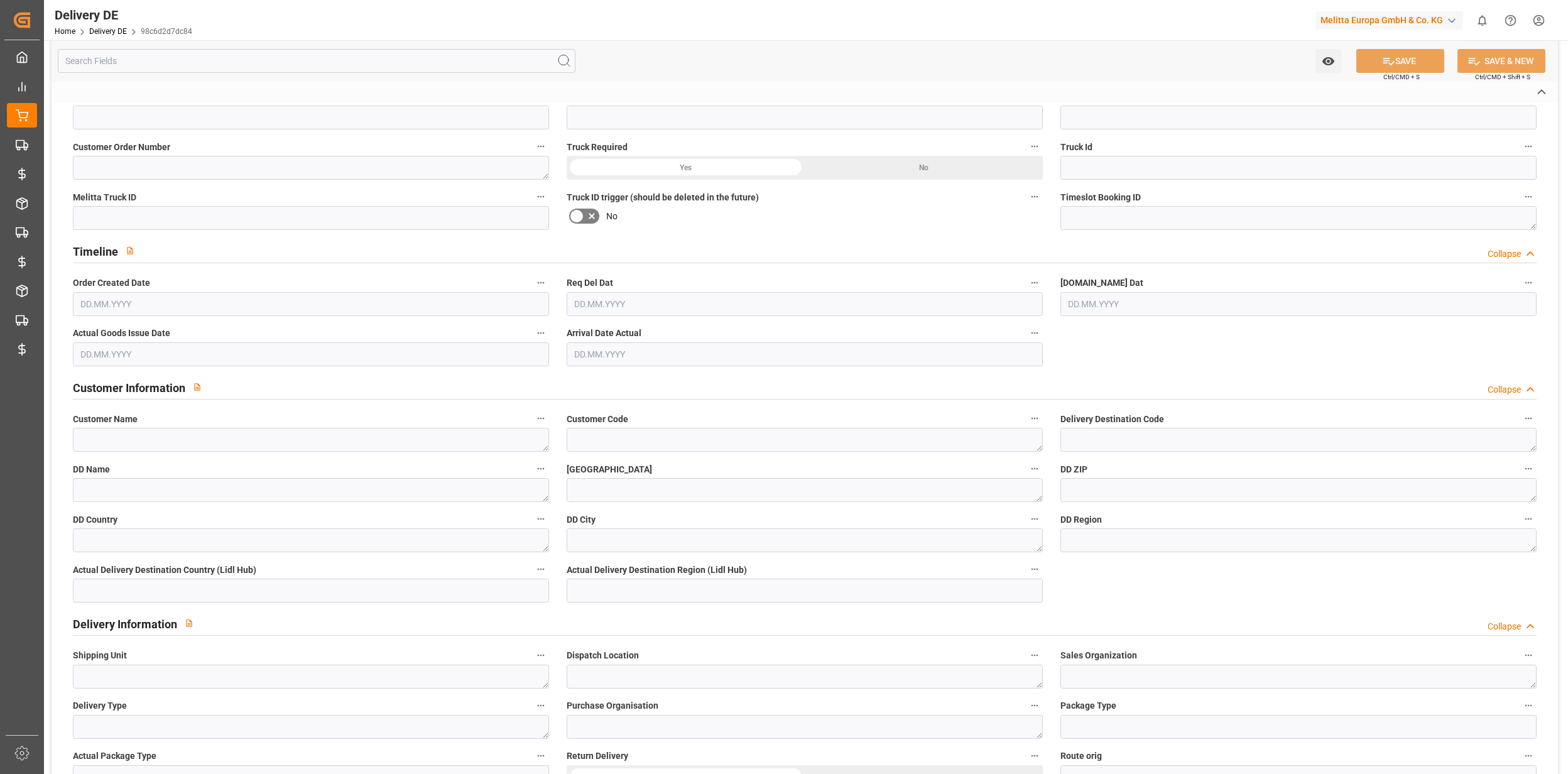
type textarea "3"
type textarea "LF"
type input "Pallet"
type textarea "LT43"
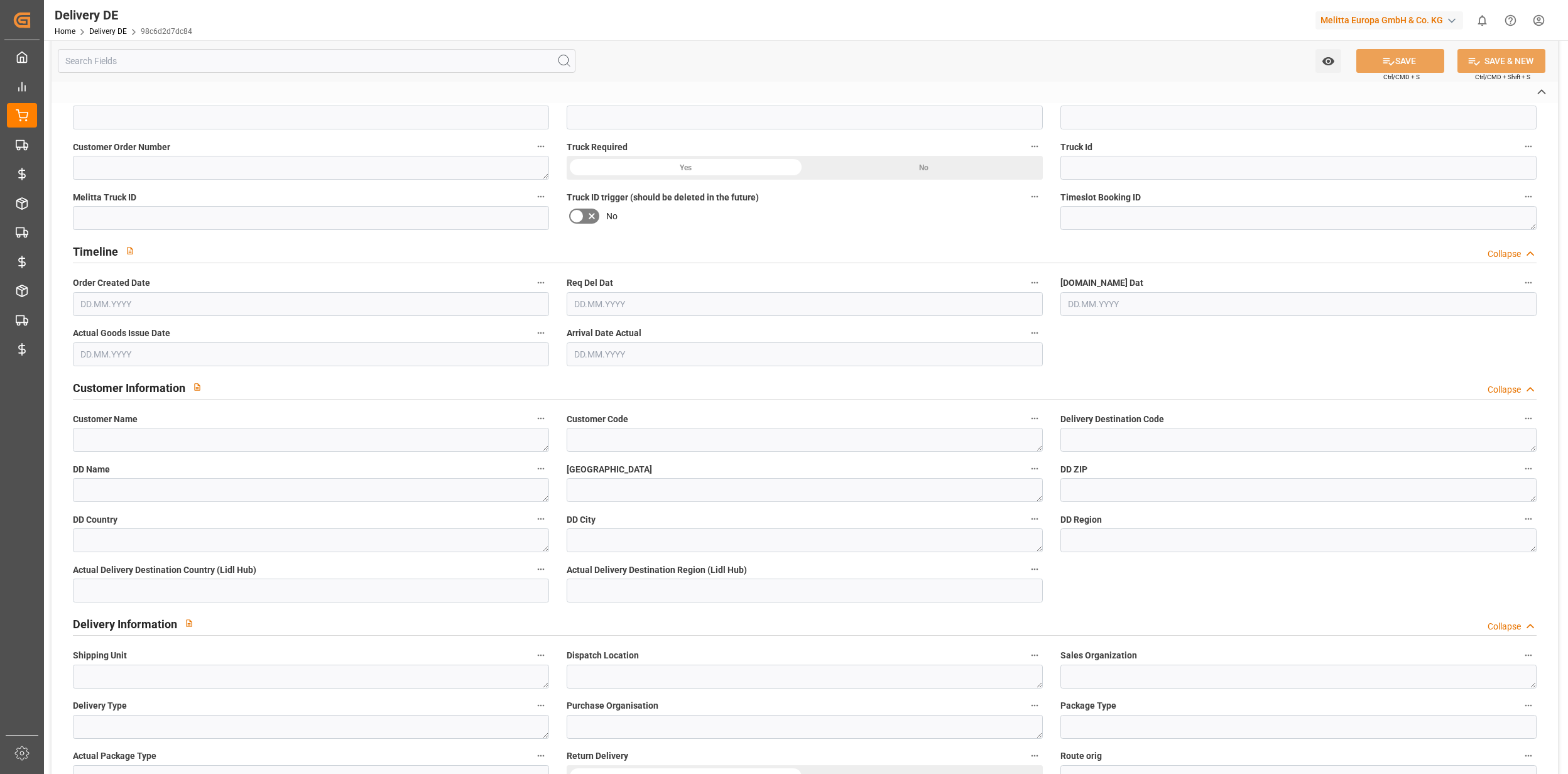
type input "LT43"
type input "DAP"
type input "43"
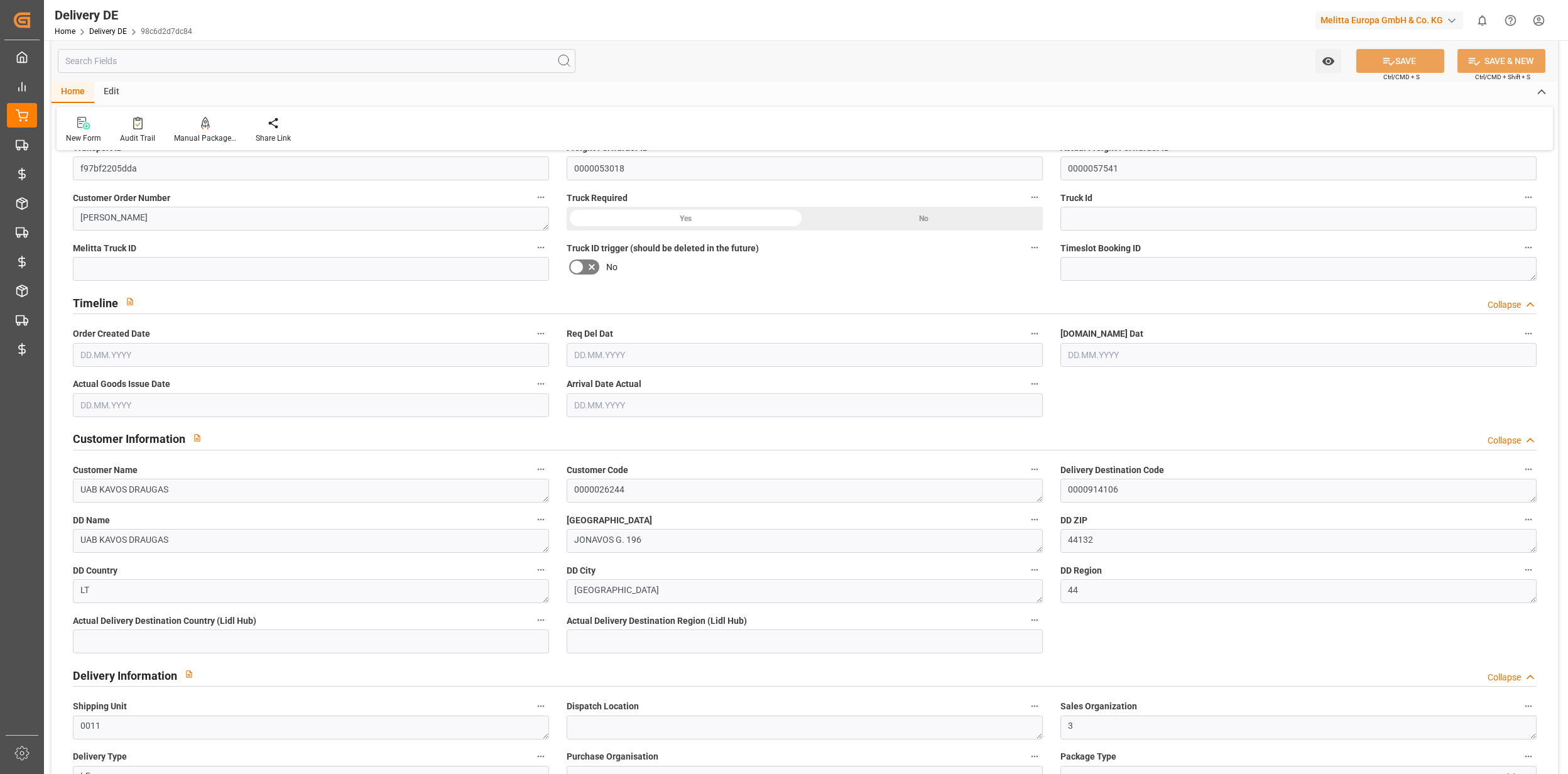
type input "0"
type input "1"
type input "3.814"
type input "29"
type input "186.593"
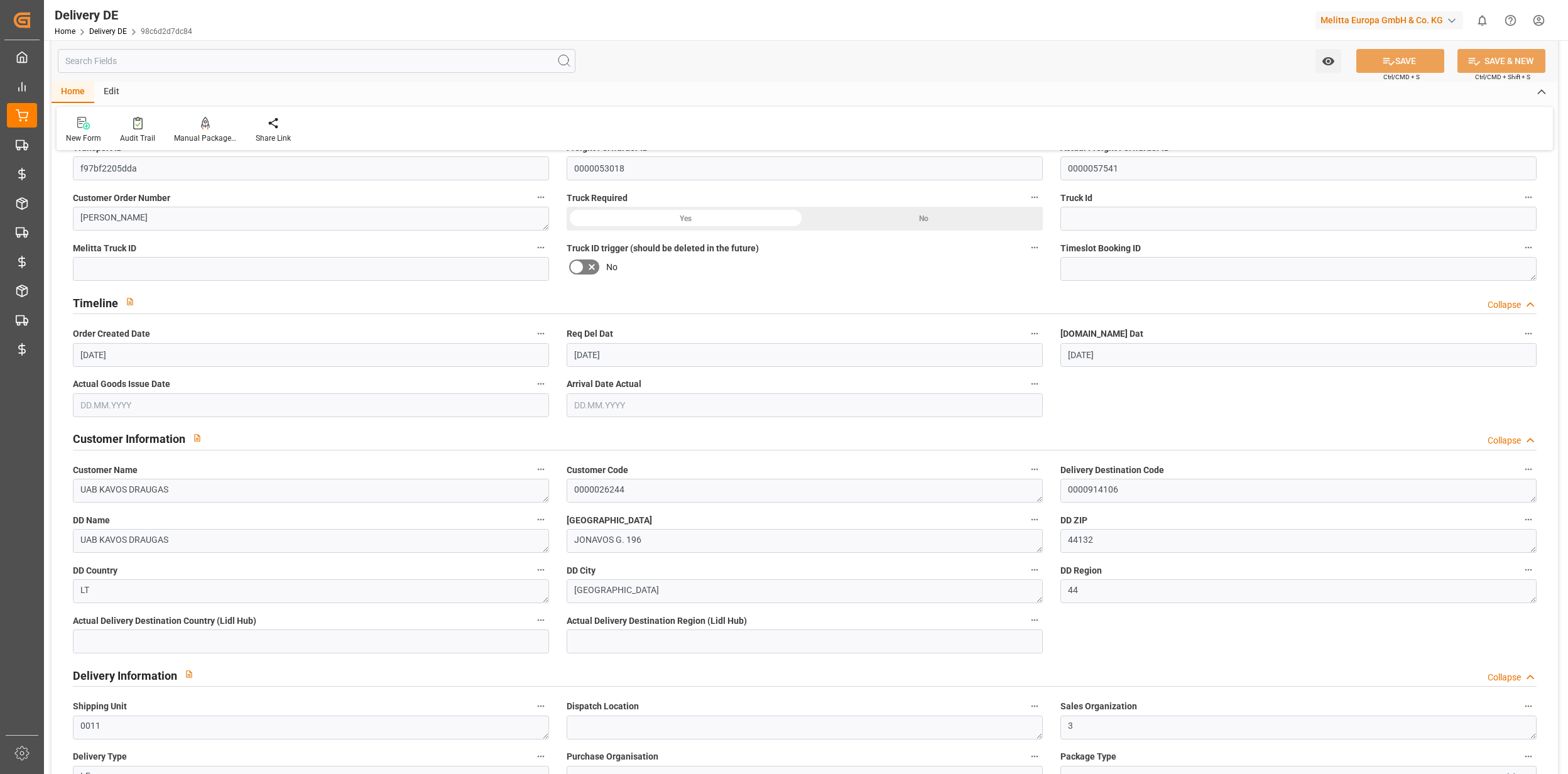
type input "[DATE]"
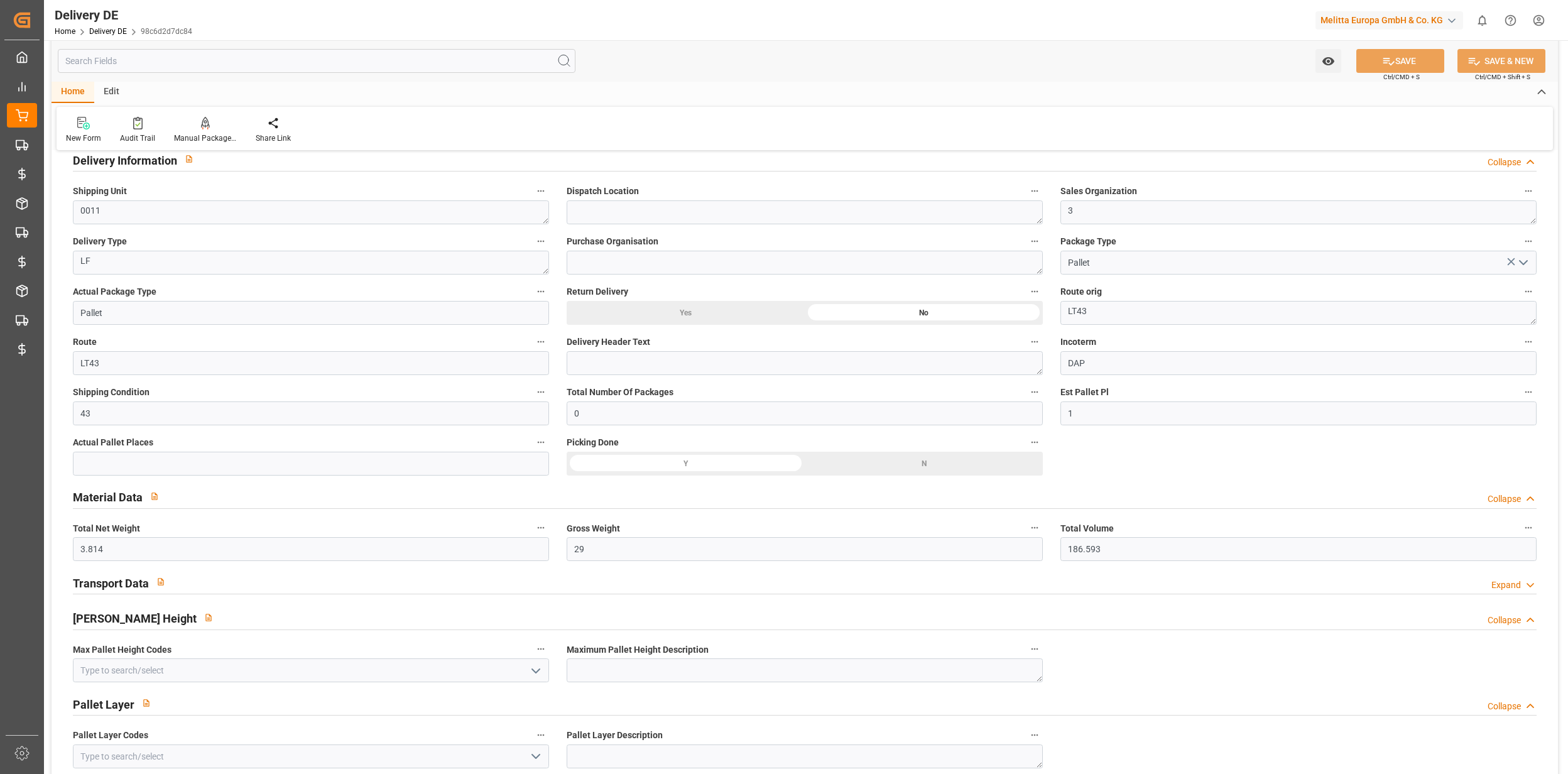
scroll to position [670, 0]
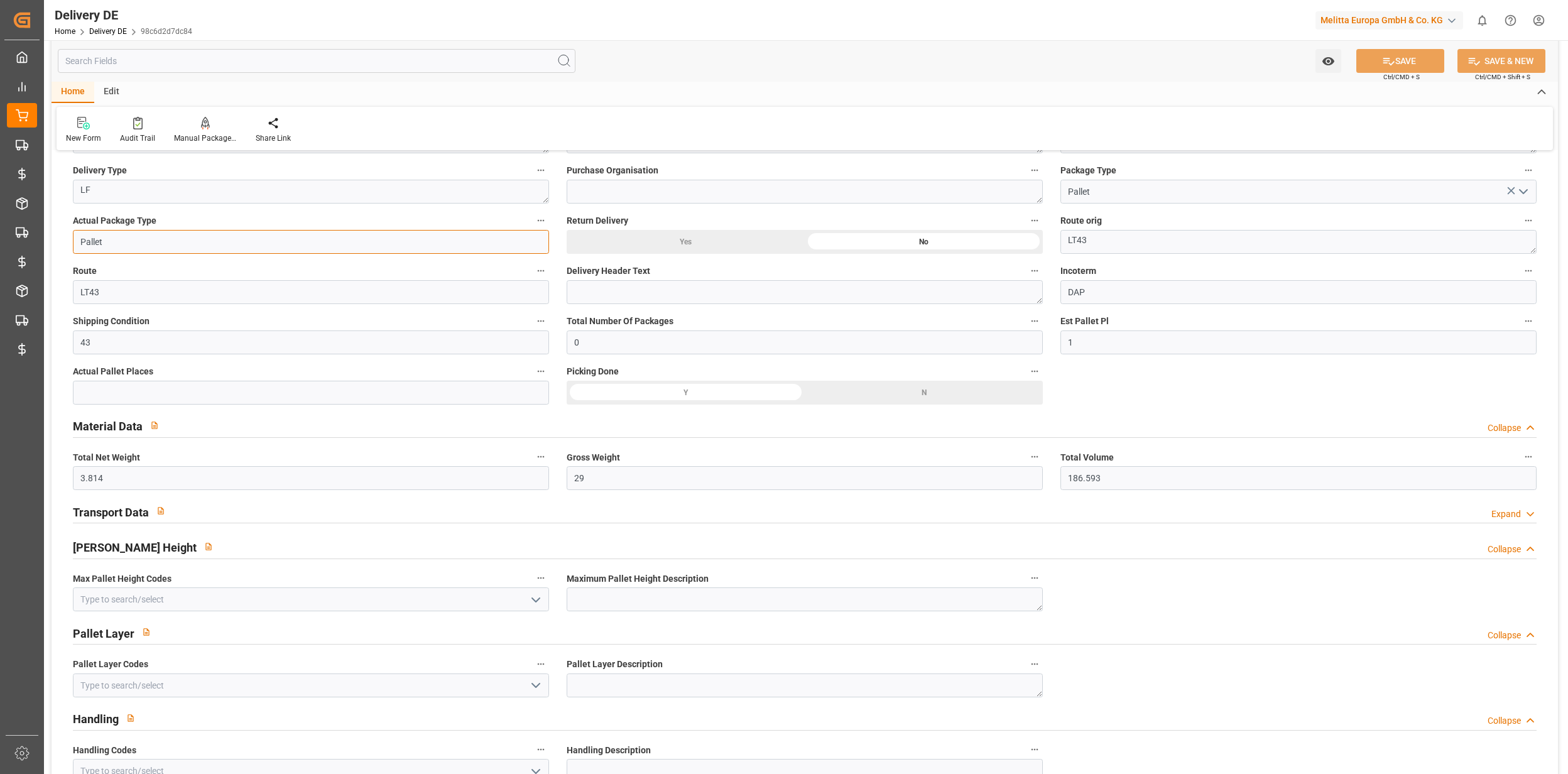
drag, startPoint x: 111, startPoint y: 245, endPoint x: 63, endPoint y: 242, distance: 48.1
type input "Parcel"
click at [1398, 63] on button "SAVE" at bounding box center [1400, 61] width 88 height 24
type input "0000053018"
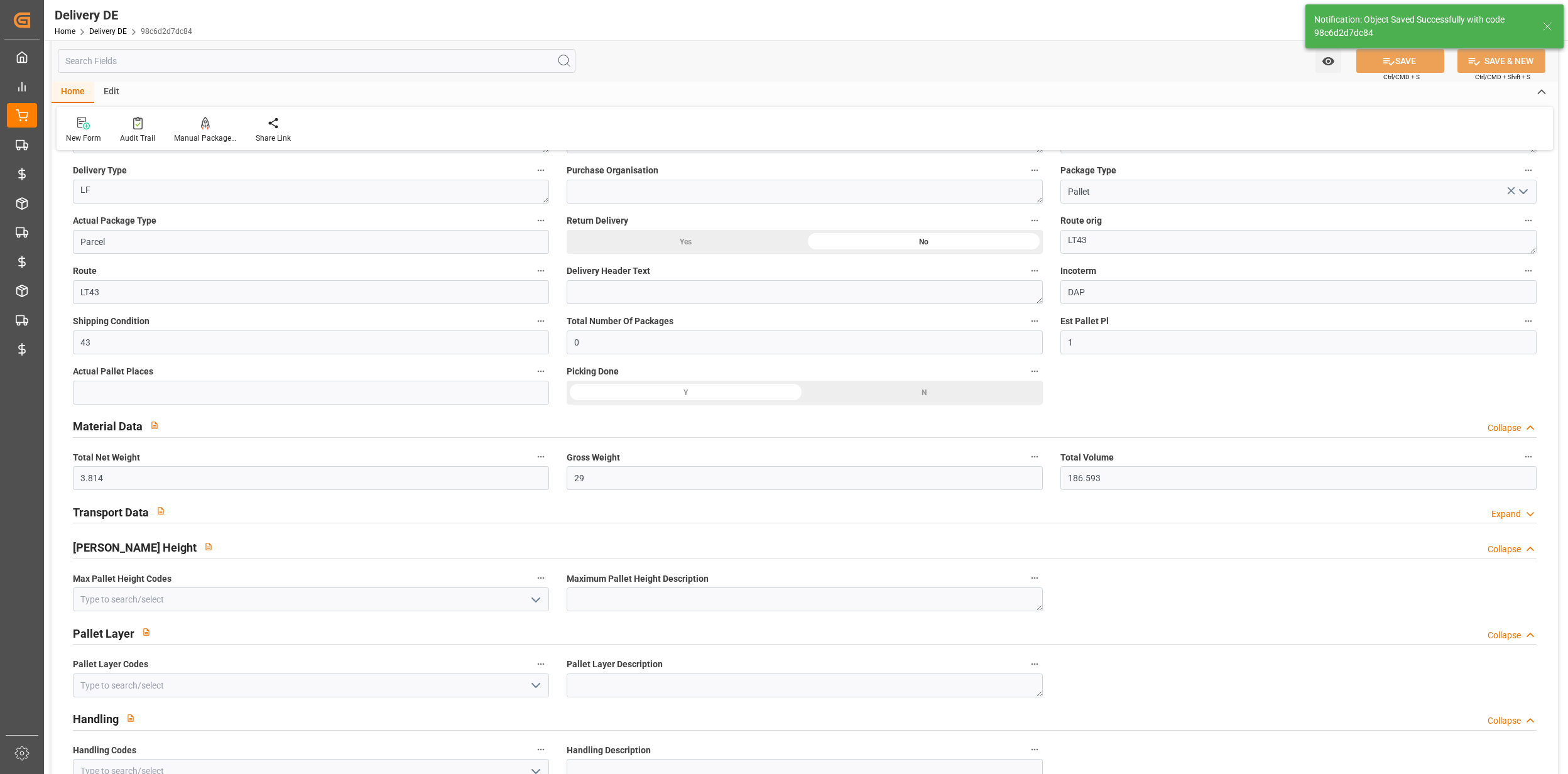
type input "TRUCKNOTNEEDED"
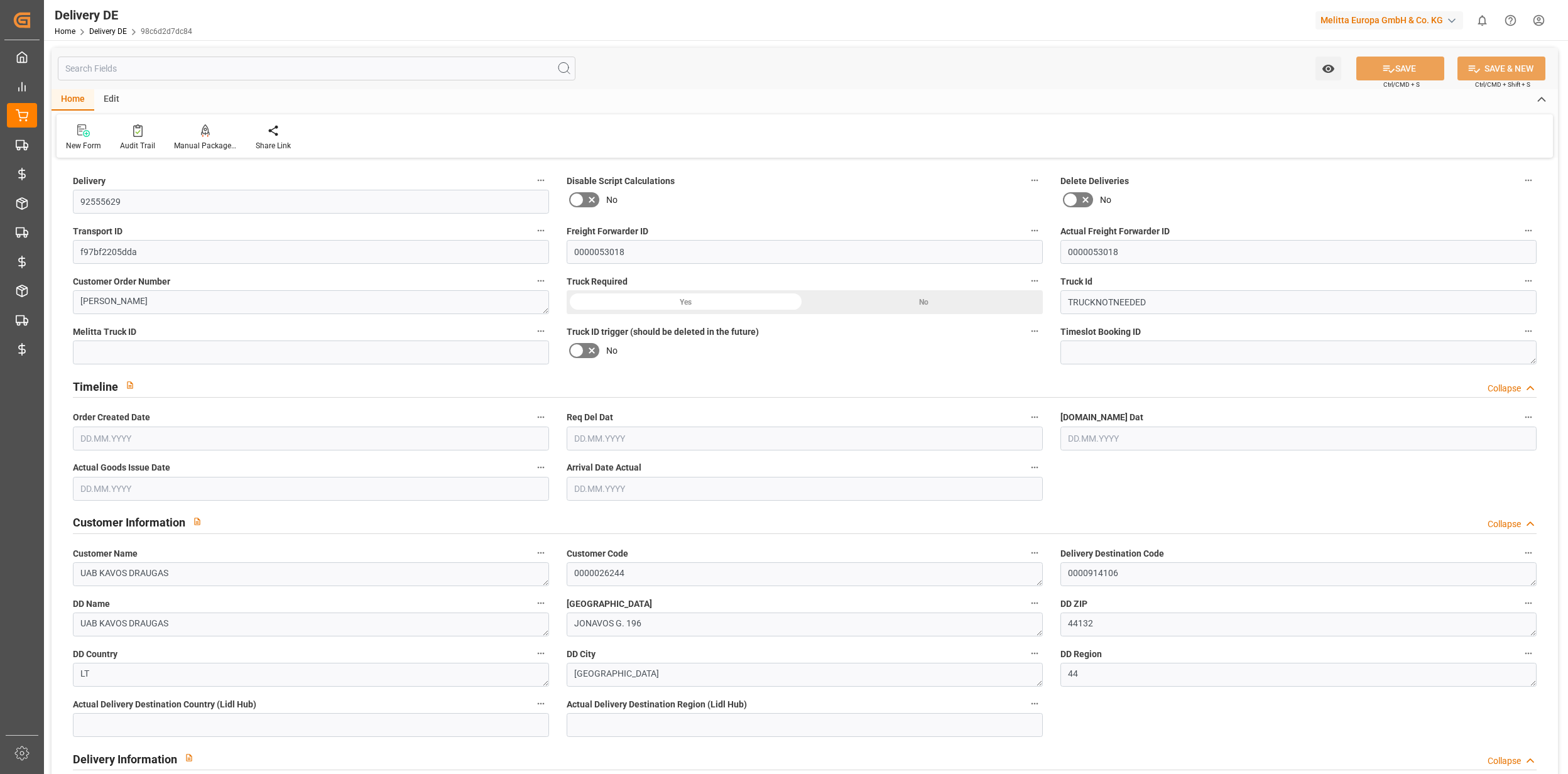
type input "0"
type input "1"
type input "3.814"
type input "29"
type input "186.593"
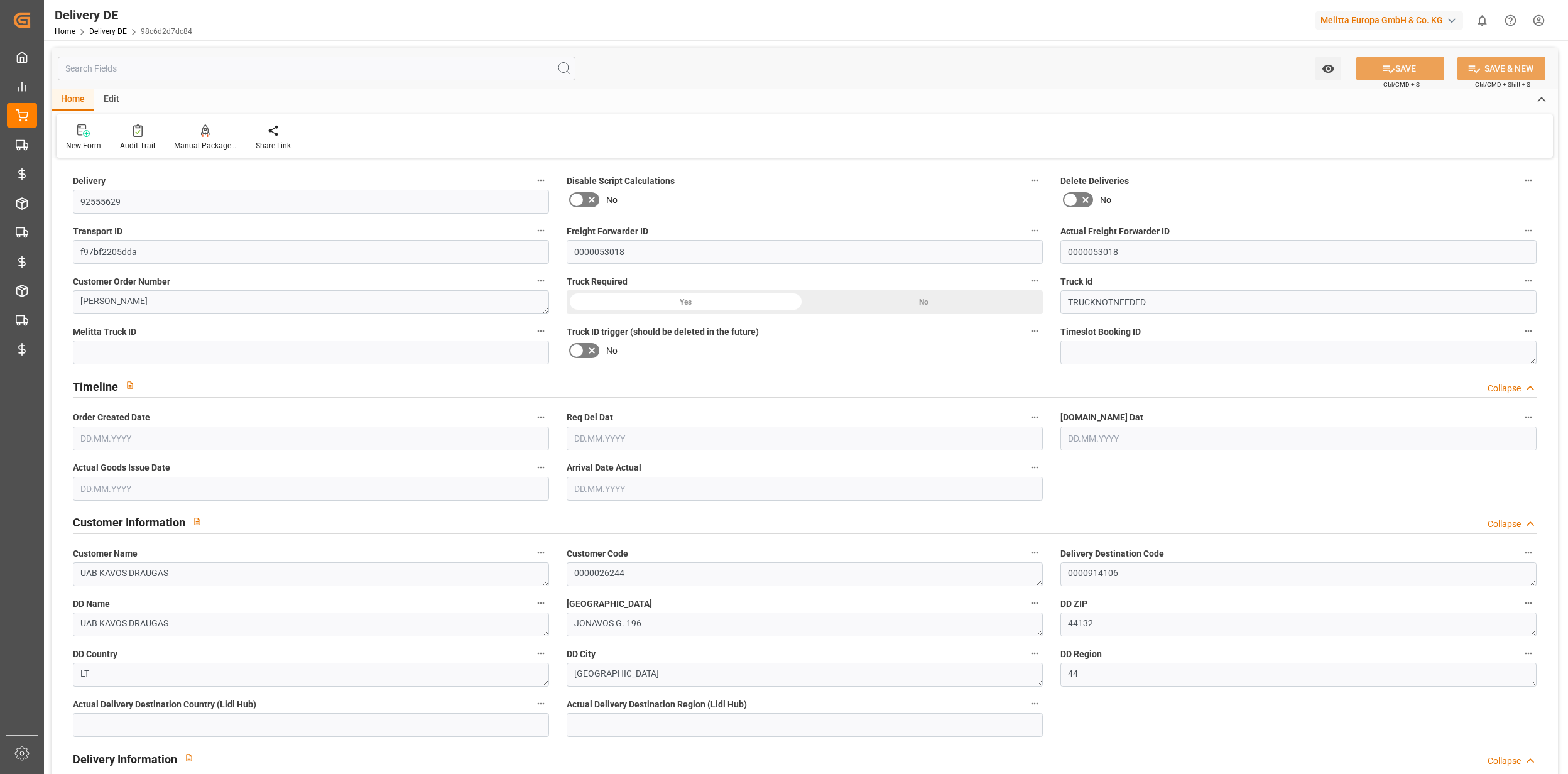
type input "[DATE]"
